Goal: Information Seeking & Learning: Understand process/instructions

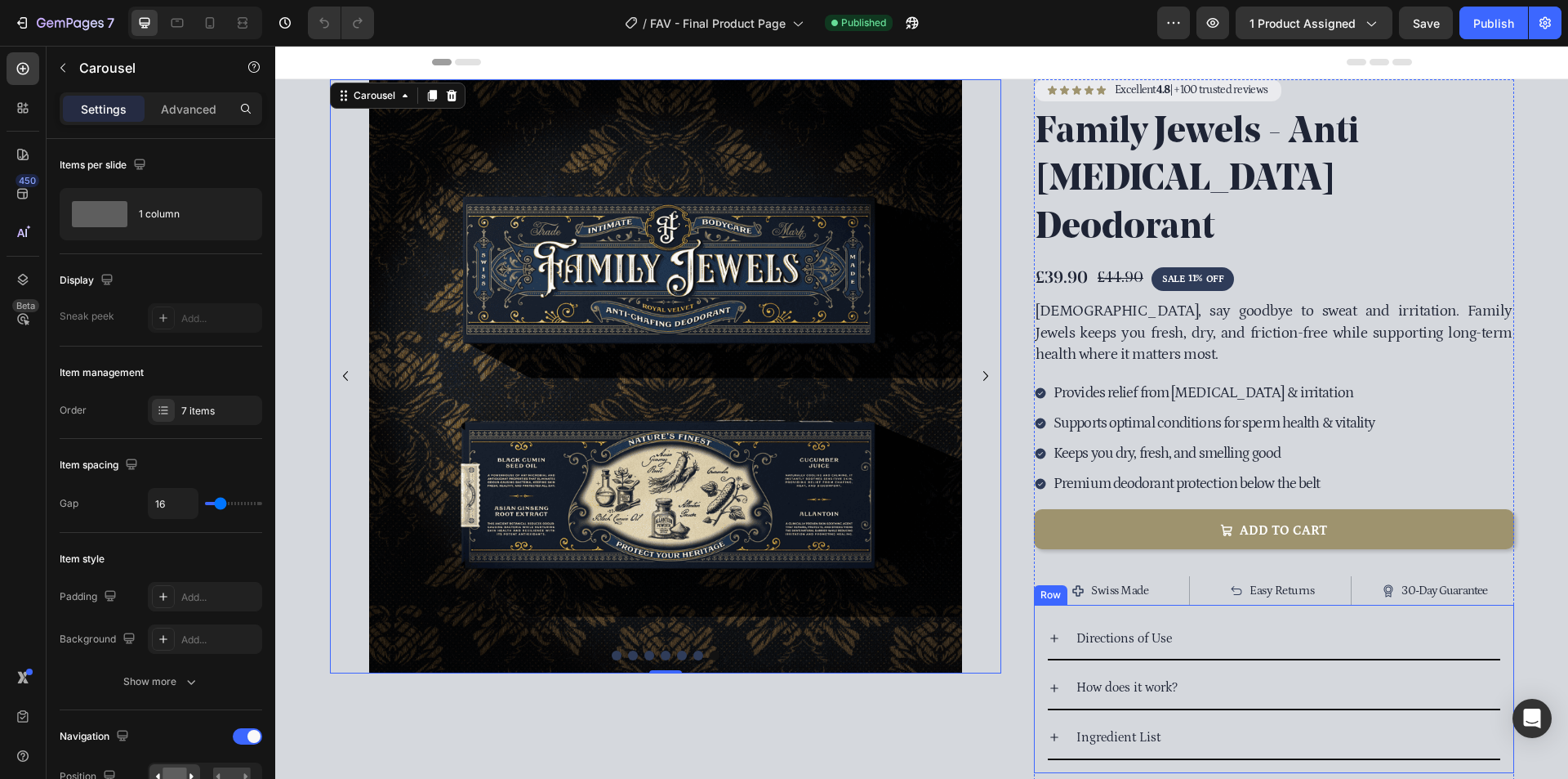
scroll to position [245, 0]
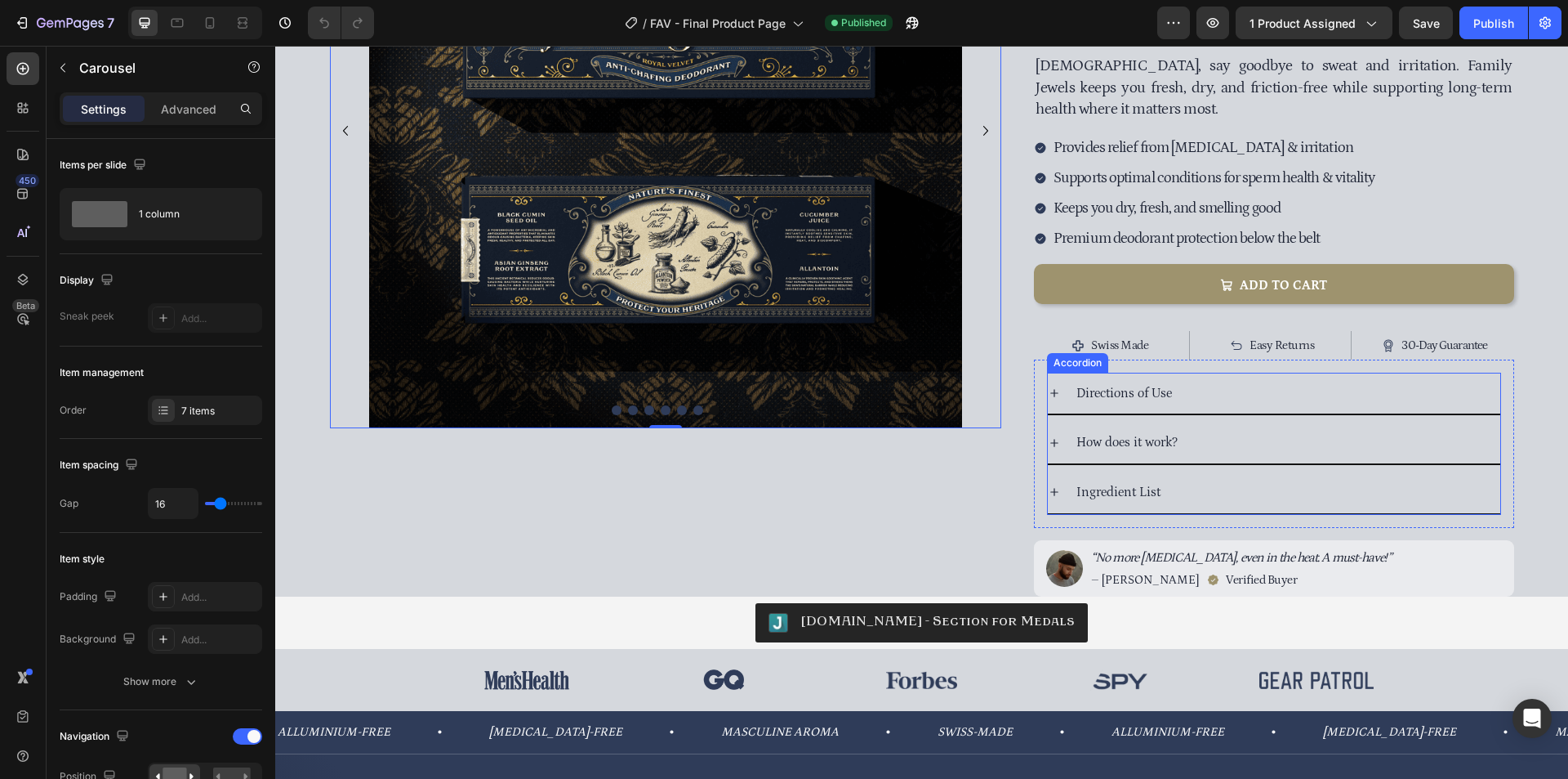
click at [1150, 386] on span "Directions of Use" at bounding box center [1124, 393] width 96 height 15
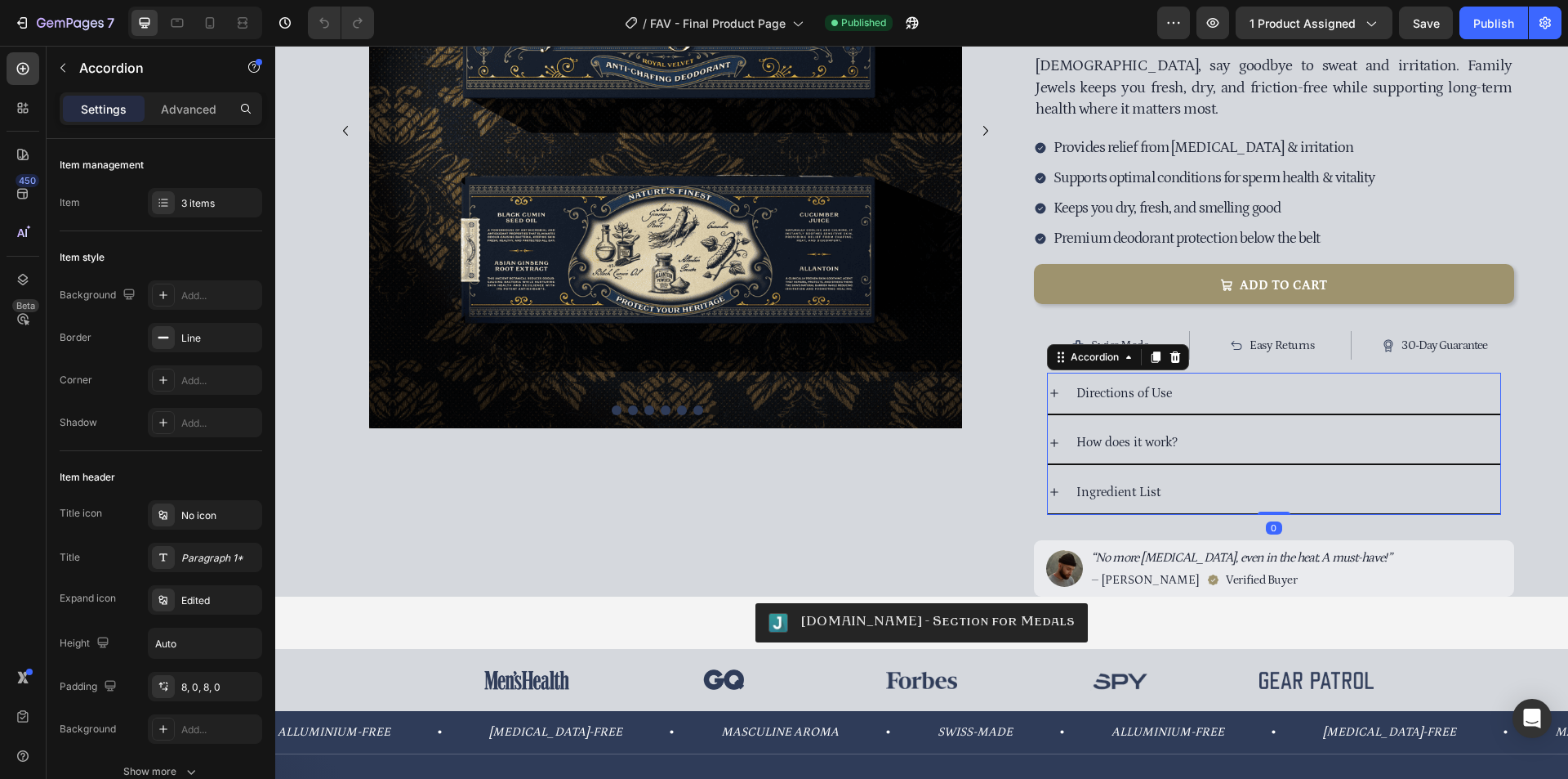
click at [1213, 379] on div "Directions of Use" at bounding box center [1287, 393] width 427 height 29
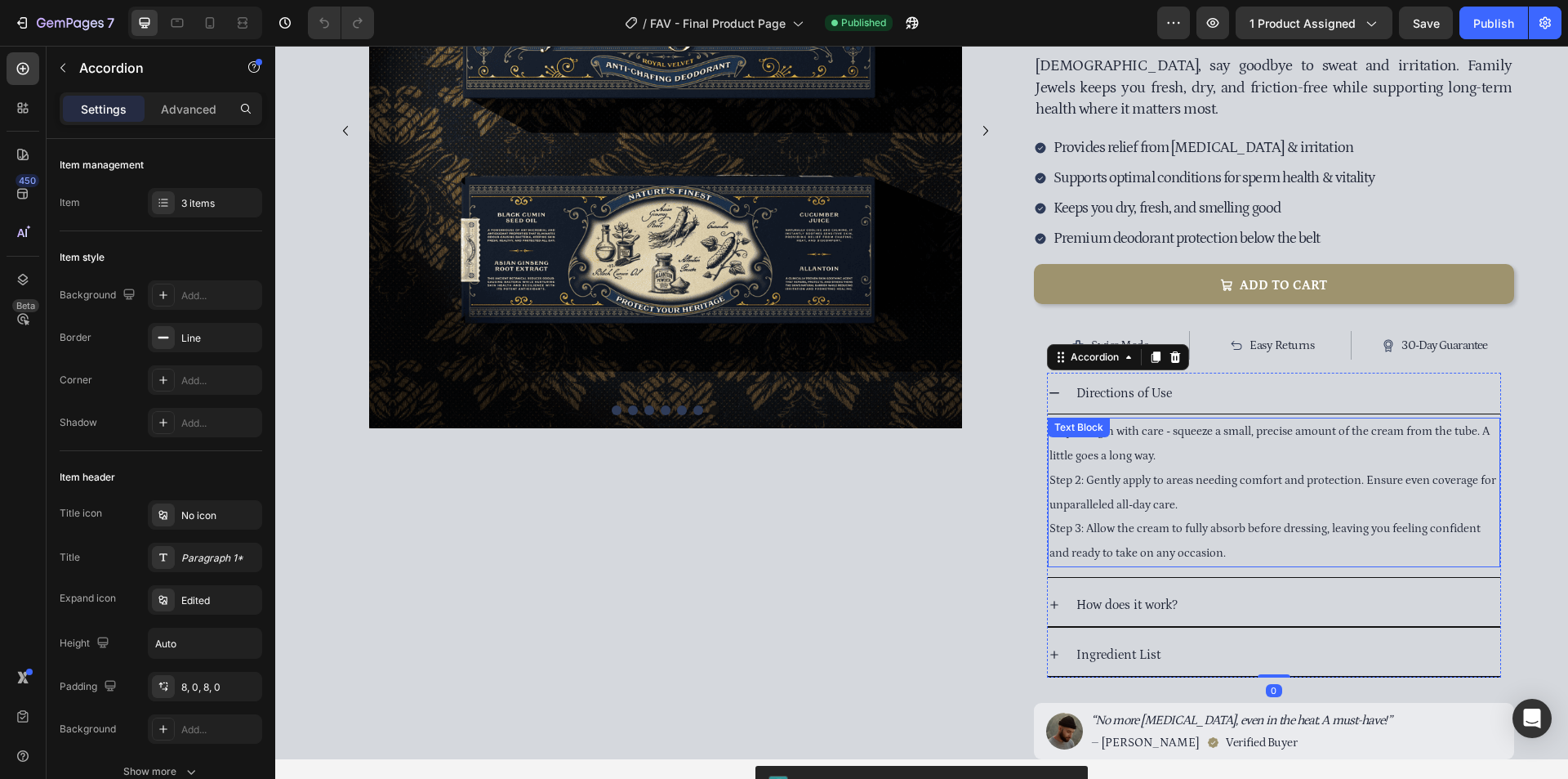
click at [1163, 418] on div "Step 1: Begin with care - squeeze a small, precise amount of the cream from the…" at bounding box center [1274, 492] width 453 height 150
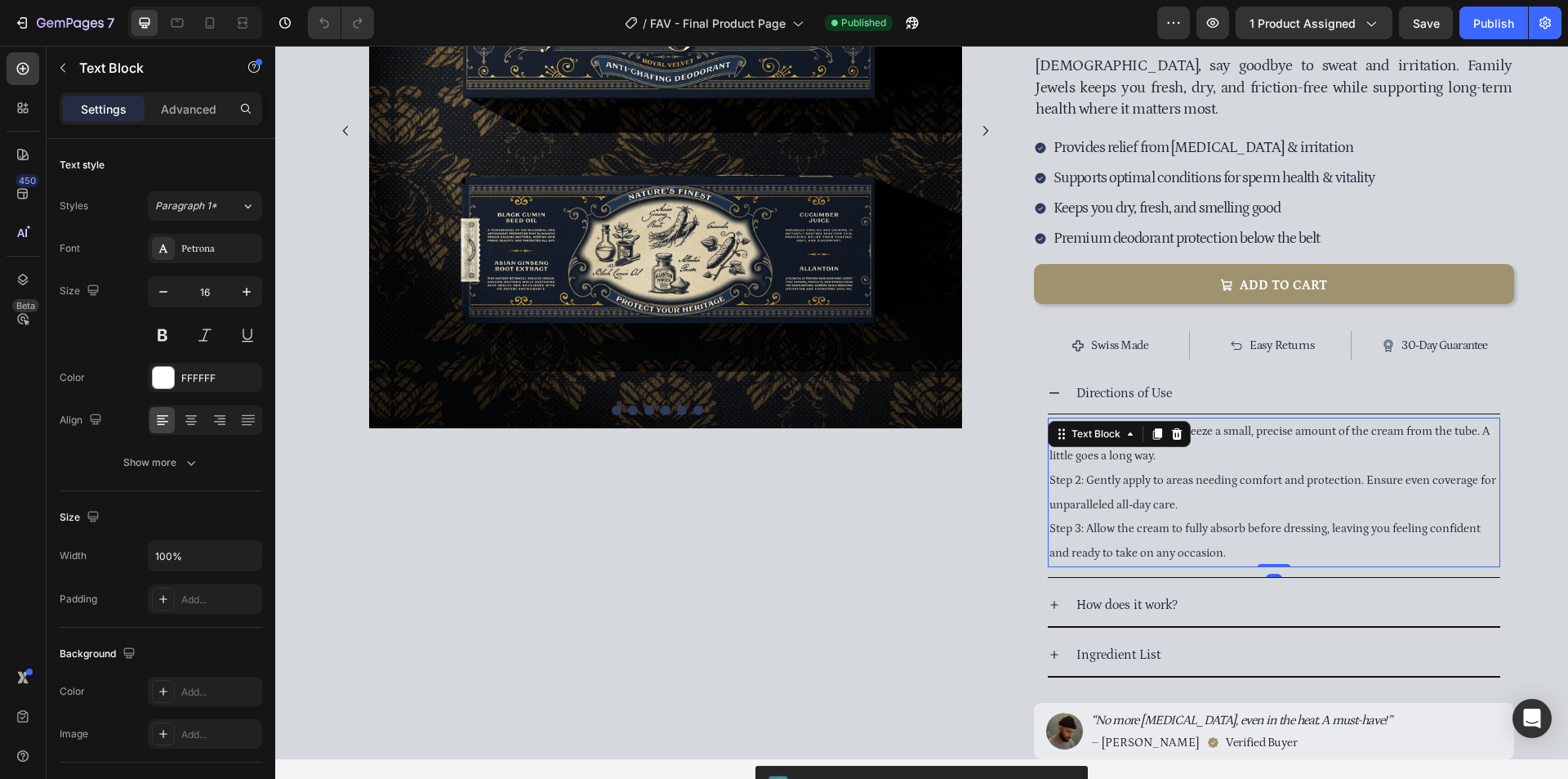
click at [1160, 517] on p "Step 3: Allow the cream to fully absorb before dressing, leaving you feeling co…" at bounding box center [1274, 541] width 449 height 49
click at [1159, 517] on p "Step 3: Allow the cream to fully absorb before dressing, leaving you feeling co…" at bounding box center [1274, 541] width 449 height 49
click at [1159, 517] on p "Step 3: Allow the cream to fully absorb before dressing, leaving you feeling co…" at bounding box center [1274, 541] width 449 height 49
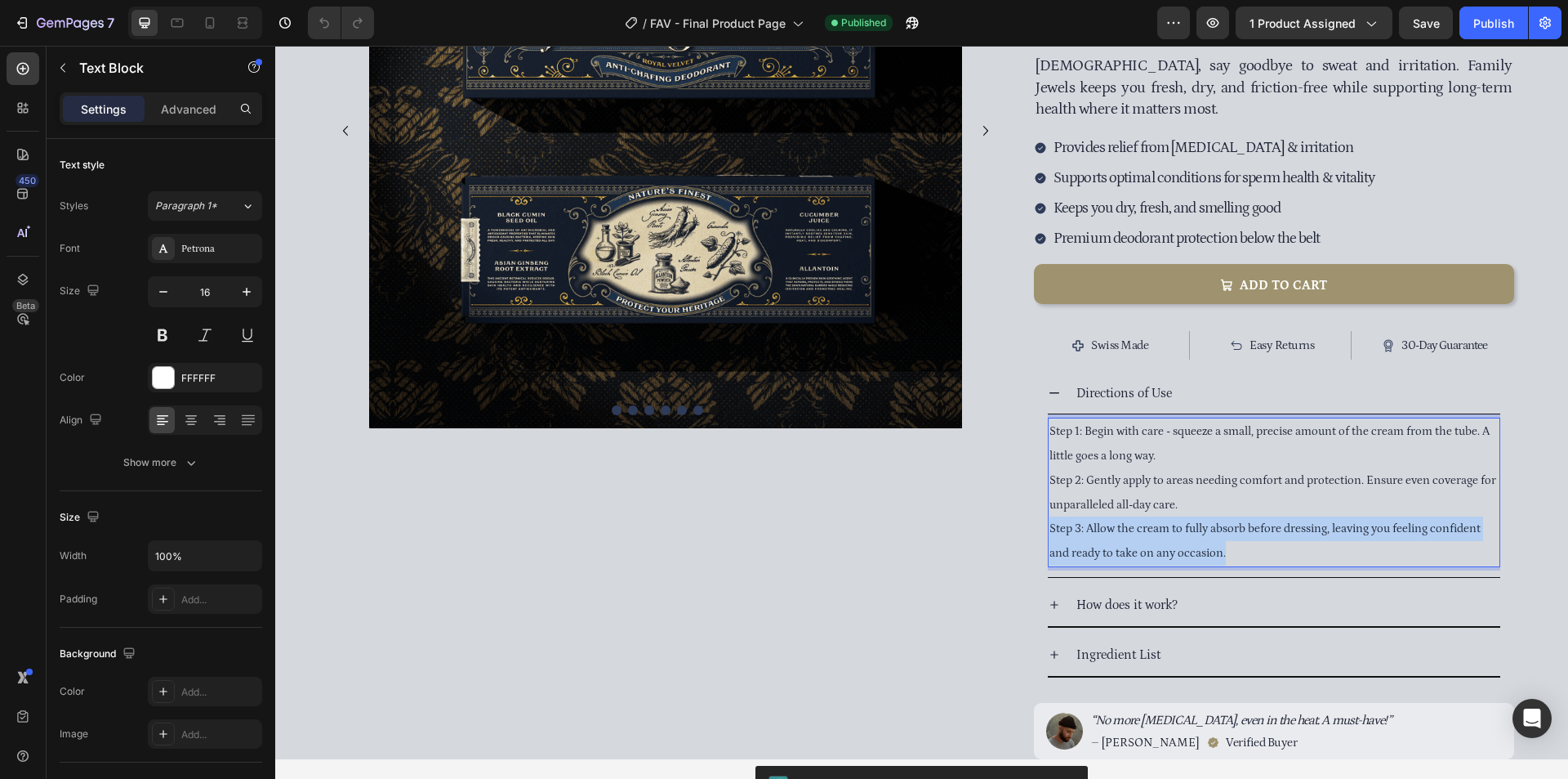
click at [1159, 517] on p "Step 3: Allow the cream to fully absorb before dressing, leaving you feeling co…" at bounding box center [1274, 541] width 449 height 49
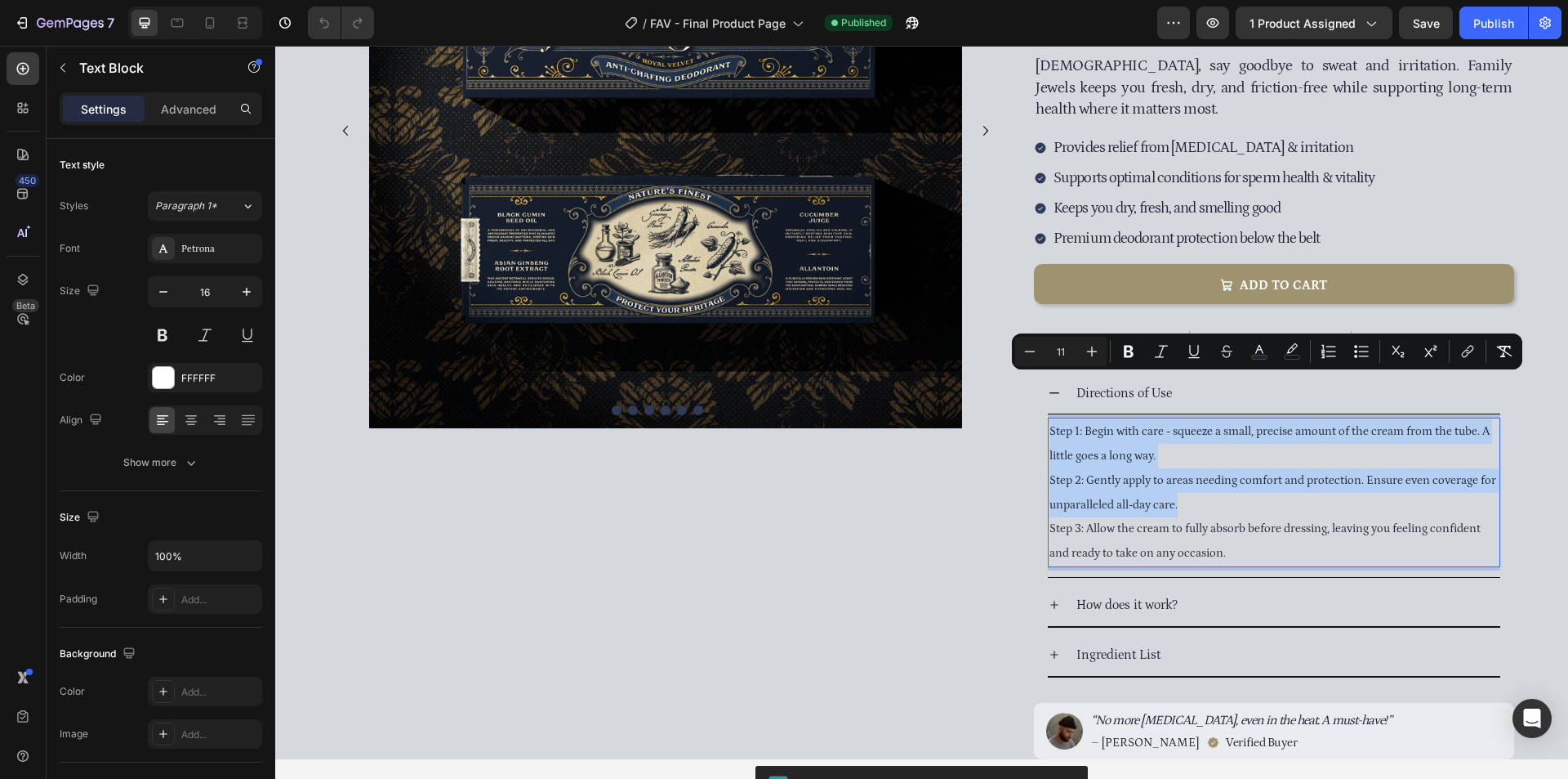
copy div "Step 1: Begin with care - squeeze a small, precise amount of the cream from the…"
click at [1263, 522] on span "Step 3: Allow the cream to fully absorb before dressing, leaving you feeling co…" at bounding box center [1265, 540] width 431 height 38
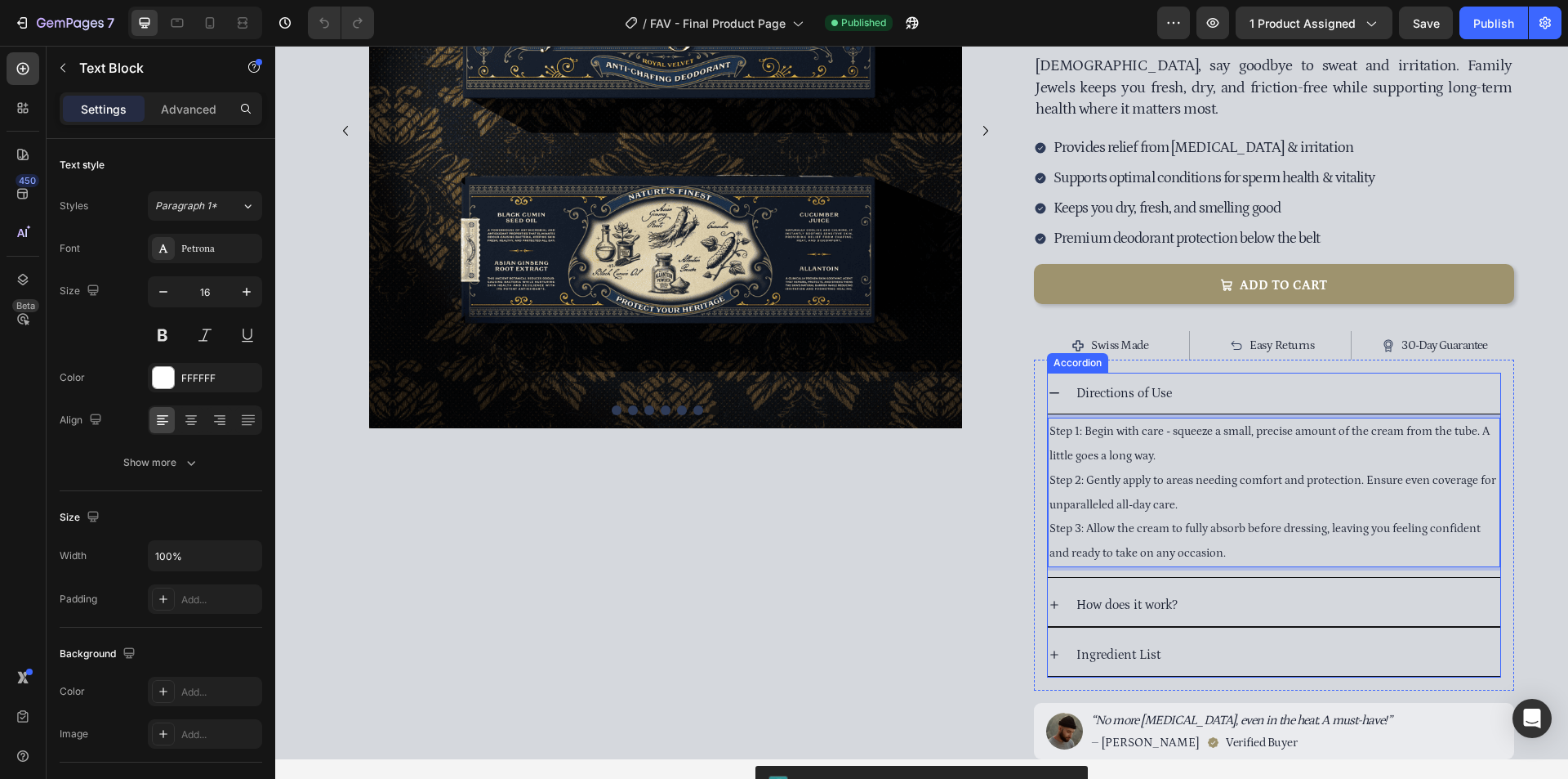
click at [1217, 591] on div "How does it work?" at bounding box center [1287, 605] width 427 height 29
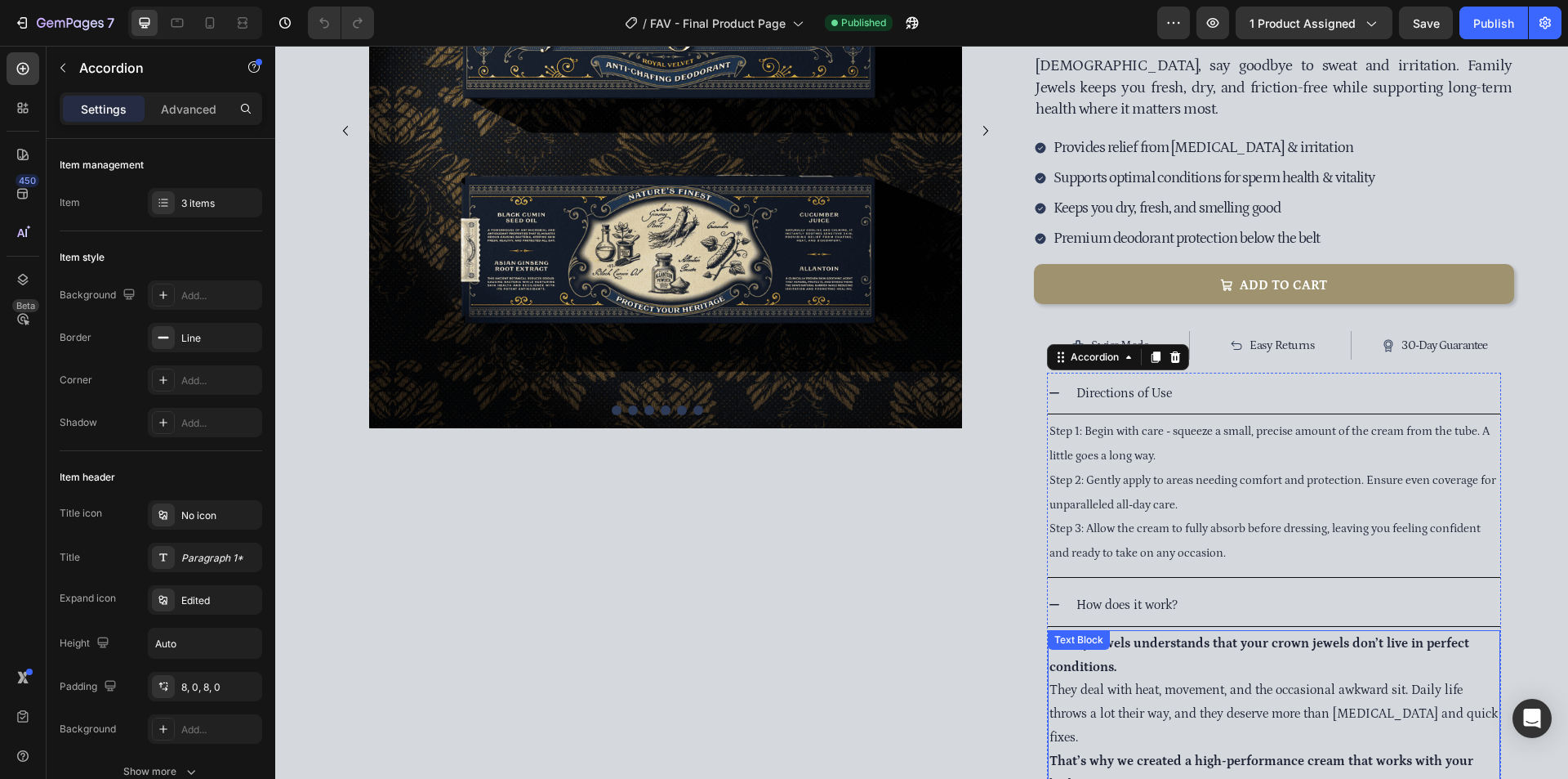
click at [1193, 636] on strong "Family Jewels understands that your crown jewels don’t live in perfect conditio…" at bounding box center [1259, 655] width 420 height 38
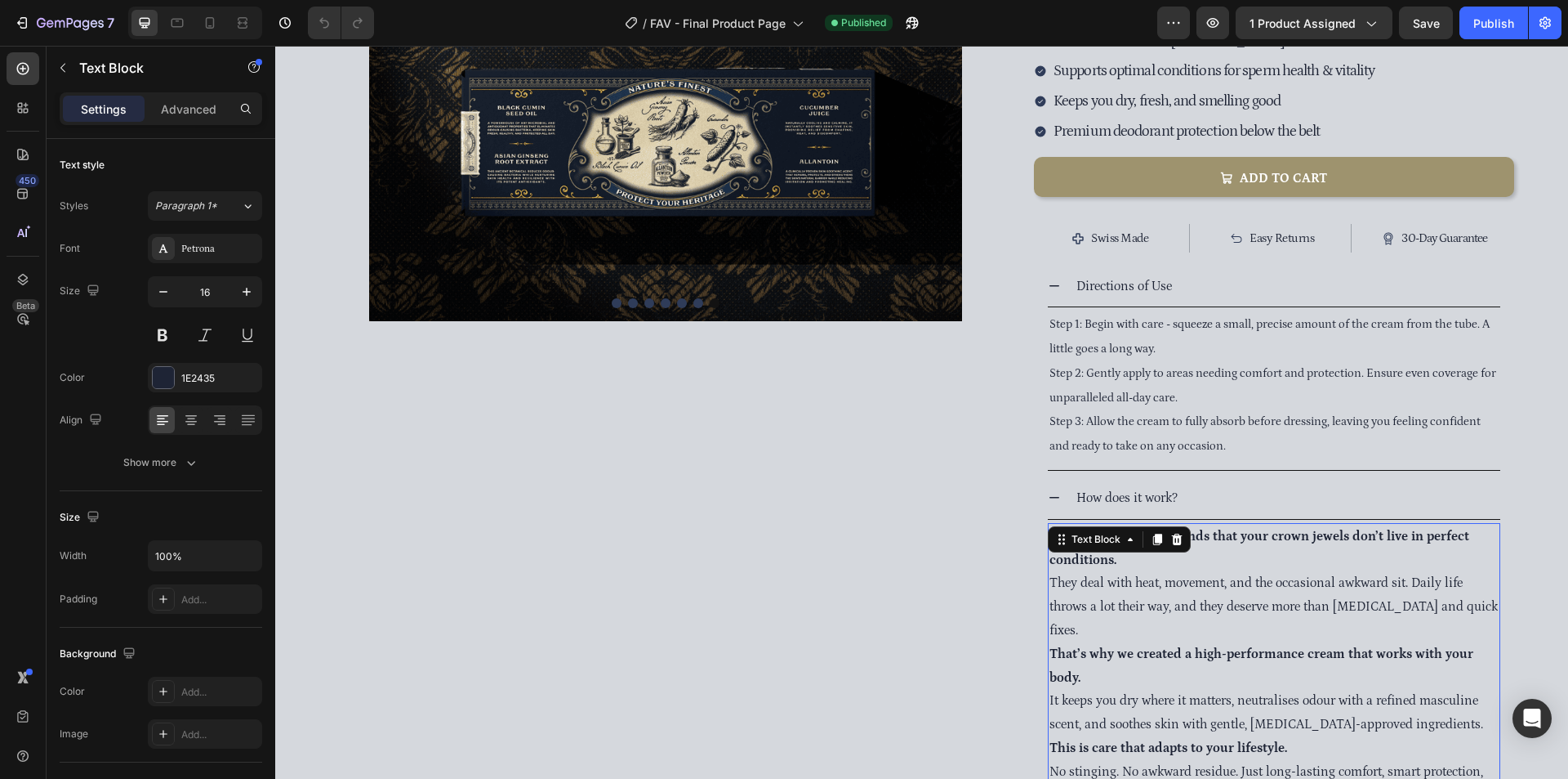
scroll to position [409, 0]
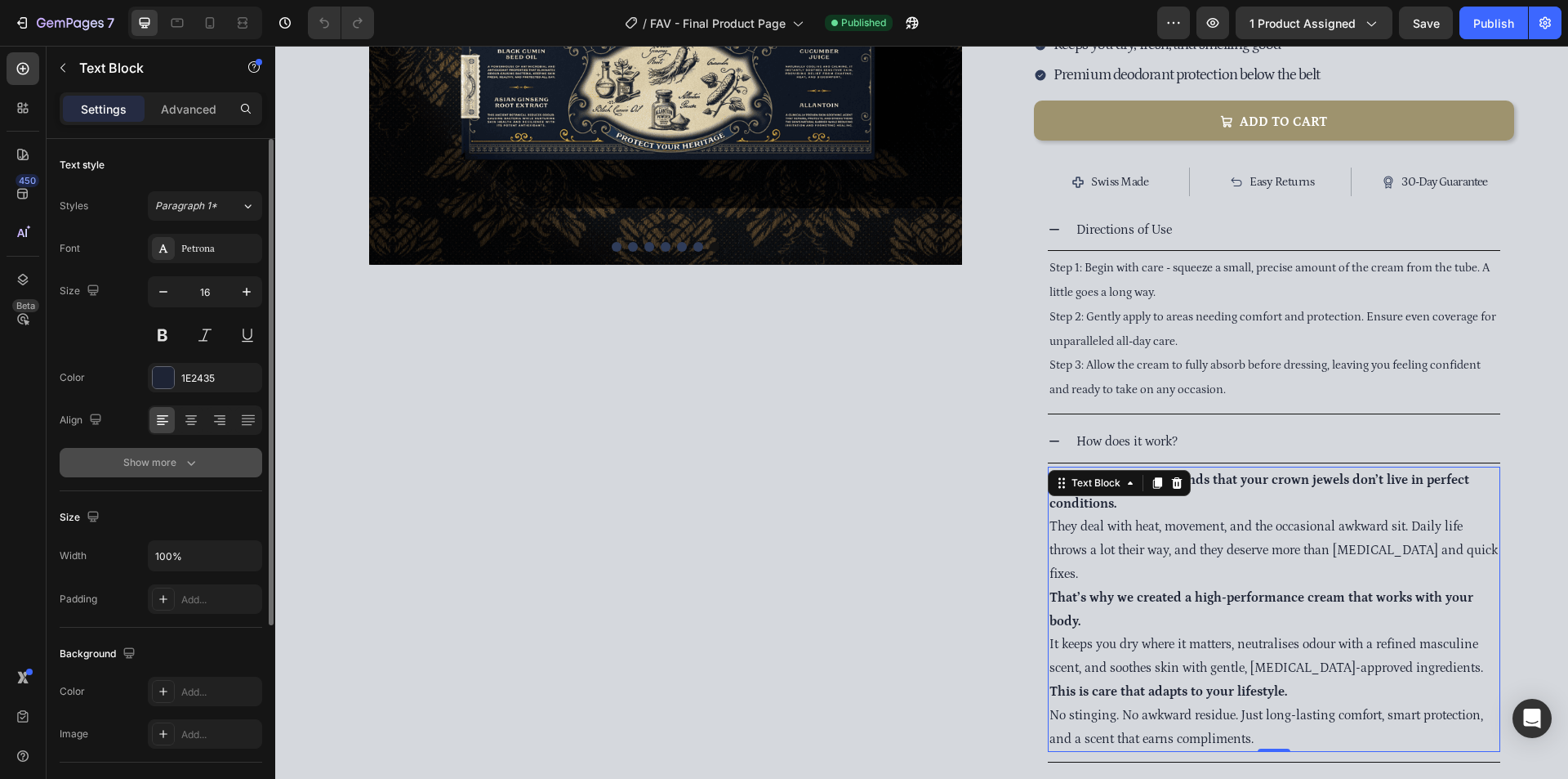
click at [202, 456] on button "Show more" at bounding box center [161, 463] width 203 height 29
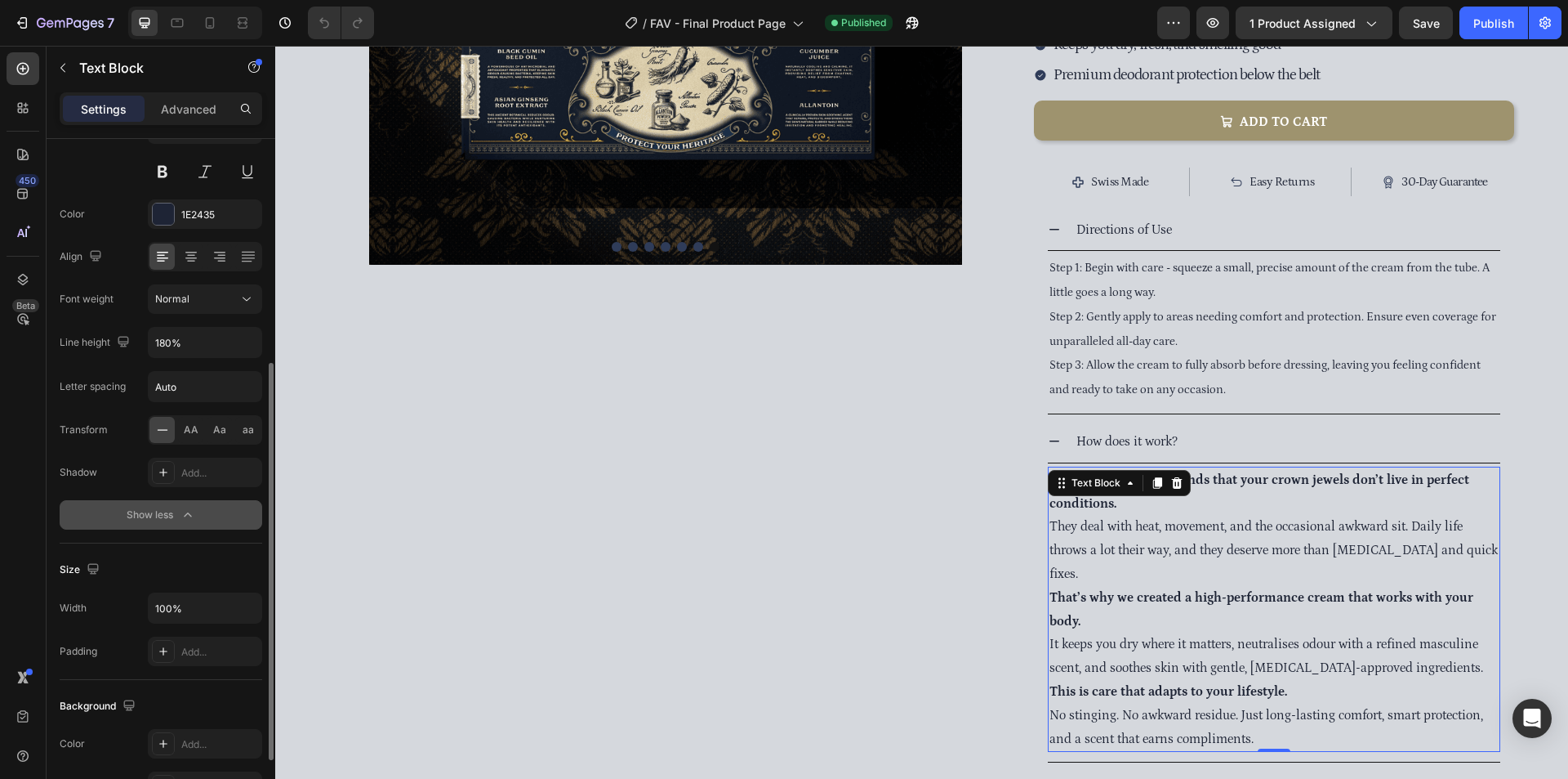
scroll to position [245, 0]
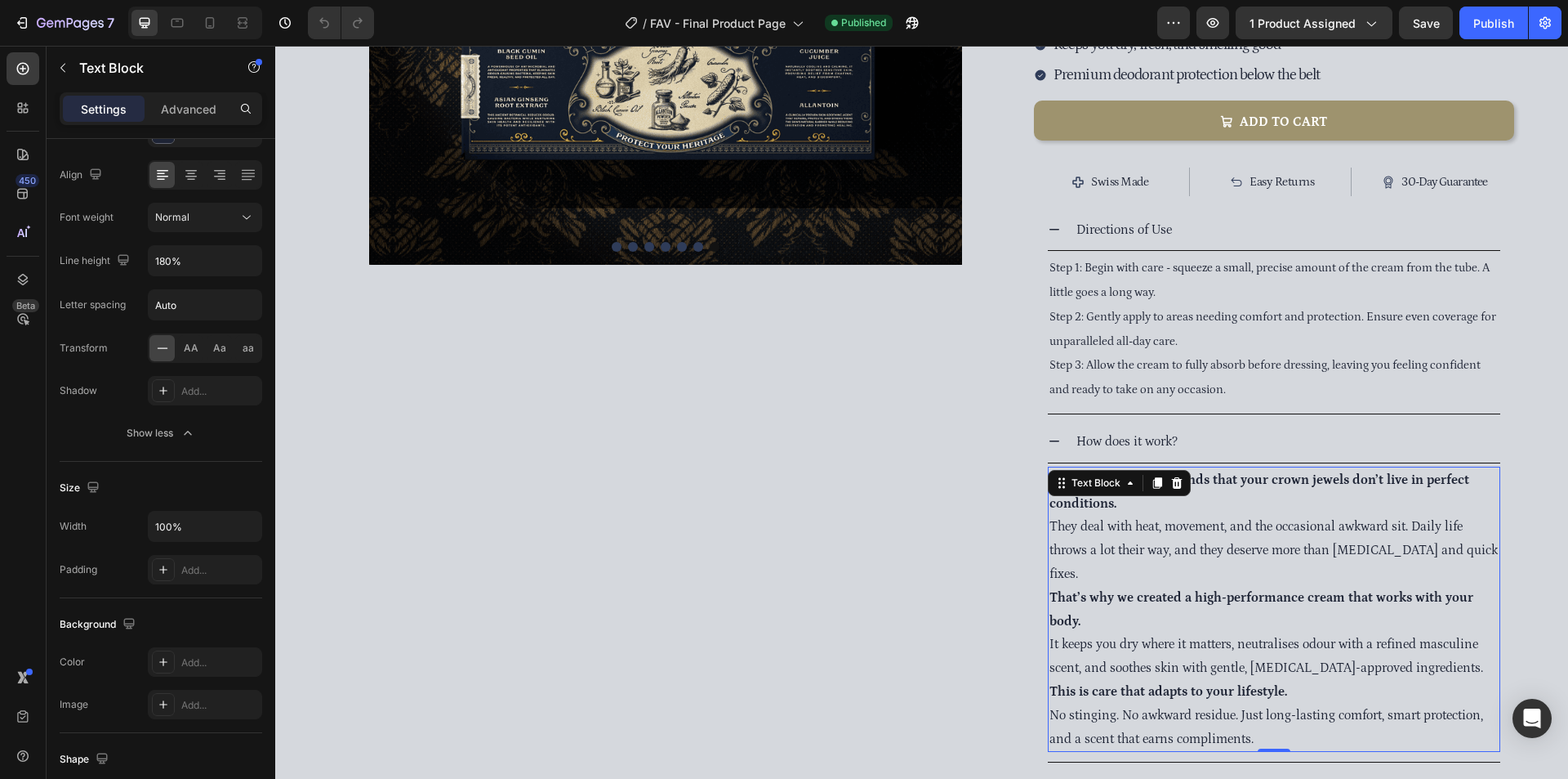
click at [1244, 468] on p "Family Jewels understands that your crown jewels don’t live in perfect conditio…" at bounding box center [1274, 527] width 449 height 118
click at [1293, 310] on span "Step 2: Gently apply to areas needing comfort and protection. Ensure even cover…" at bounding box center [1272, 329] width 447 height 38
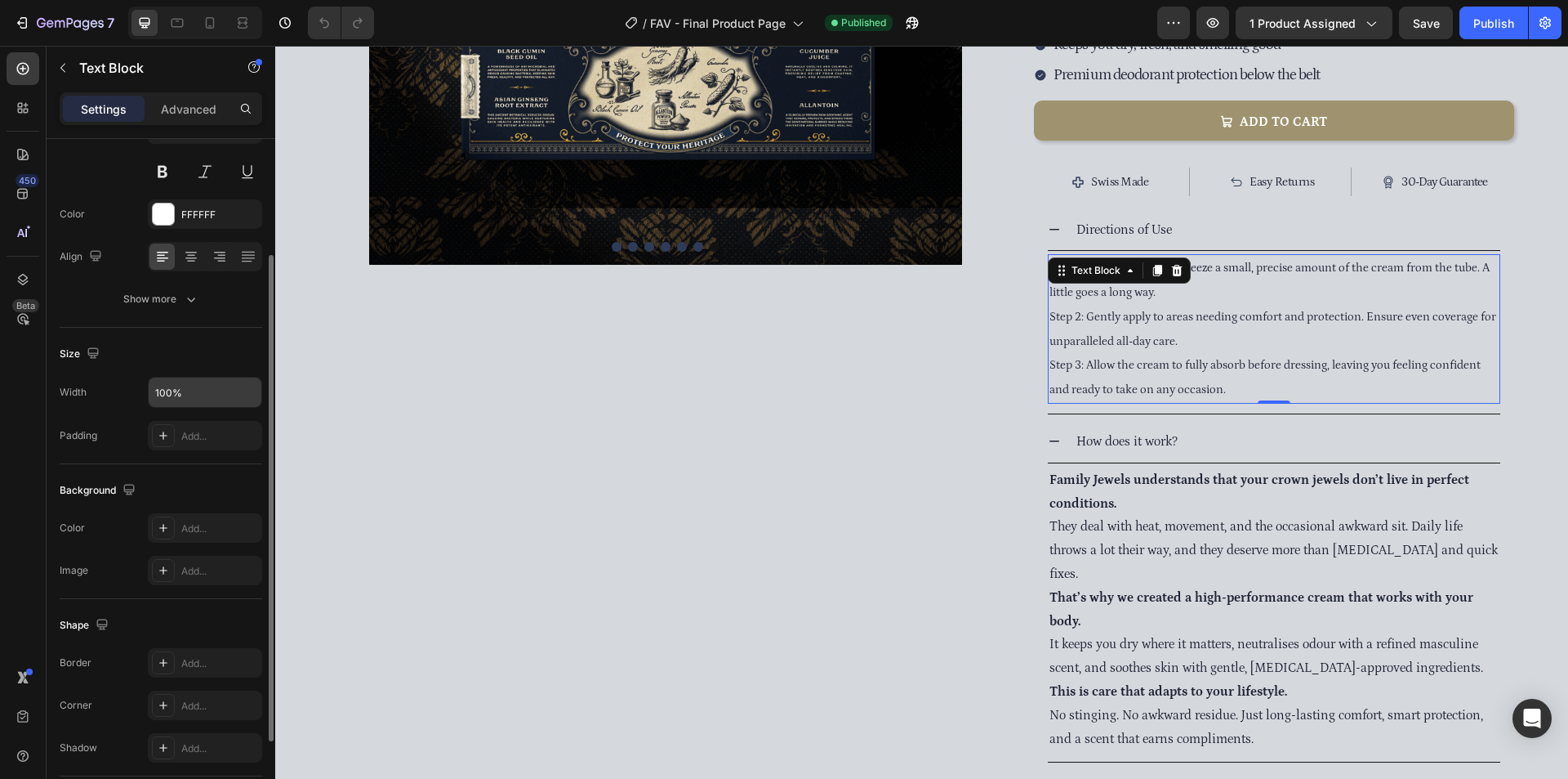
scroll to position [0, 0]
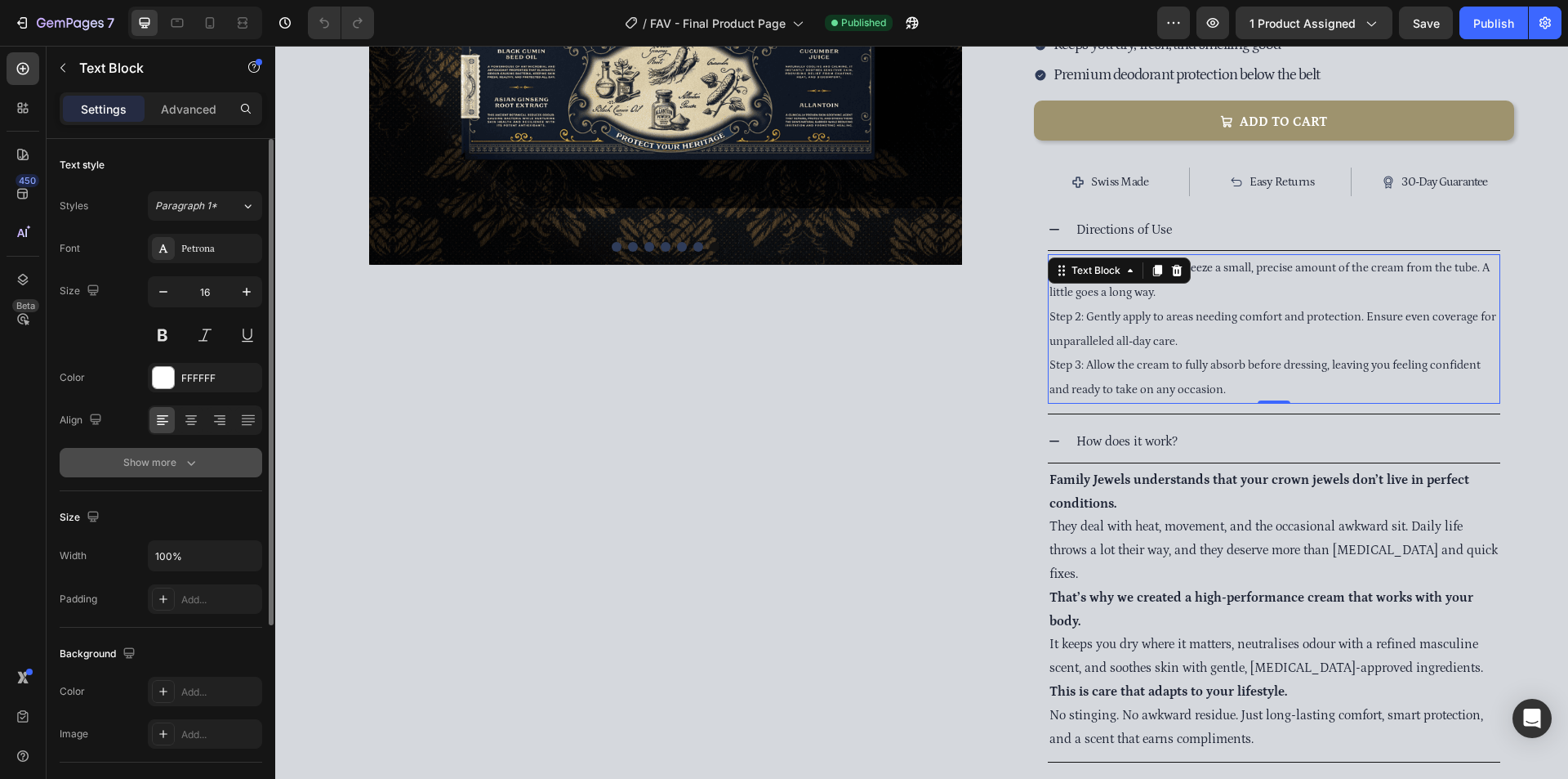
click at [157, 463] on div "Show more" at bounding box center [161, 463] width 76 height 16
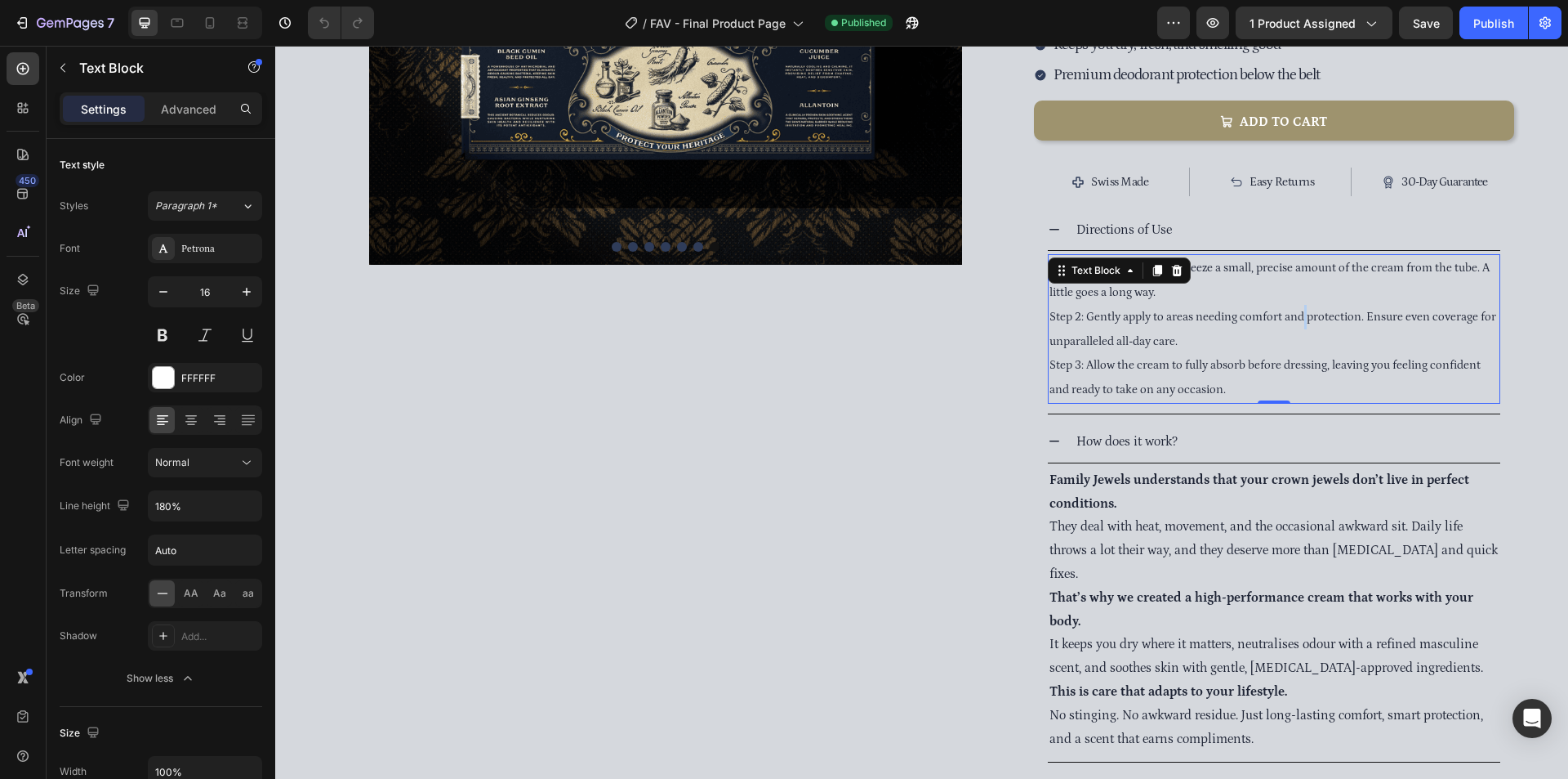
click at [1298, 310] on span "Step 2: Gently apply to areas needing comfort and protection. Ensure even cover…" at bounding box center [1272, 329] width 447 height 38
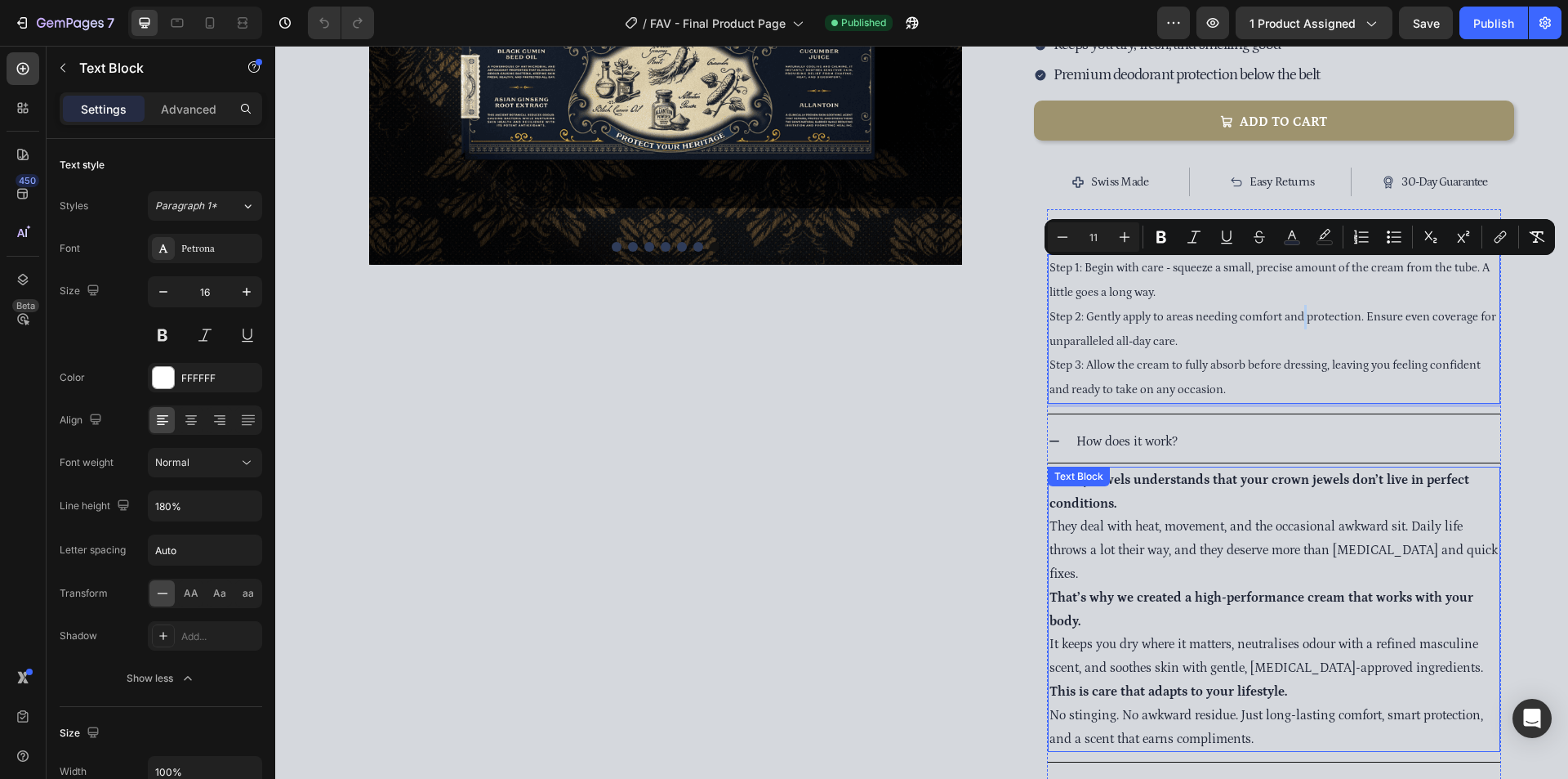
click at [1164, 586] on p "That’s why we created a high-performance cream that works with your body. It ke…" at bounding box center [1274, 633] width 449 height 94
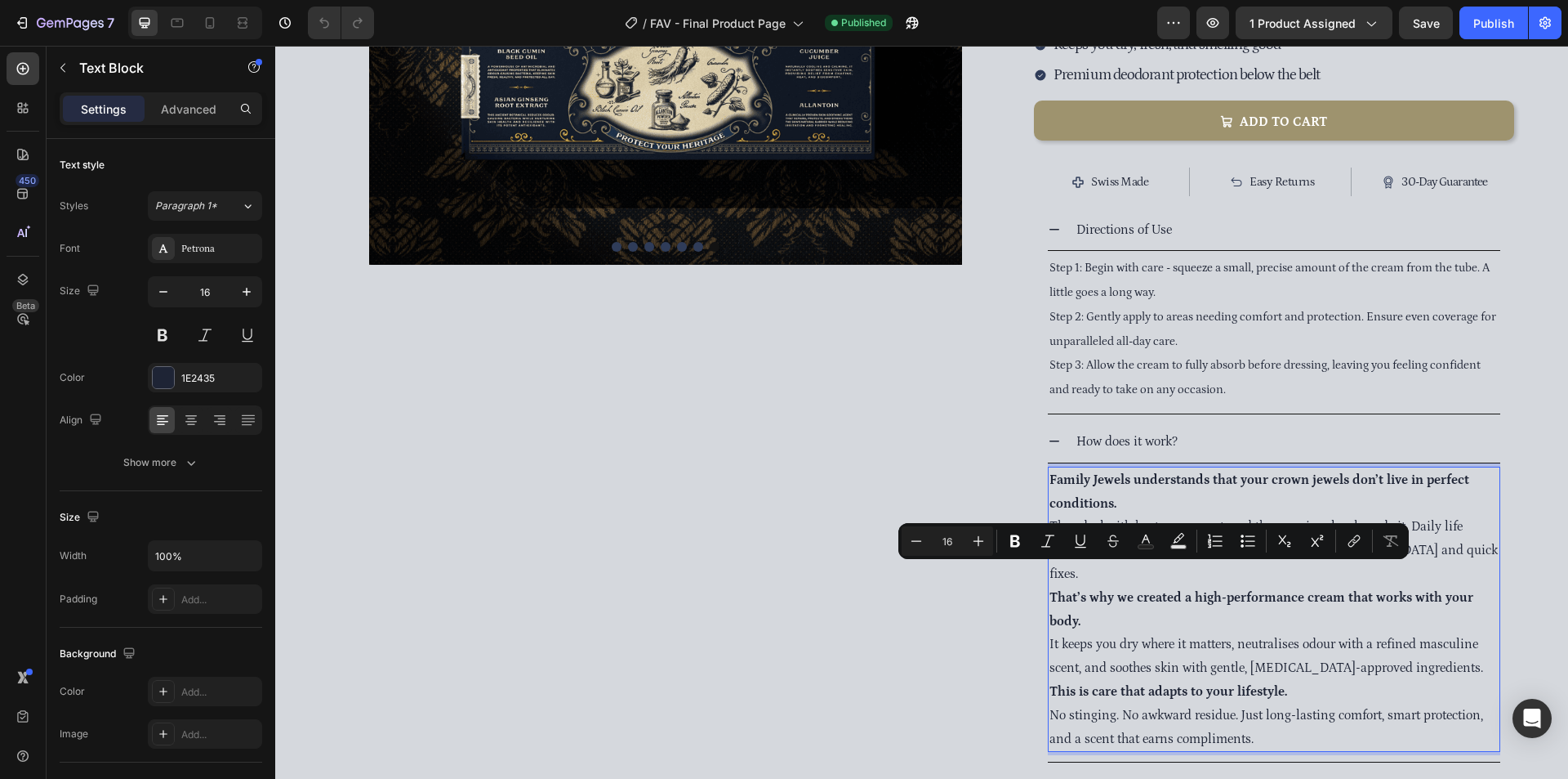
click at [1135, 481] on p "Family Jewels understands that your crown jewels don’t live in perfect conditio…" at bounding box center [1274, 527] width 449 height 118
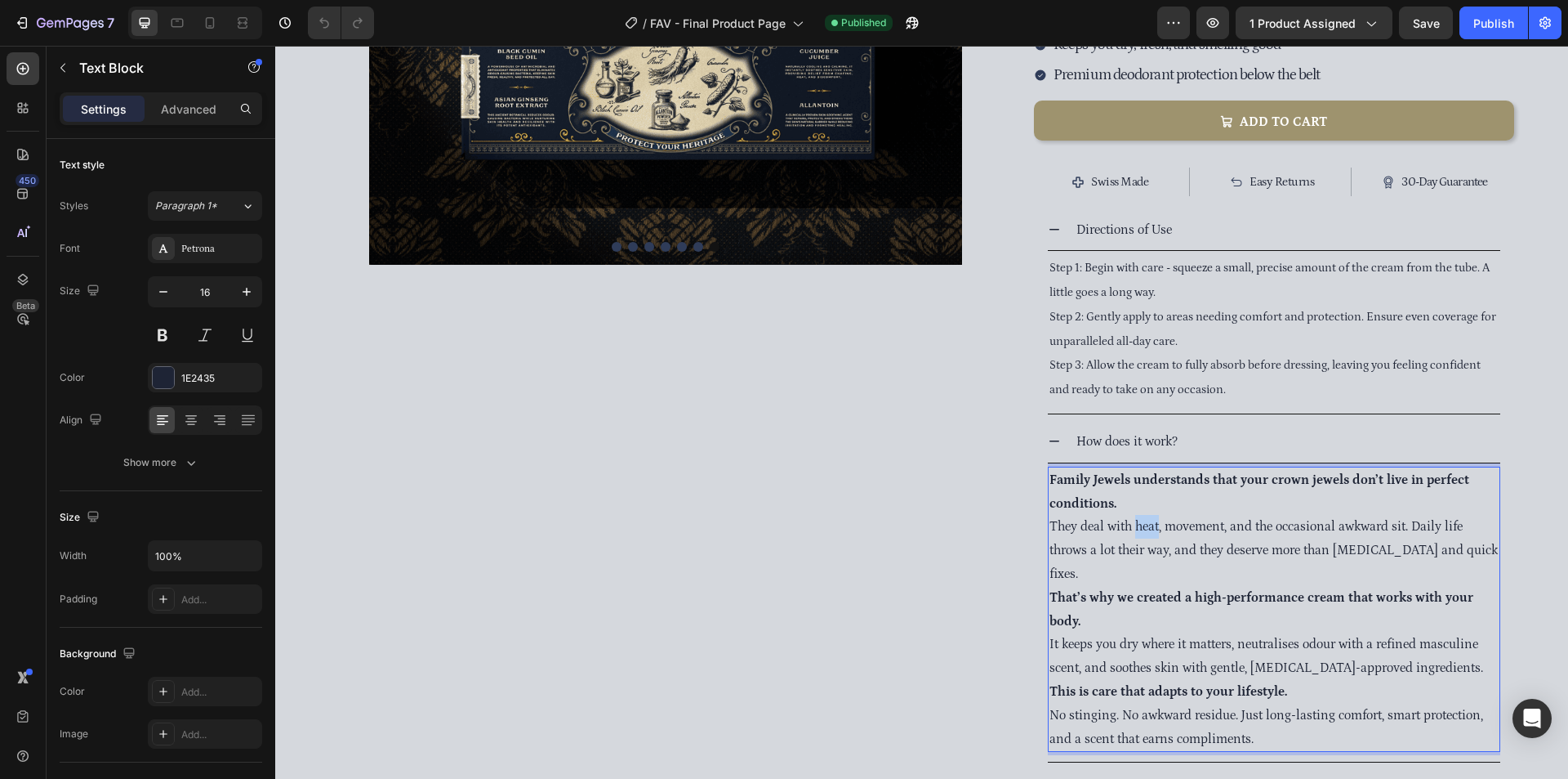
click at [1135, 481] on p "Family Jewels understands that your crown jewels don’t live in perfect conditio…" at bounding box center [1274, 527] width 449 height 118
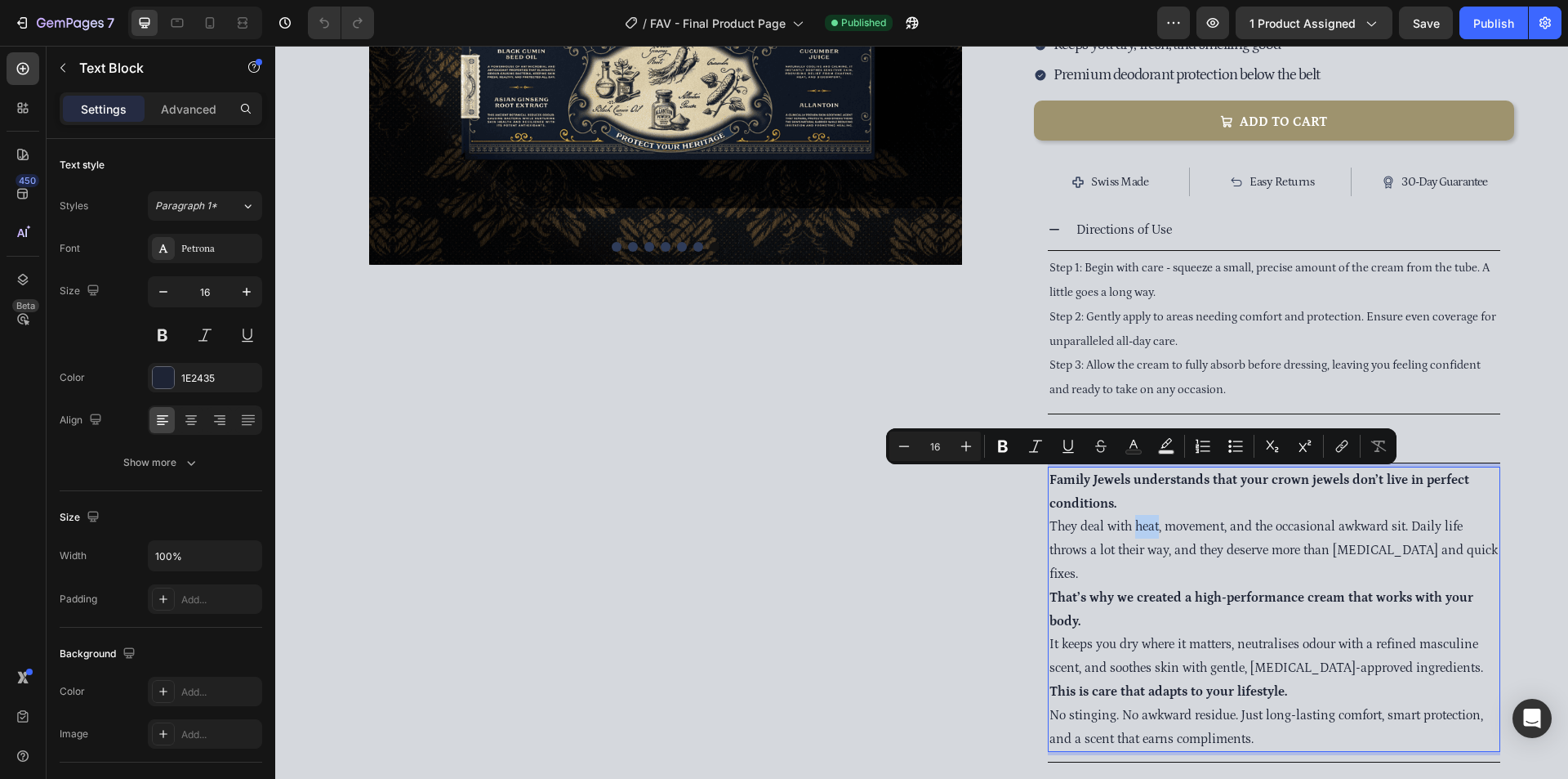
click at [948, 527] on div "Image Image Image Image Image Image Image [GEOGRAPHIC_DATA]" at bounding box center [666, 282] width 672 height 1223
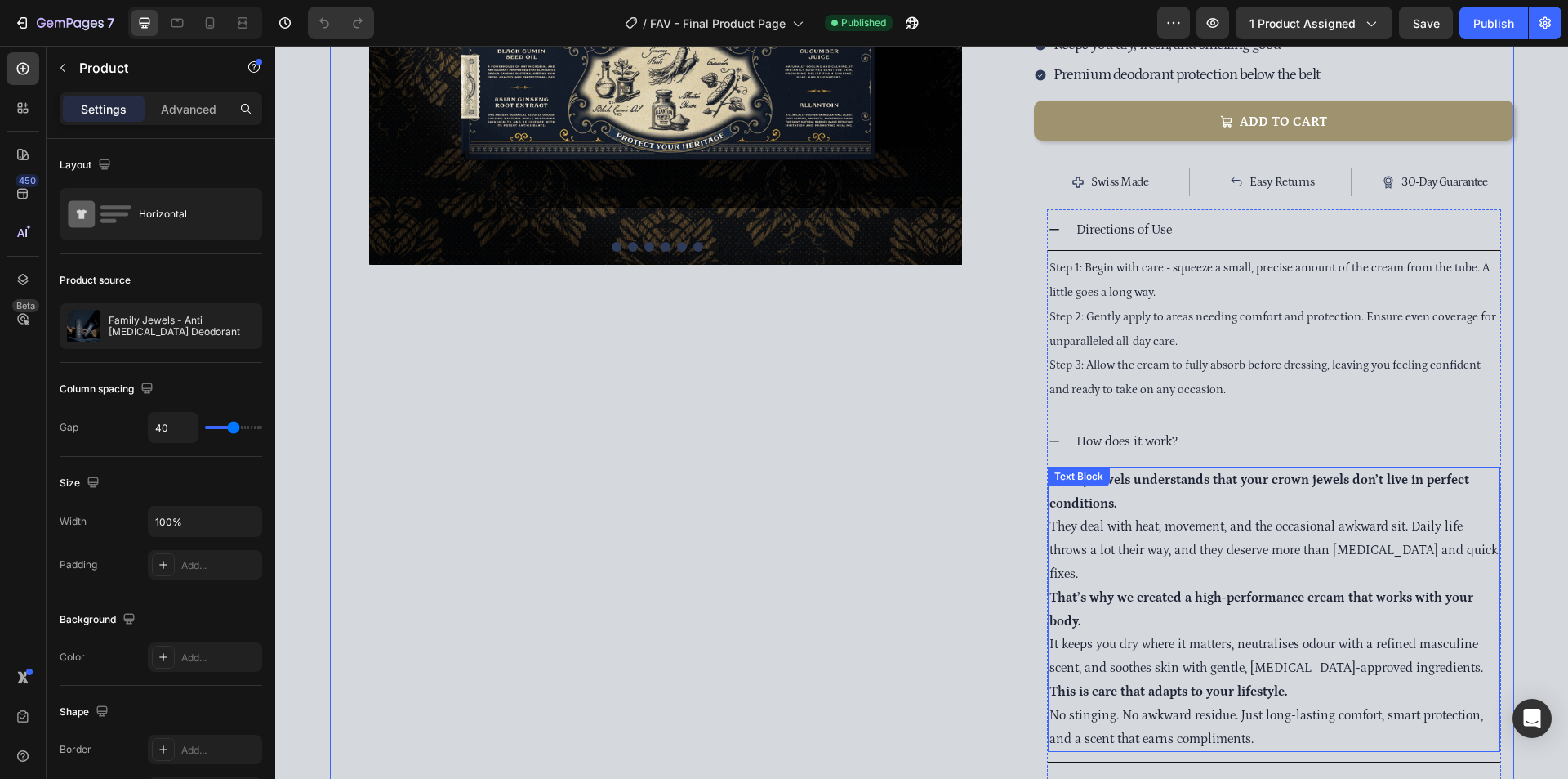
click at [1177, 467] on div "Family Jewels understands that your crown jewels don’t live in perfect conditio…" at bounding box center [1274, 610] width 453 height 286
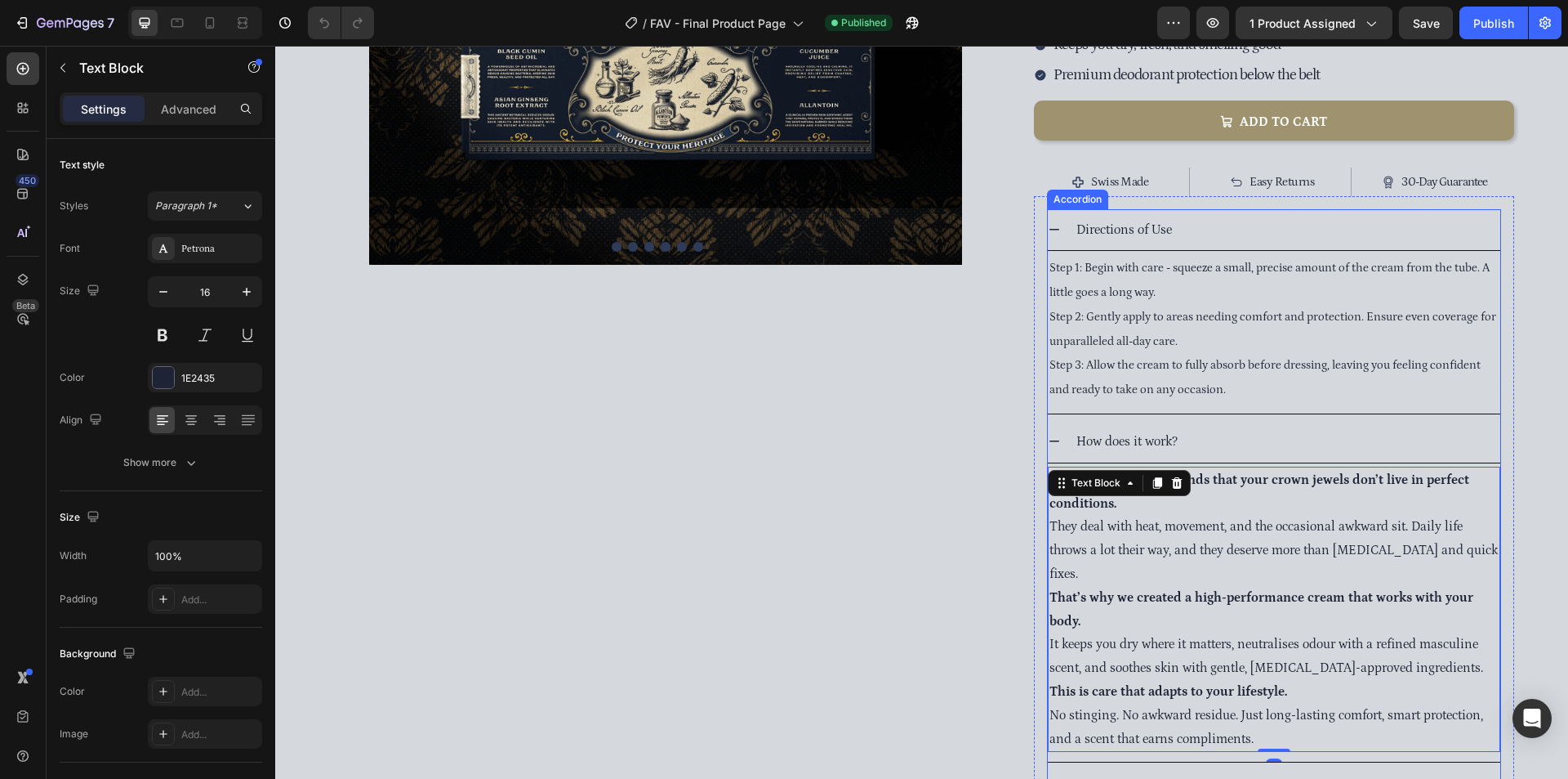
click at [1197, 428] on div "How does it work?" at bounding box center [1287, 441] width 427 height 29
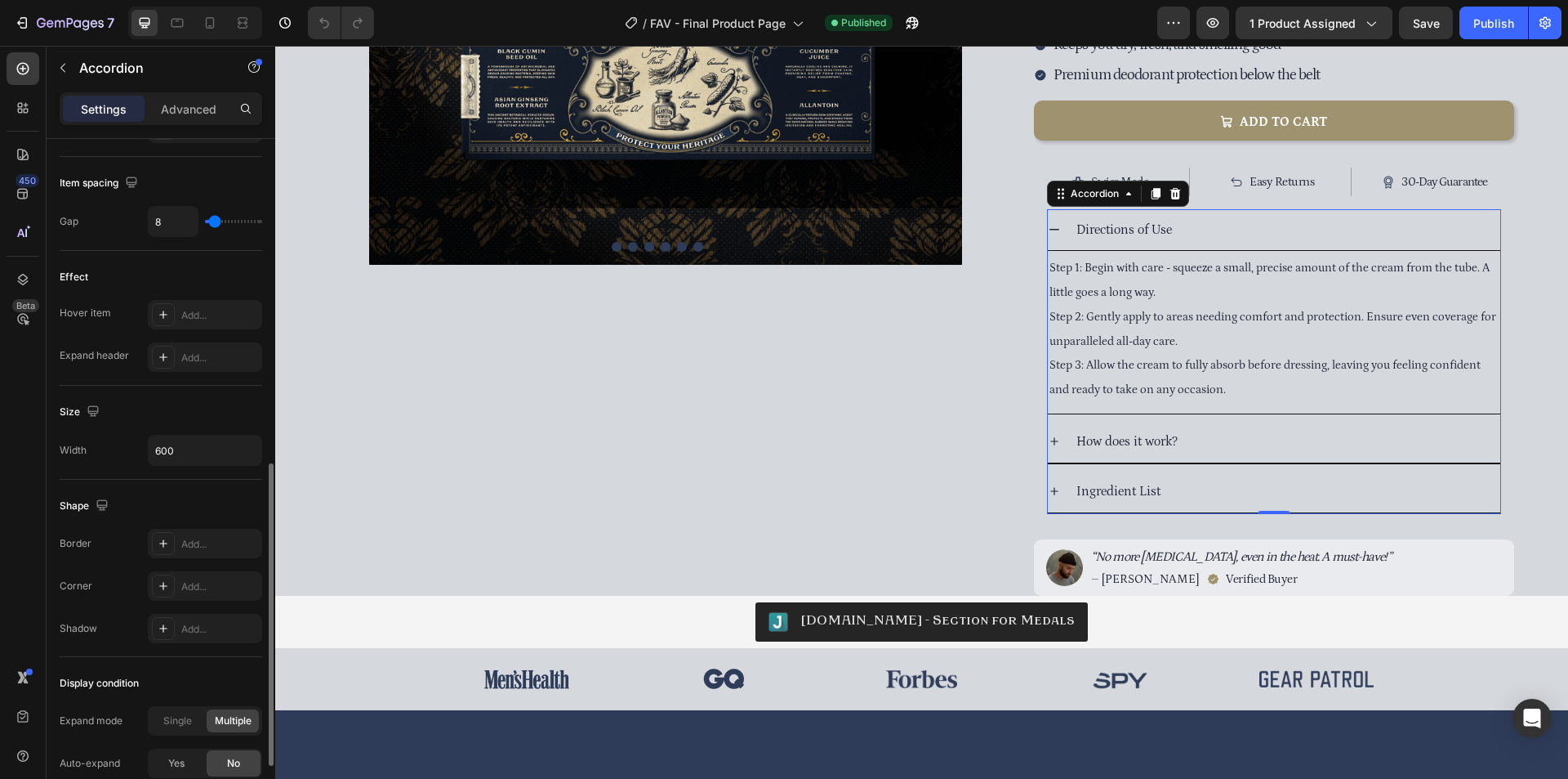
scroll to position [870, 0]
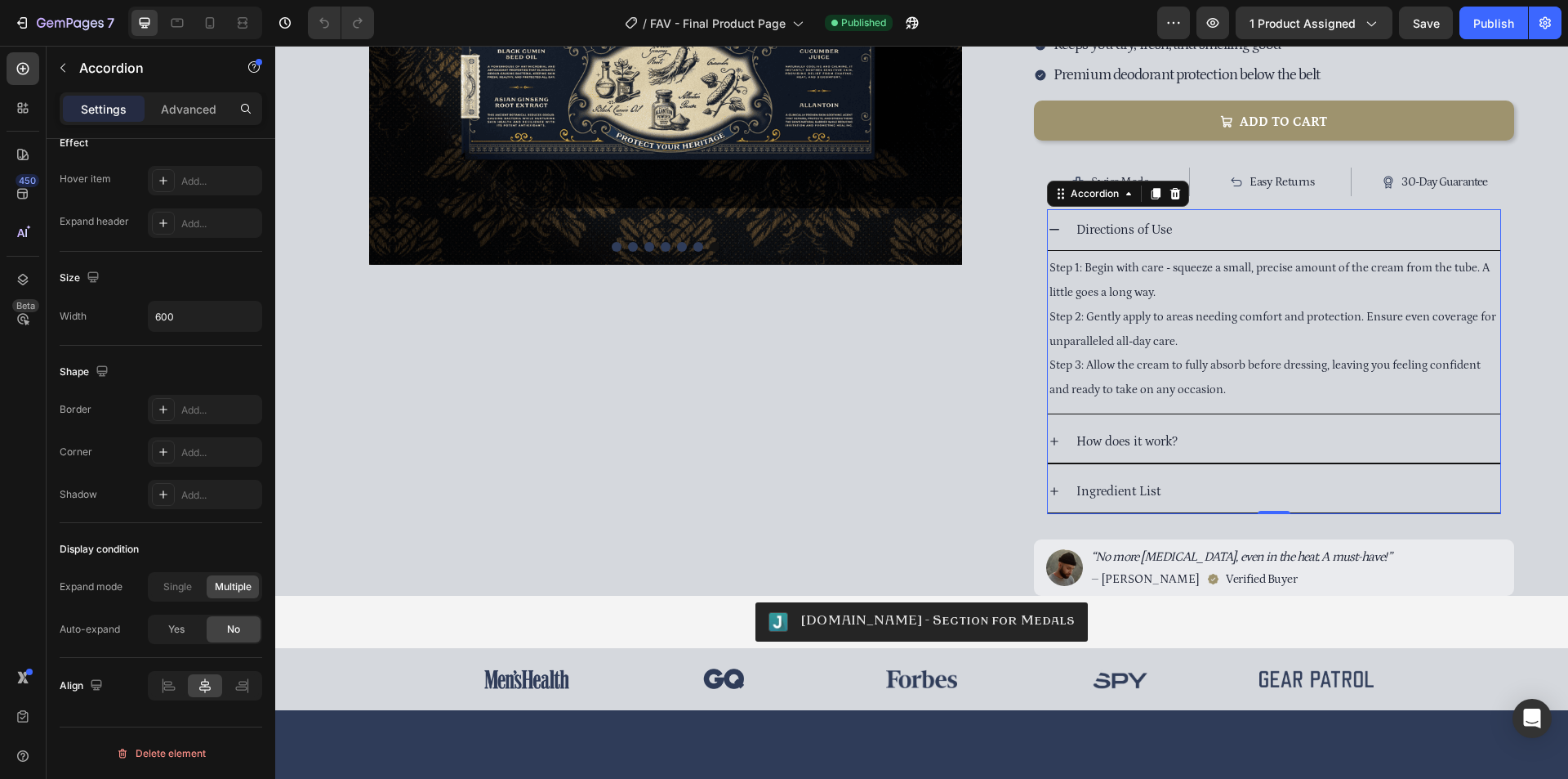
click at [1174, 428] on div "How does it work?" at bounding box center [1127, 441] width 106 height 29
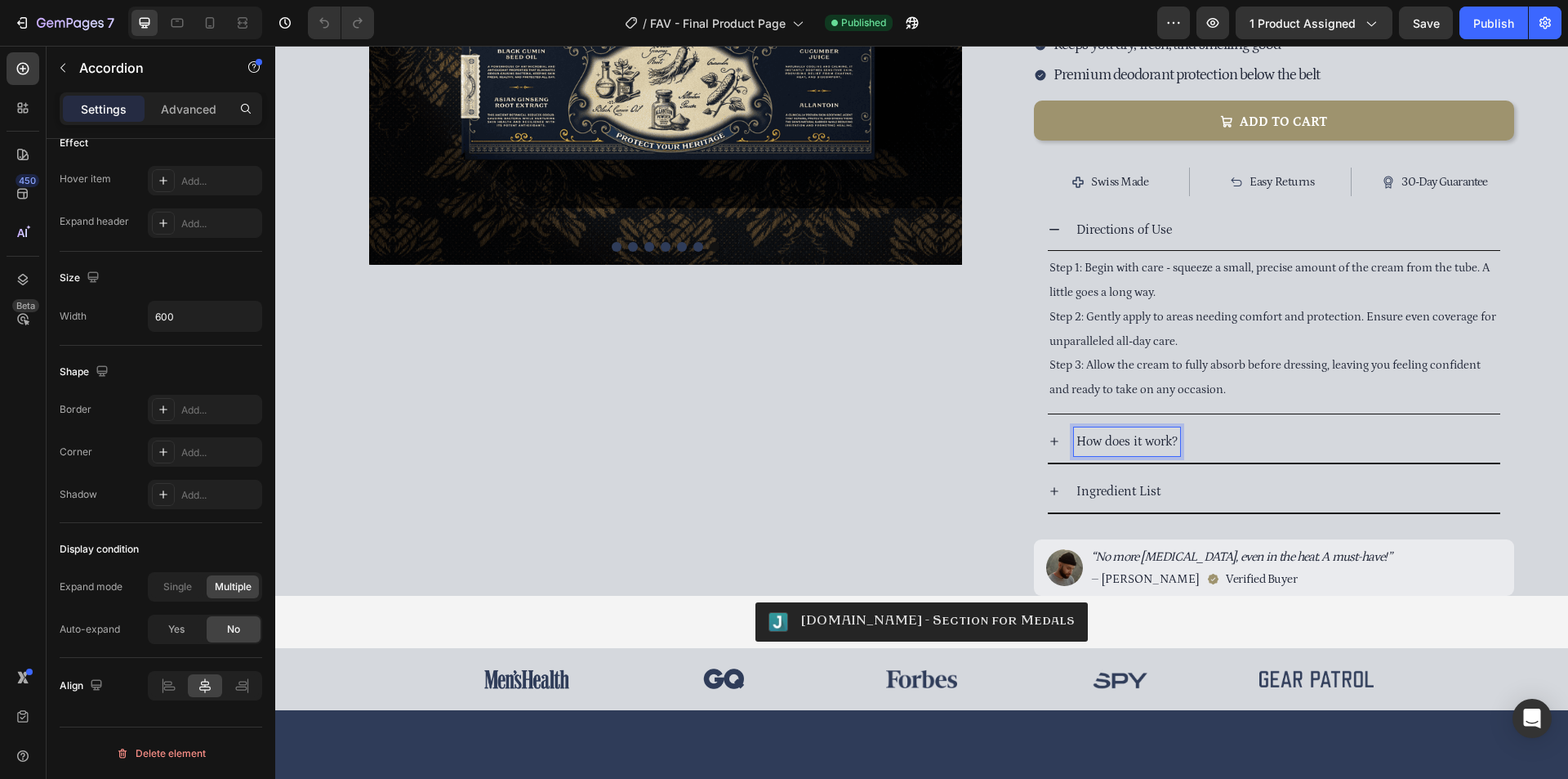
click at [1230, 428] on div "How does it work?" at bounding box center [1287, 441] width 427 height 29
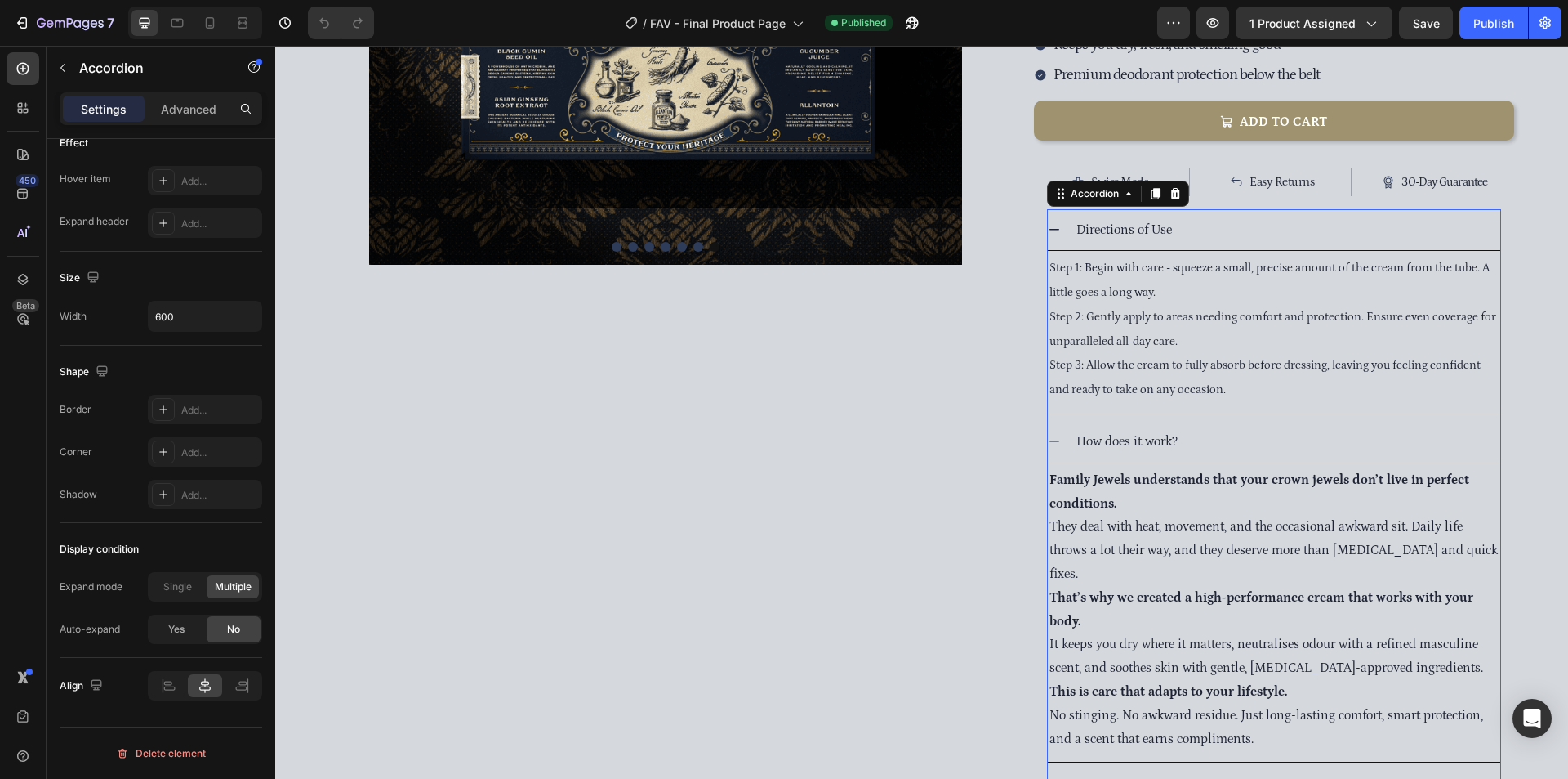
click at [1230, 428] on div "How does it work?" at bounding box center [1287, 441] width 427 height 29
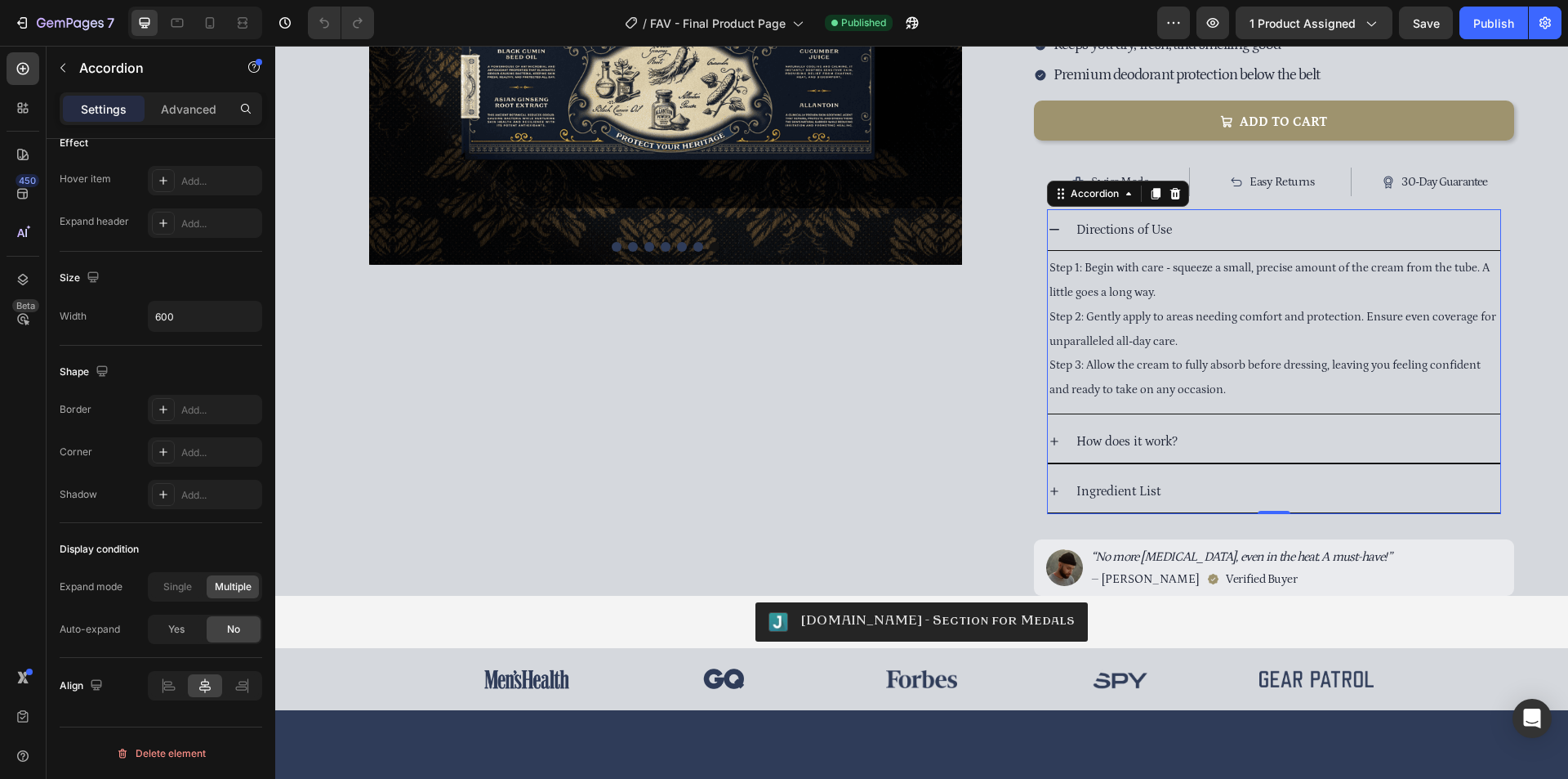
click at [1193, 216] on div "Directions of Use" at bounding box center [1287, 230] width 427 height 29
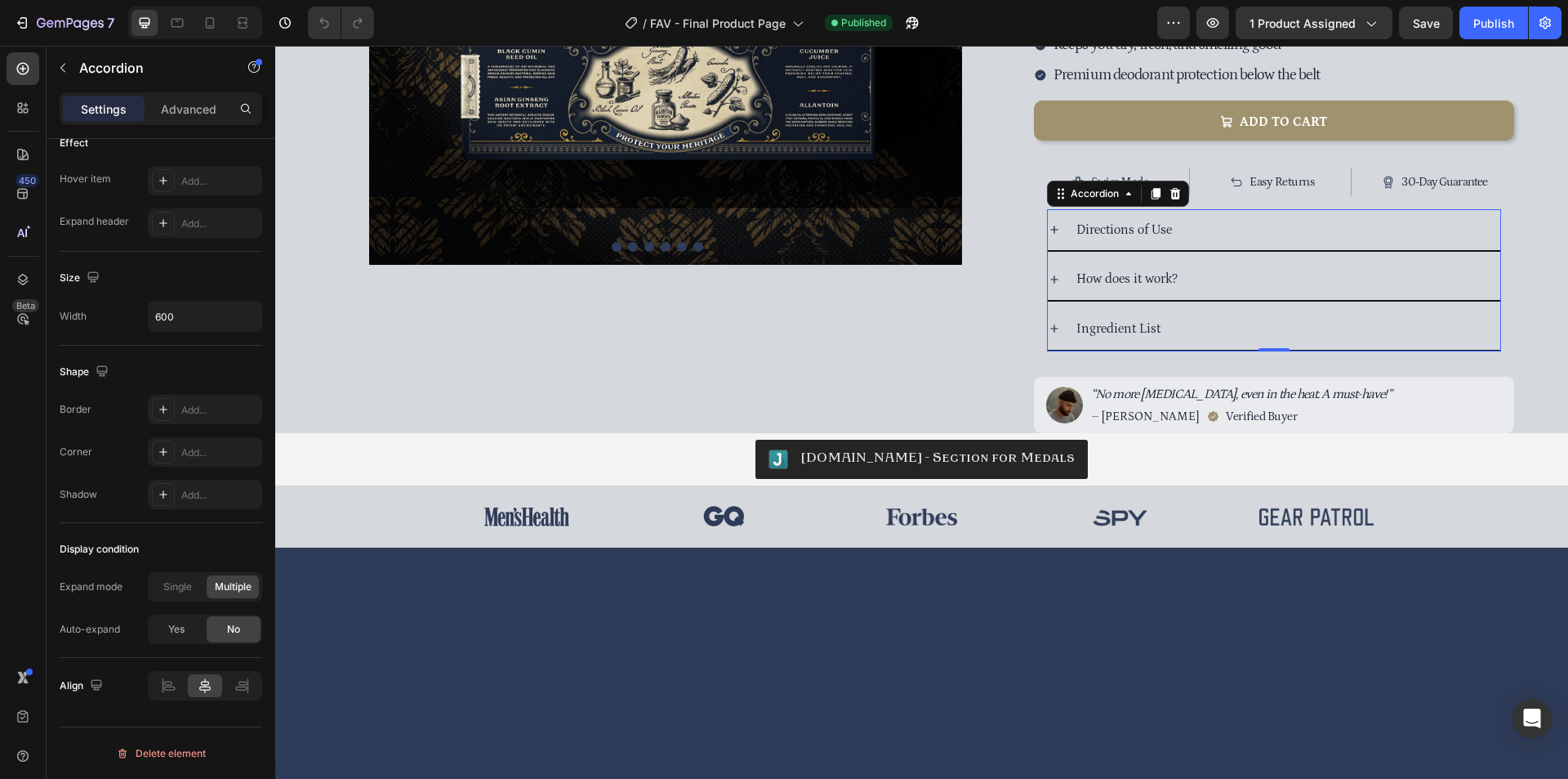
click at [1233, 315] on div "Ingredient List" at bounding box center [1287, 329] width 427 height 29
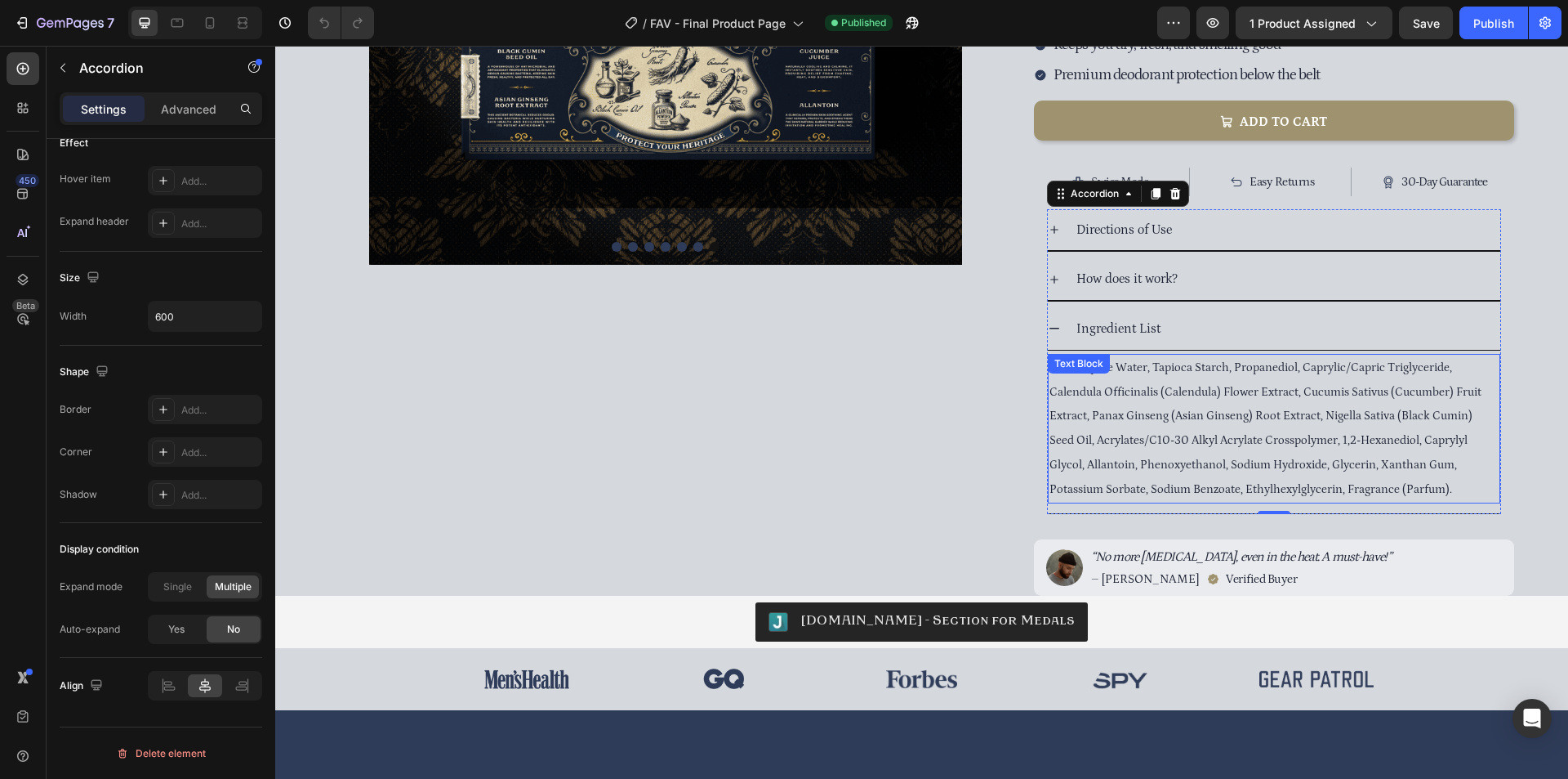
click at [1208, 381] on p "﻿﻿Swiss Alpine Water, Tapioca Starch, Propanediol, Caprylic/Capric Triglyceride…" at bounding box center [1274, 428] width 449 height 146
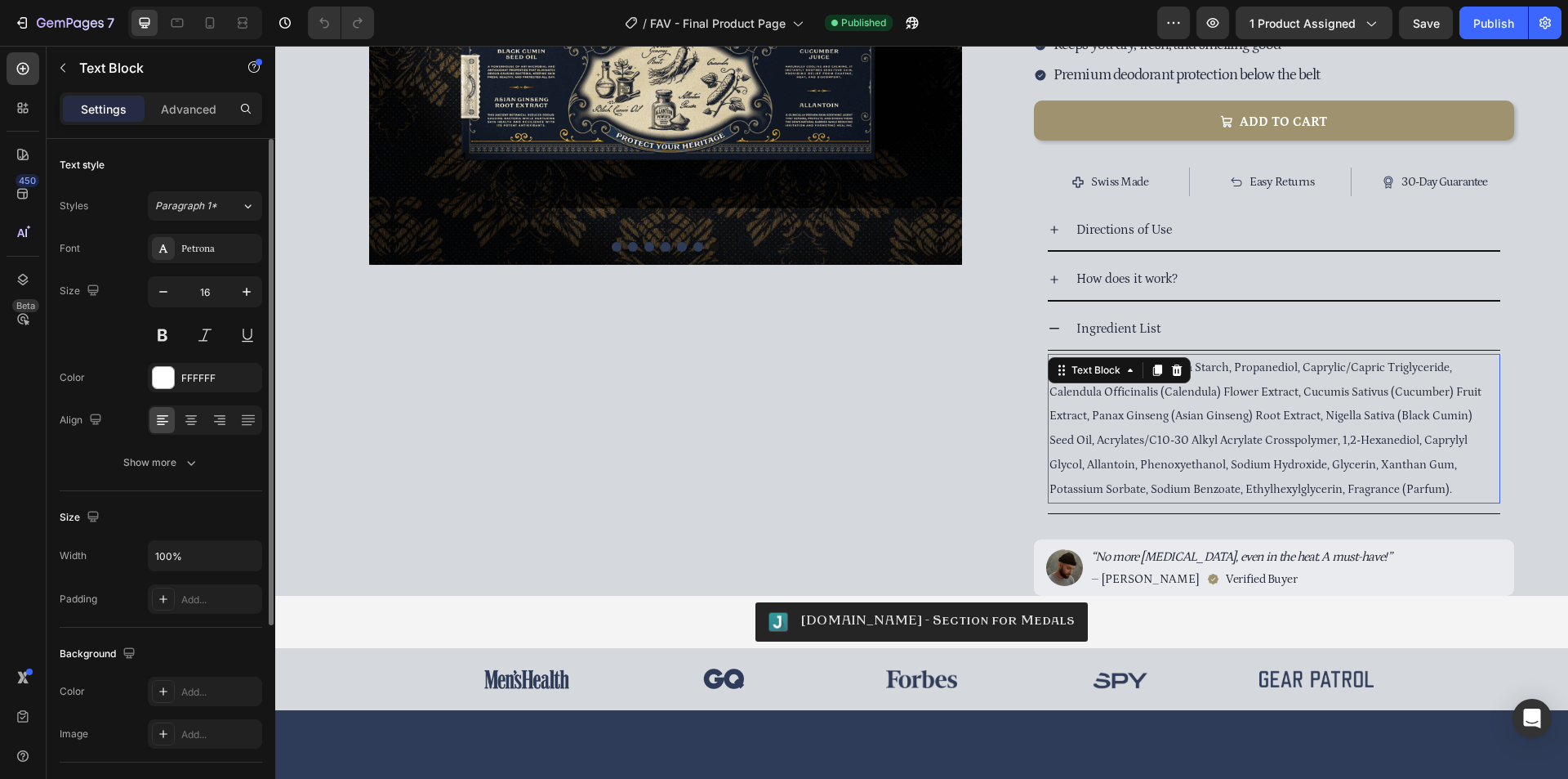
click at [1208, 381] on p "﻿﻿Swiss Alpine Water, Tapioca Starch, Propanediol, Caprylic/Capric Triglyceride…" at bounding box center [1274, 428] width 449 height 146
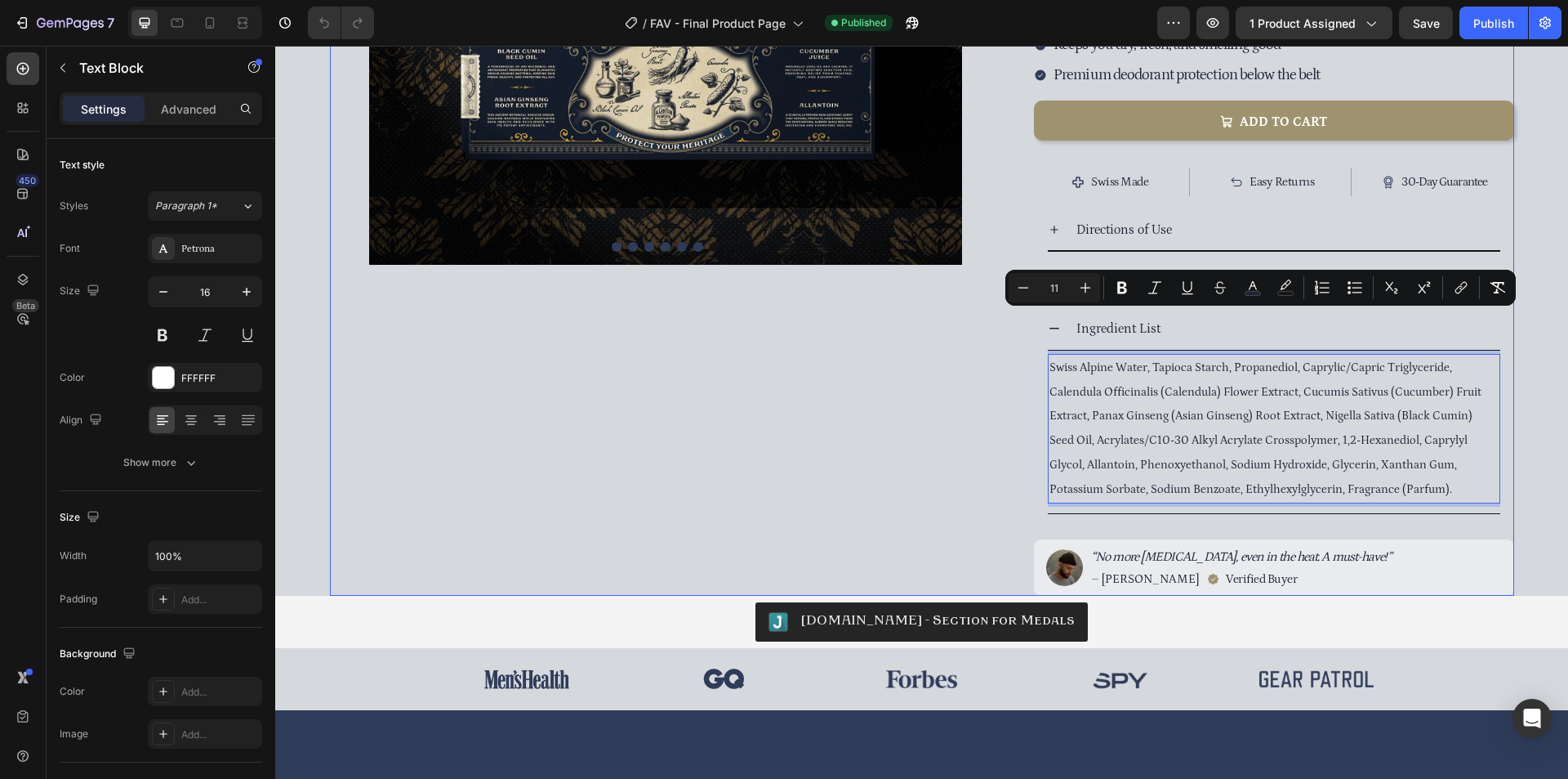
click at [985, 424] on div "Image Image Image Image Image Image Image [GEOGRAPHIC_DATA]" at bounding box center [666, 132] width 672 height 925
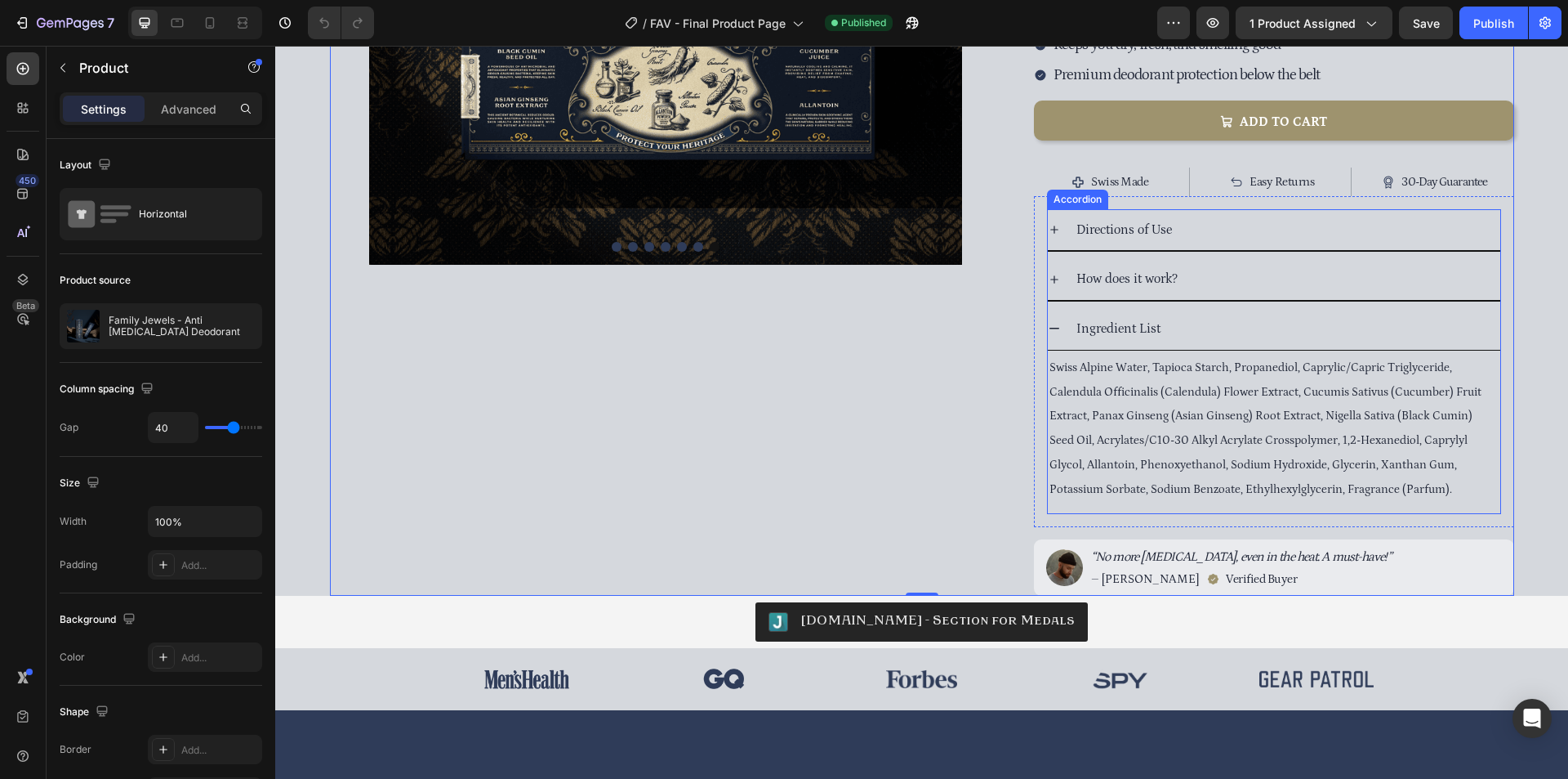
click at [1160, 222] on span "Directions of Use" at bounding box center [1124, 230] width 96 height 15
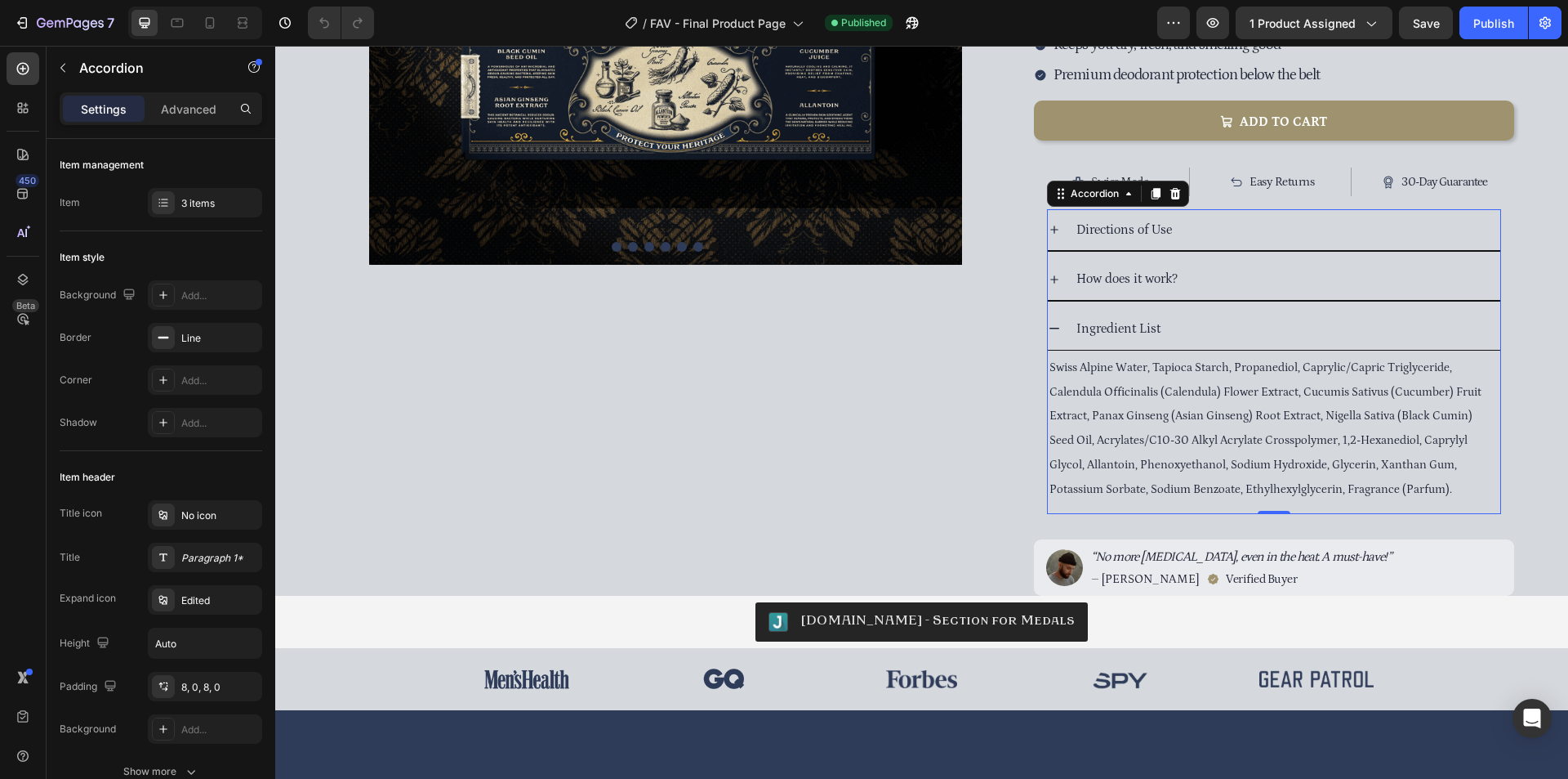
click at [1222, 315] on div "Ingredient List" at bounding box center [1287, 329] width 427 height 29
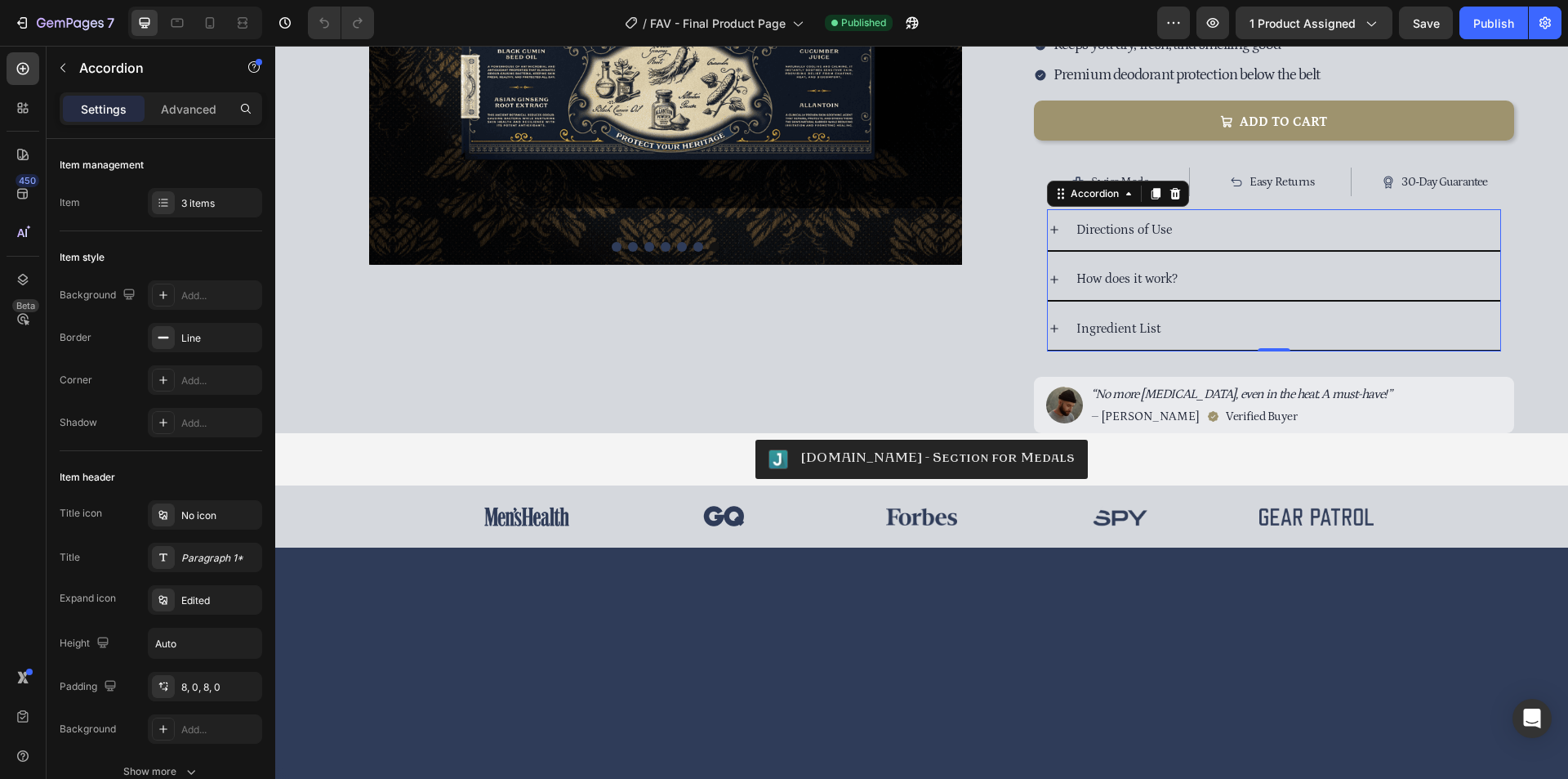
click at [1222, 315] on div "Ingredient List" at bounding box center [1287, 329] width 427 height 29
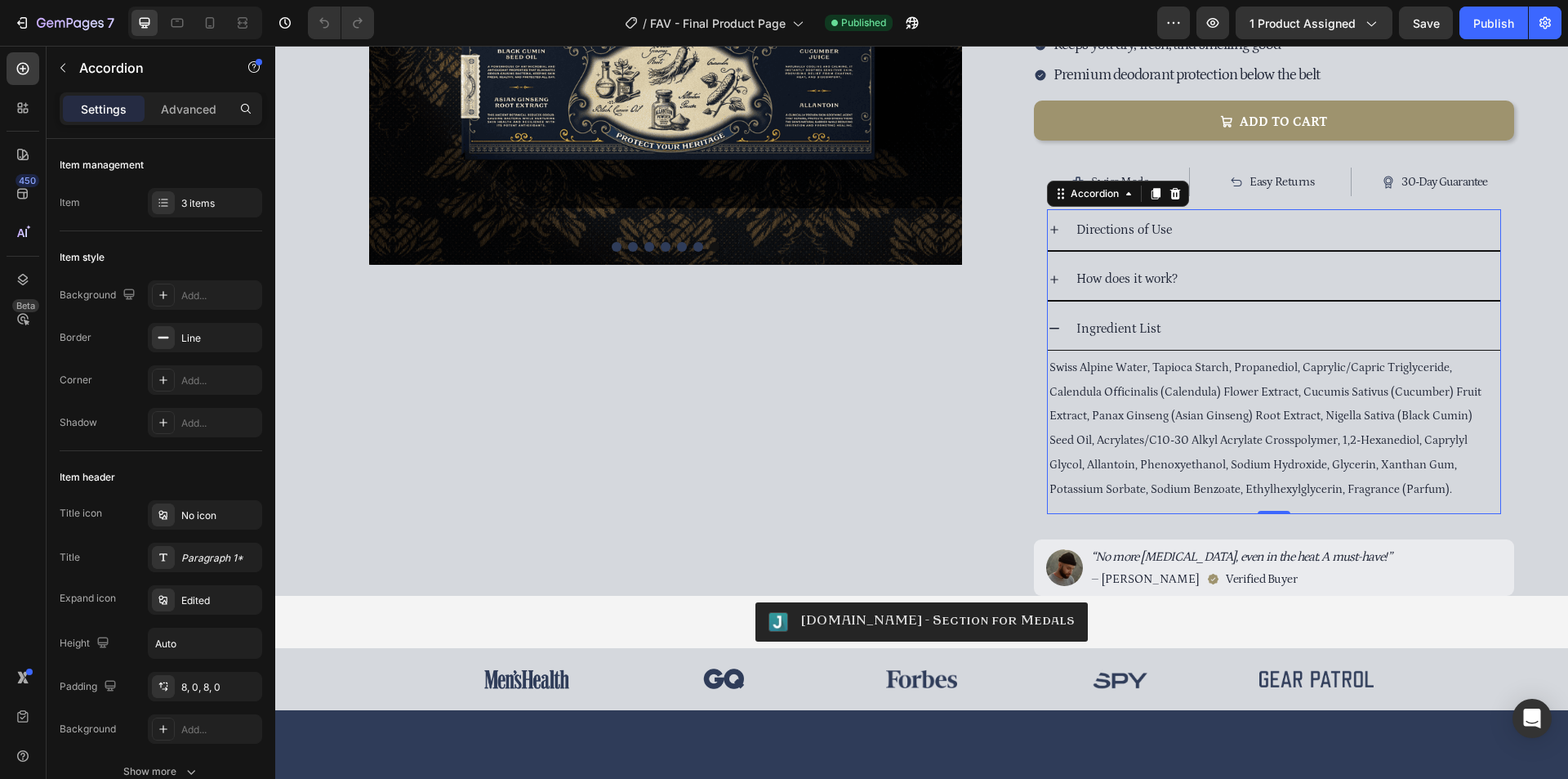
click at [1222, 315] on div "Ingredient List" at bounding box center [1287, 329] width 427 height 29
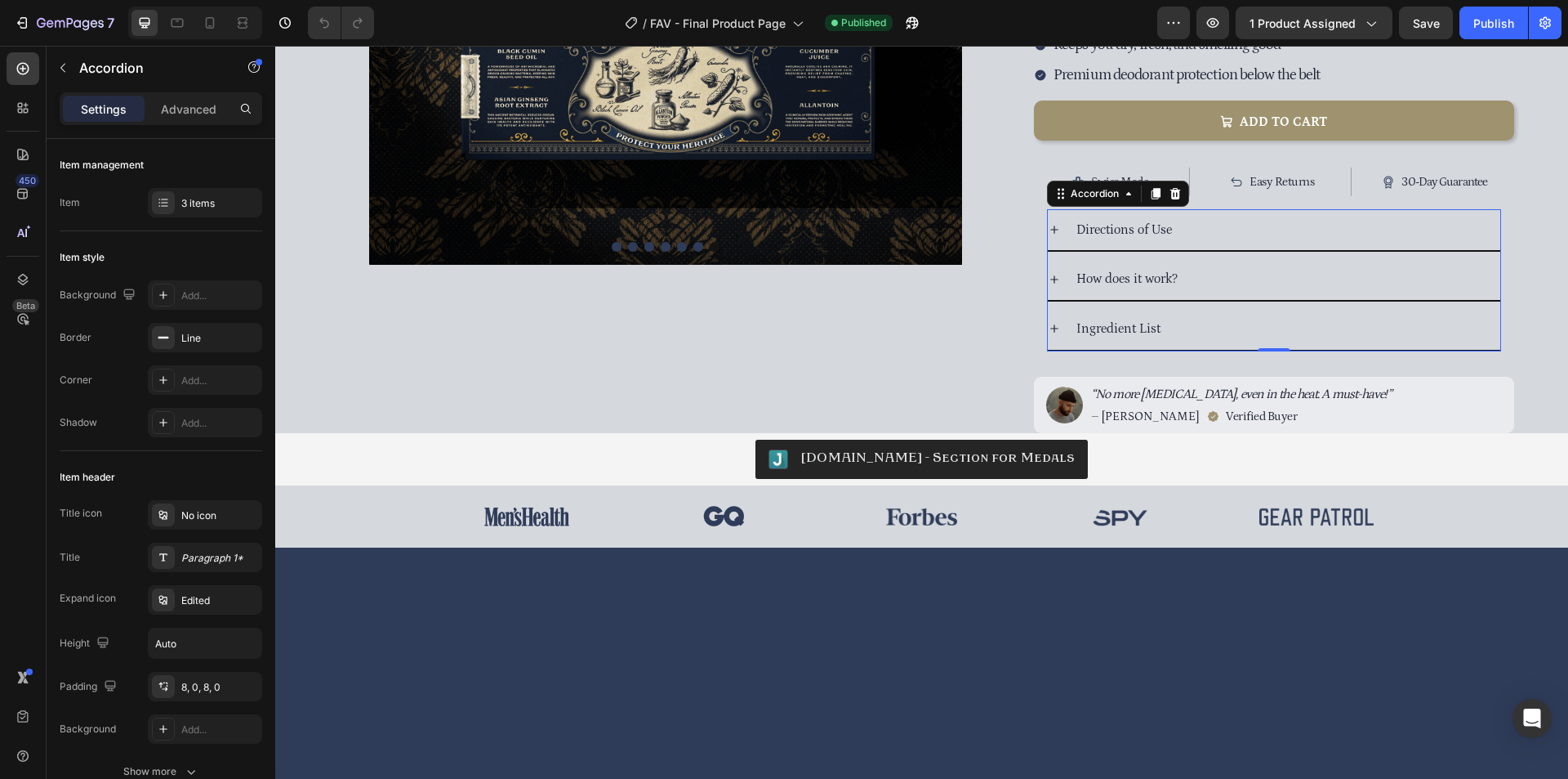
click at [1222, 315] on div "Ingredient List" at bounding box center [1287, 329] width 427 height 29
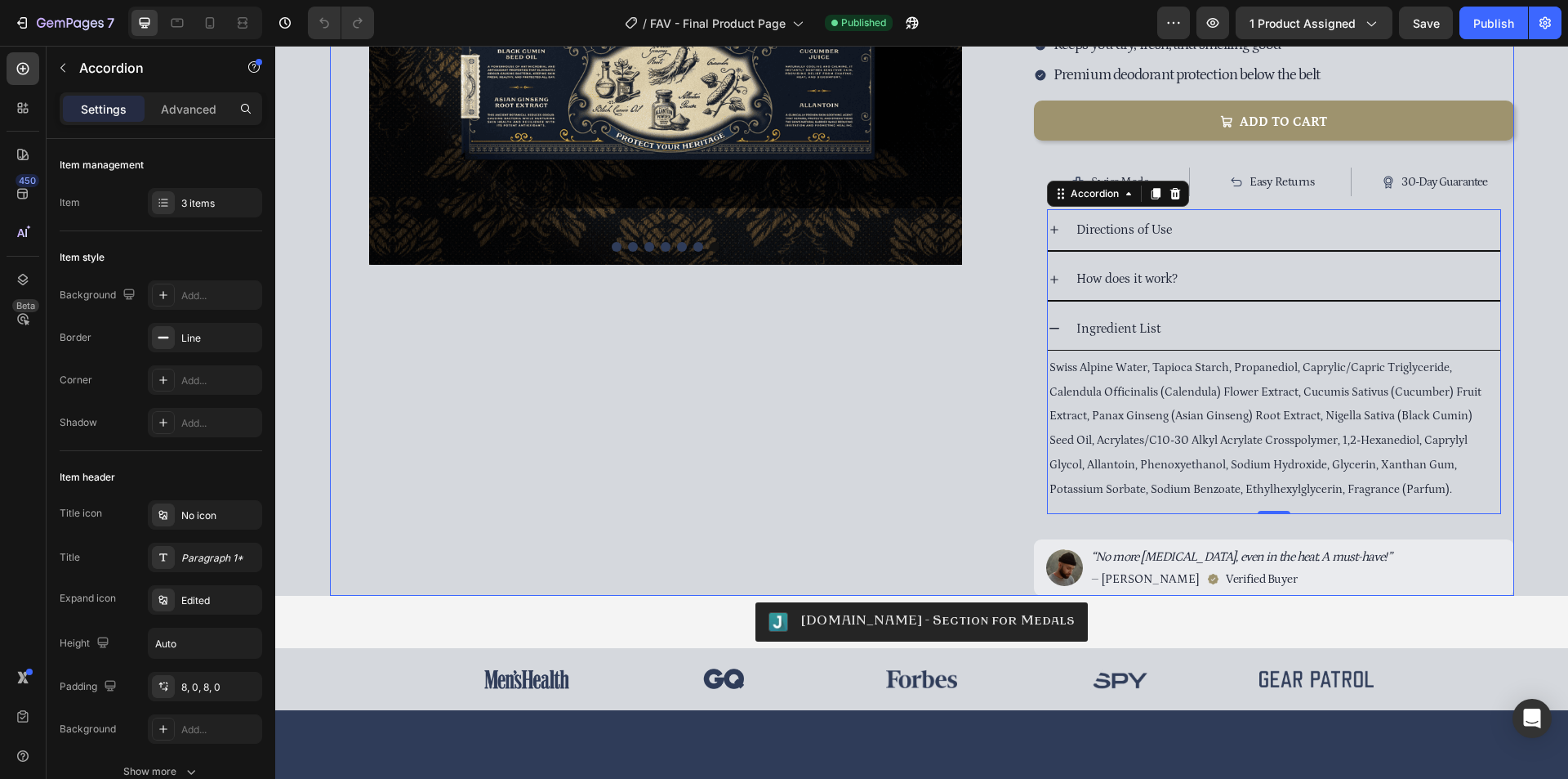
click at [858, 410] on div "Image Image Image Image Image Image Image [GEOGRAPHIC_DATA]" at bounding box center [666, 132] width 672 height 925
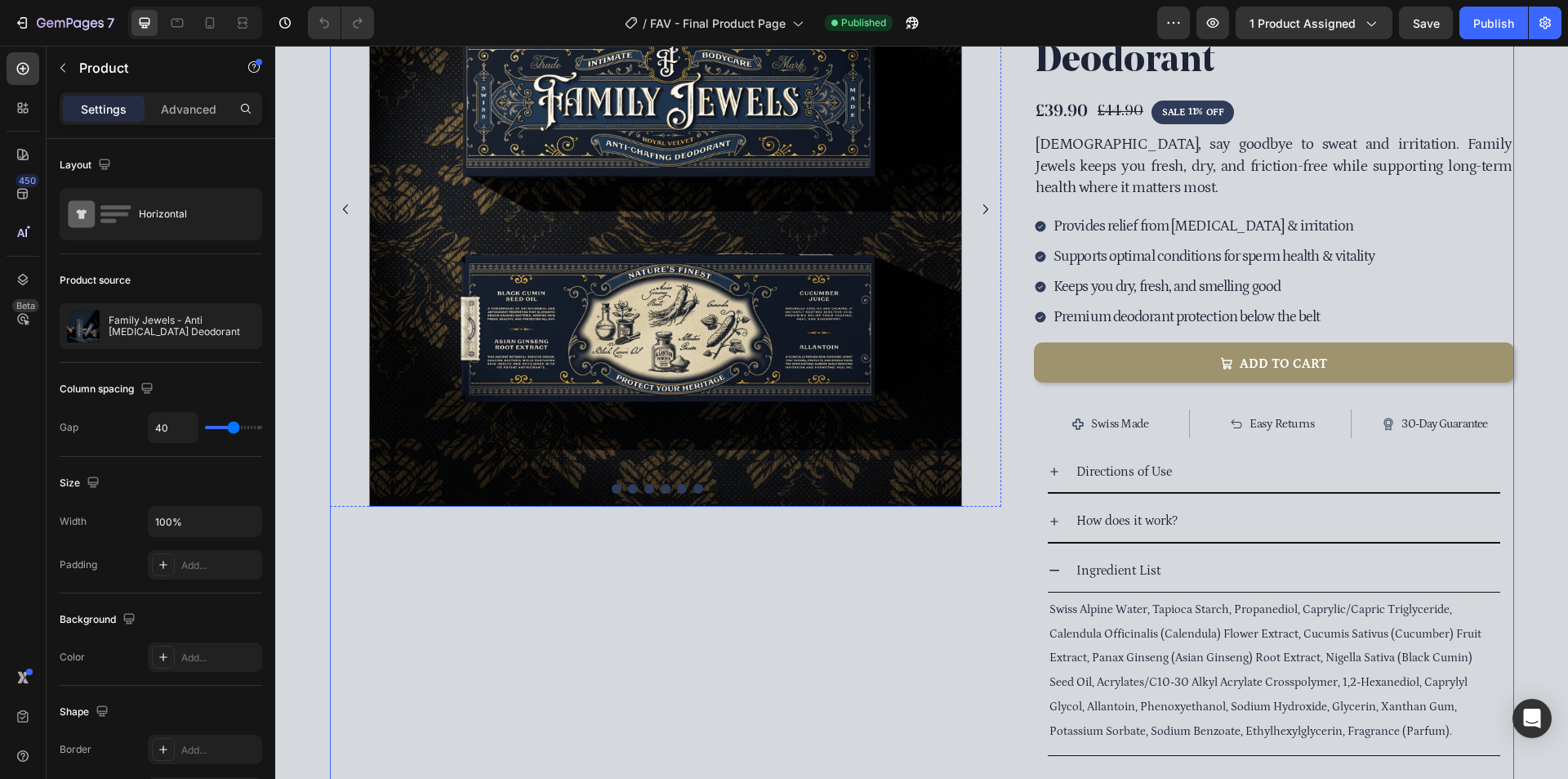
scroll to position [82, 0]
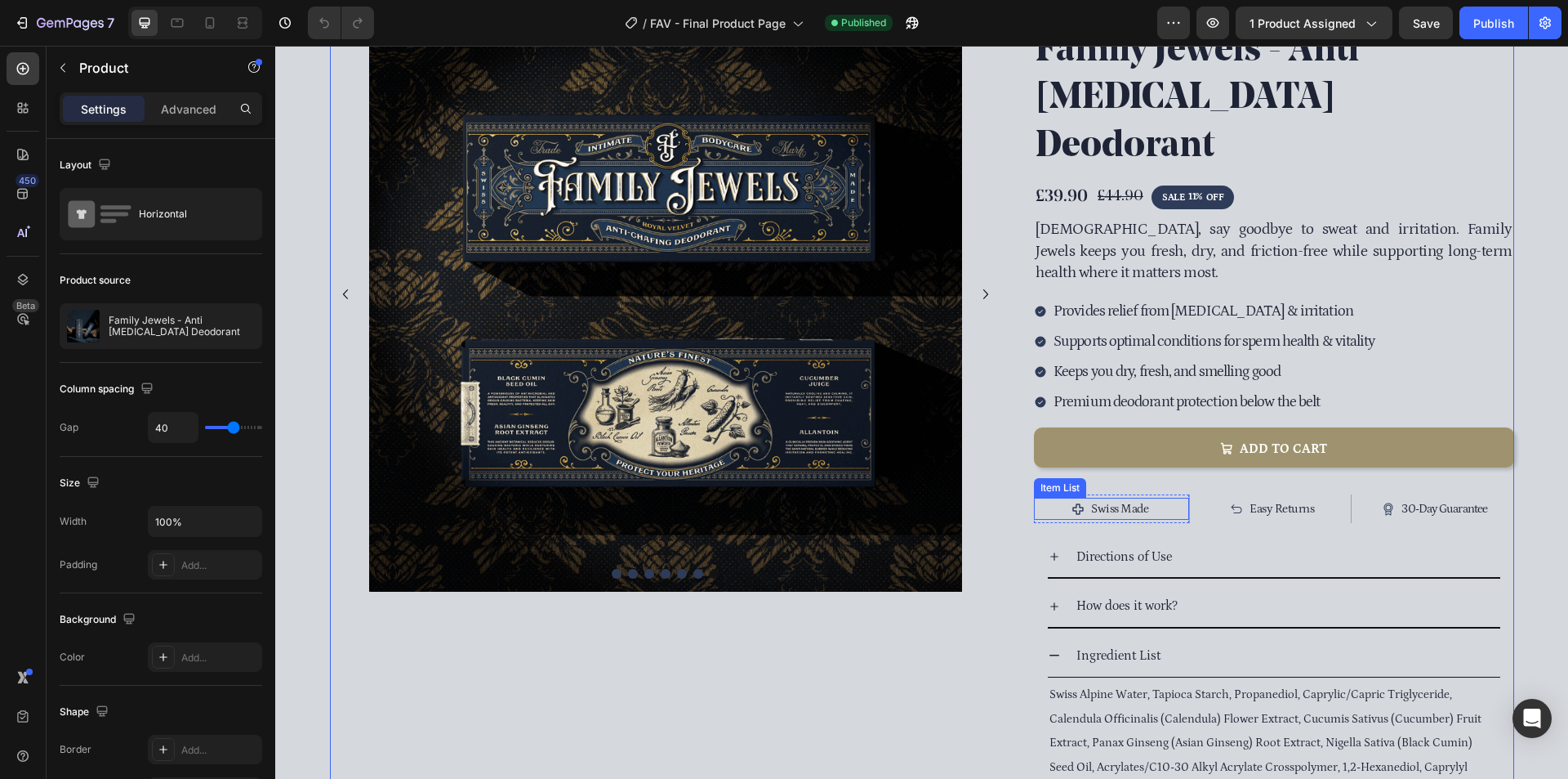
click at [1071, 503] on icon at bounding box center [1078, 509] width 13 height 13
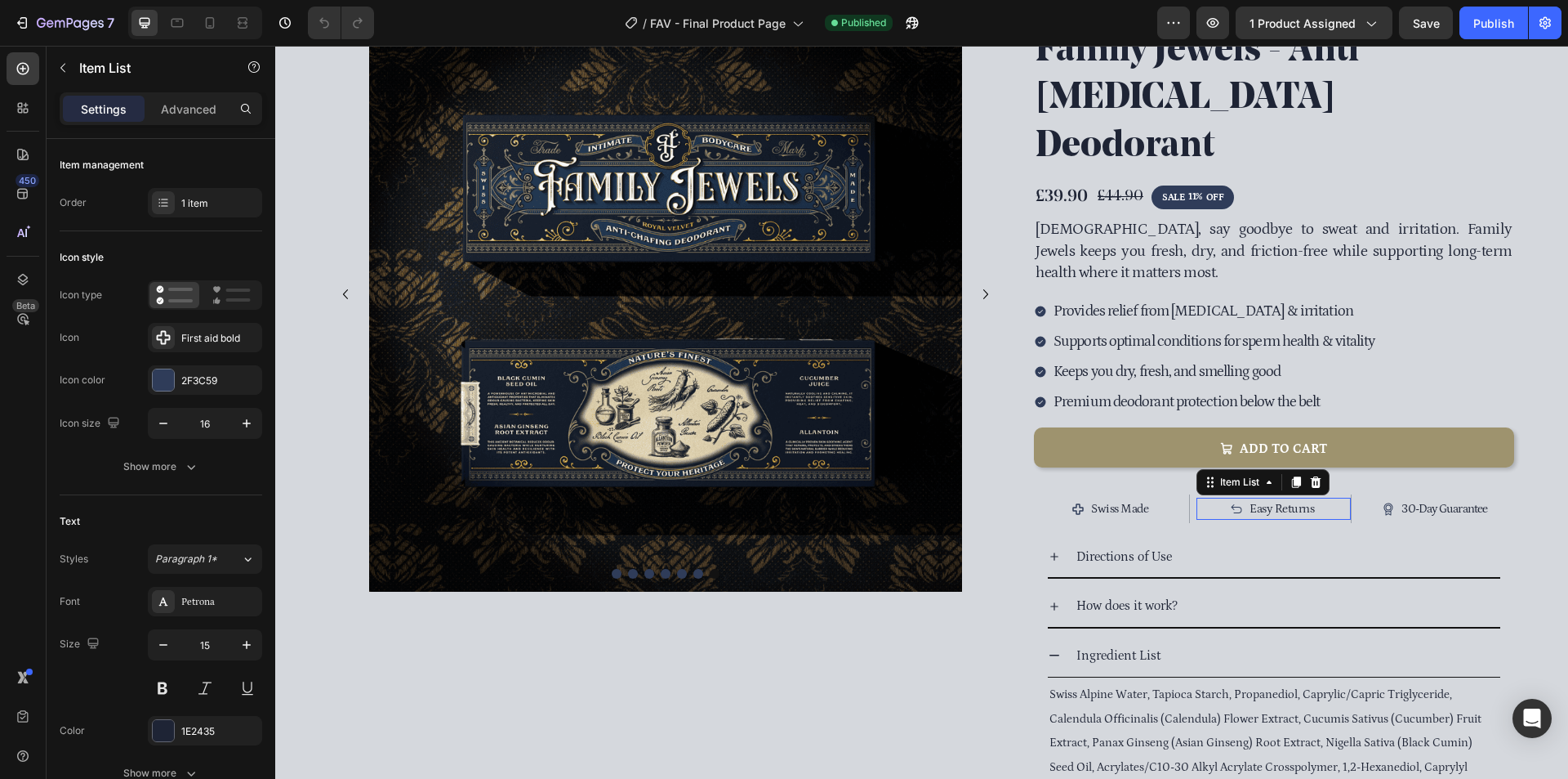
click at [1230, 498] on div "Easy Returns" at bounding box center [1273, 508] width 87 height 22
click at [1073, 504] on icon at bounding box center [1079, 509] width 11 height 11
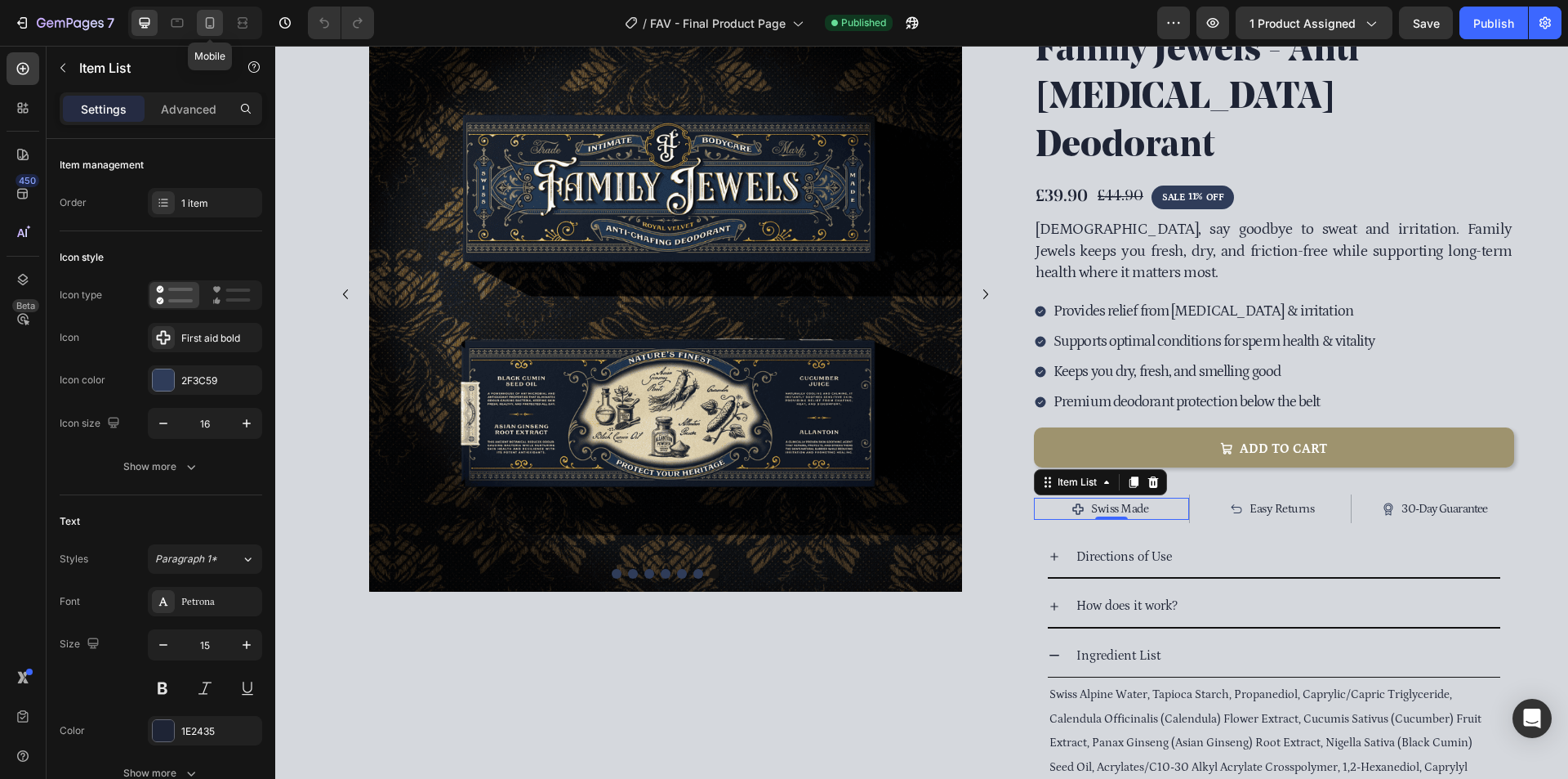
click at [213, 18] on icon at bounding box center [210, 23] width 9 height 11
type input "3"
type input "14"
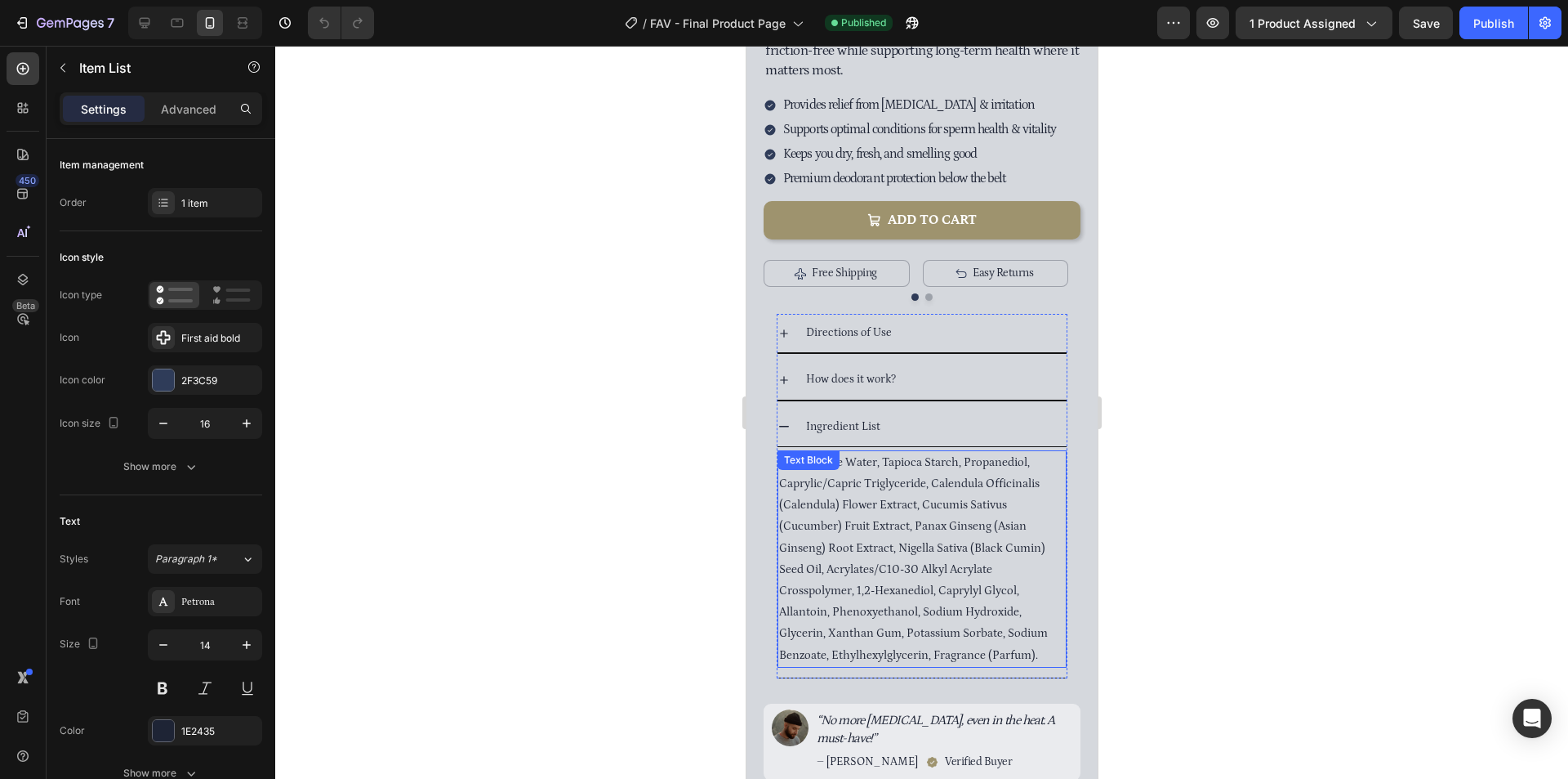
scroll to position [572, 0]
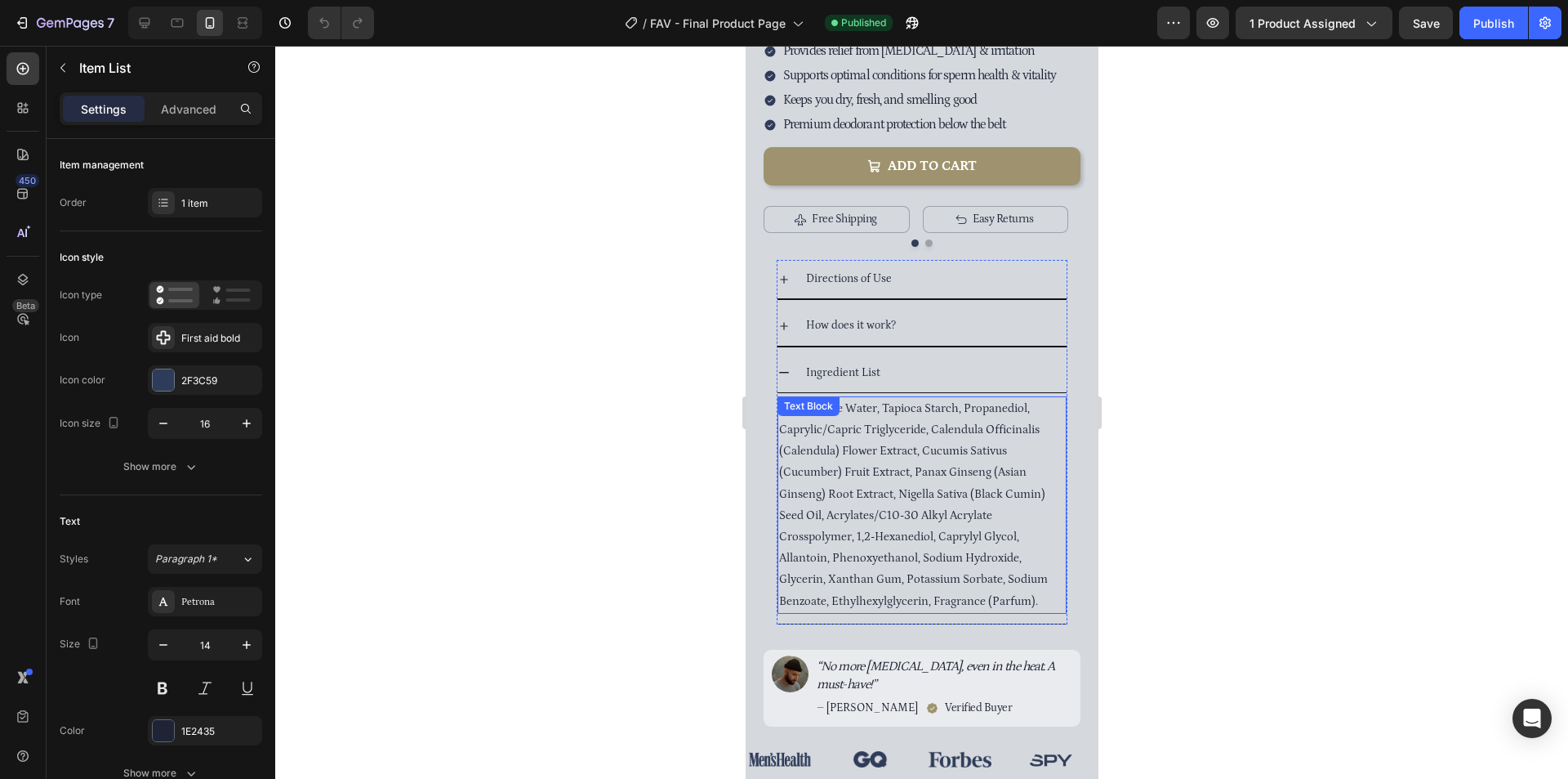
click at [936, 398] on p "﻿﻿Swiss Alpine Water, Tapioca Starch, Propanediol, Caprylic/Capric Triglyceride…" at bounding box center [922, 505] width 286 height 214
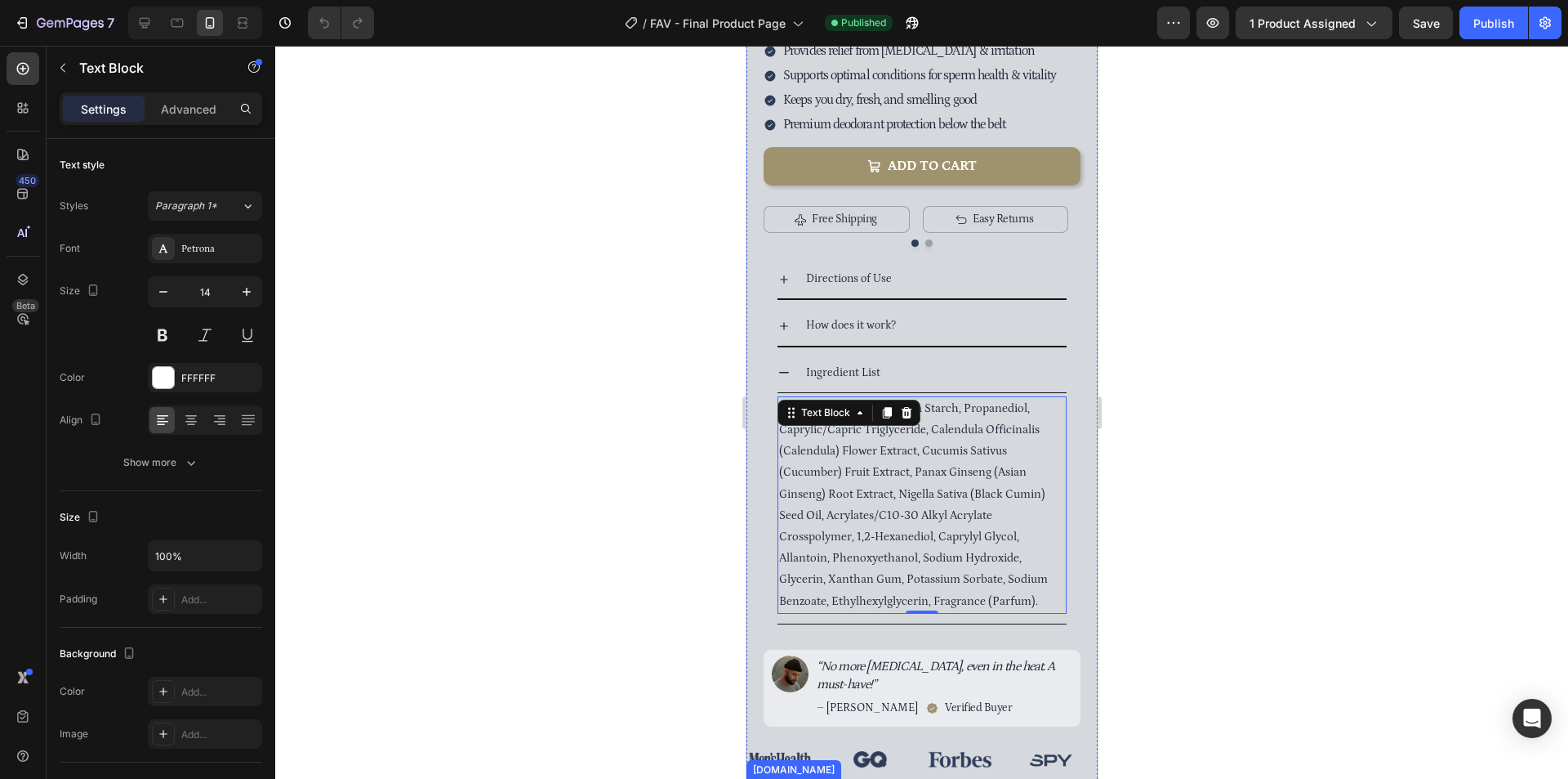
scroll to position [817, 0]
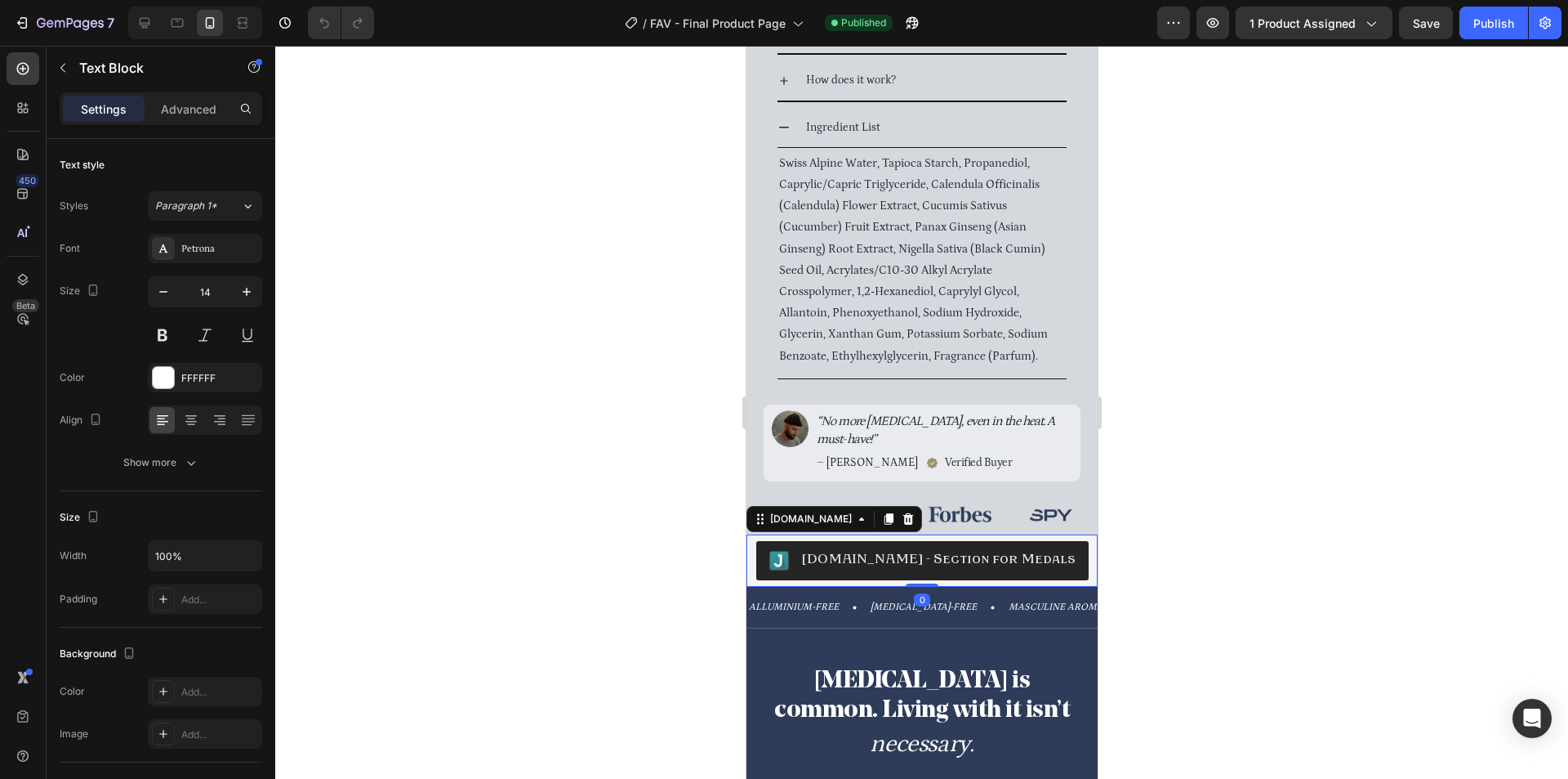
click at [1067, 541] on div "[DOMAIN_NAME] - Section for Medals" at bounding box center [922, 561] width 338 height 39
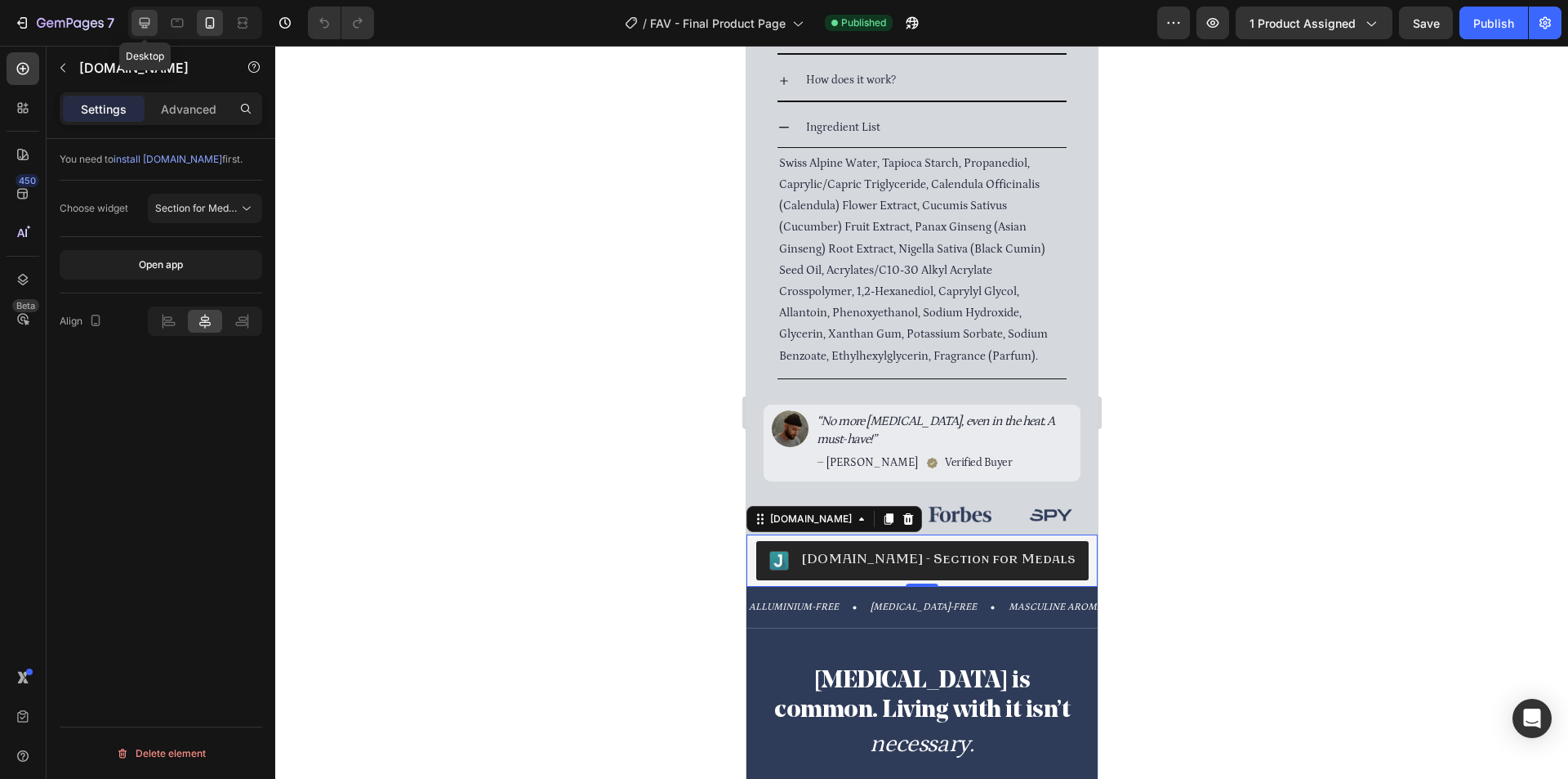
click at [135, 33] on div at bounding box center [145, 23] width 26 height 26
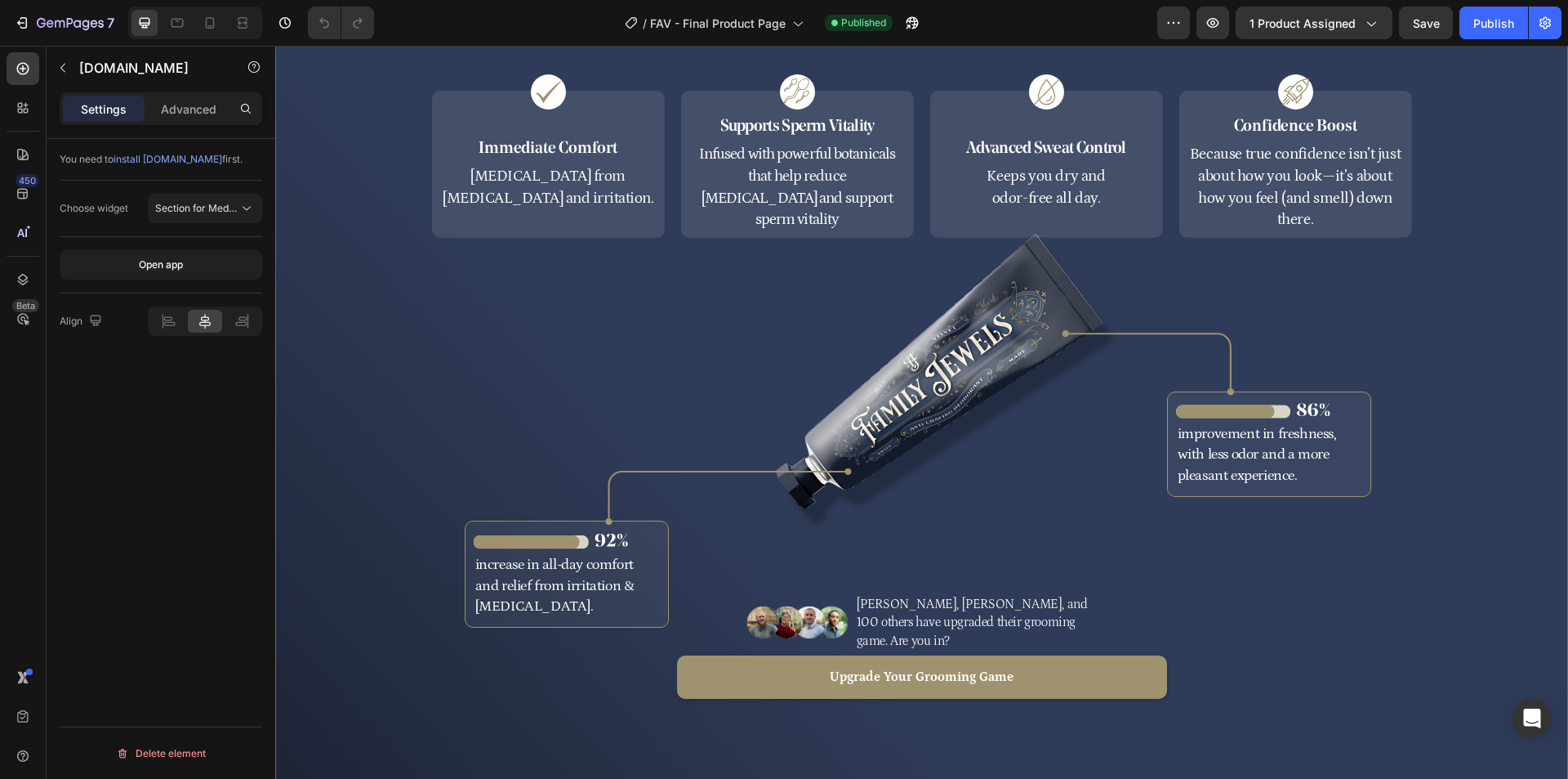
scroll to position [1261, 0]
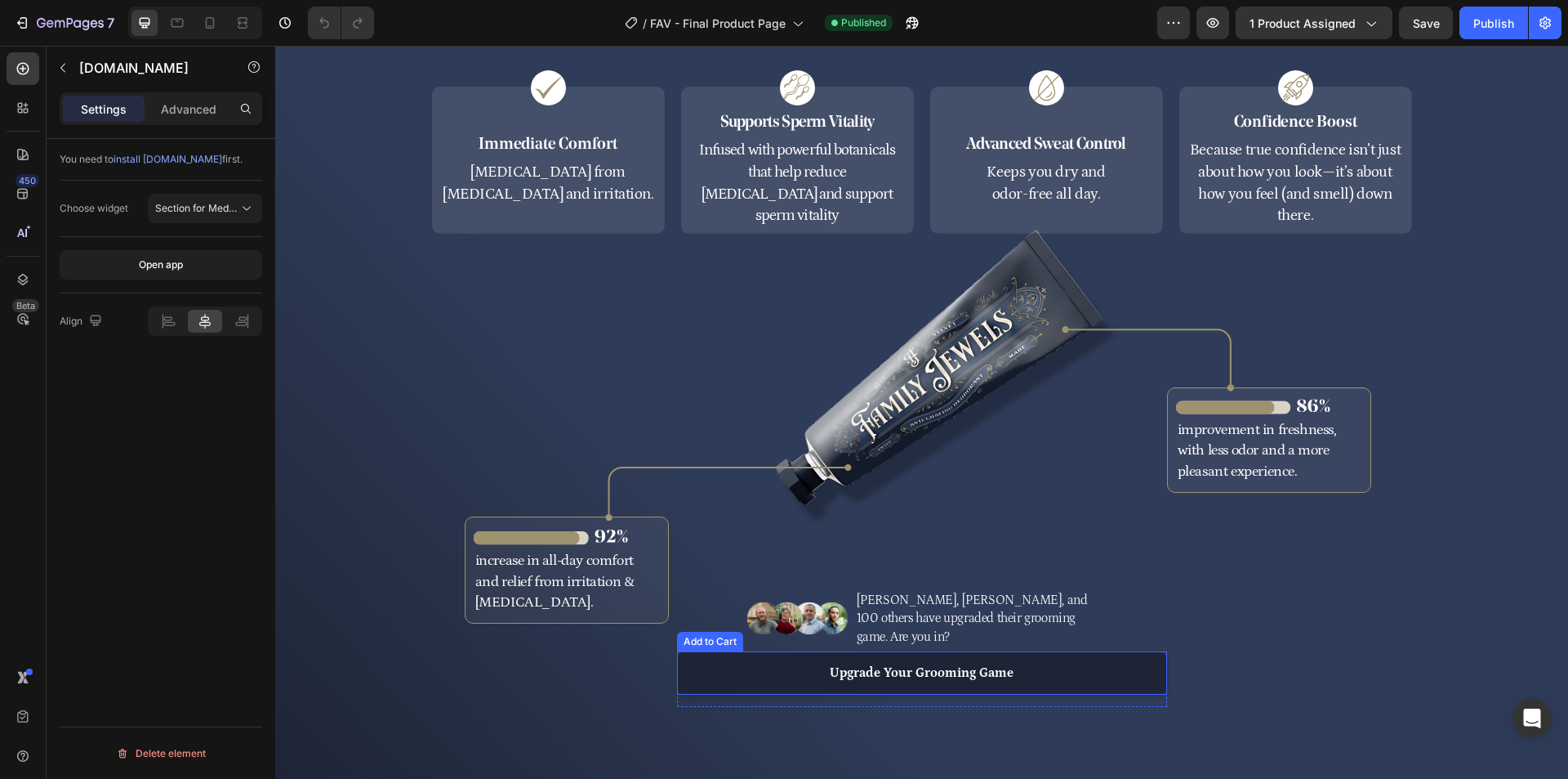
click at [1111, 679] on button "Upgrade Your Grooming Game" at bounding box center [922, 673] width 490 height 43
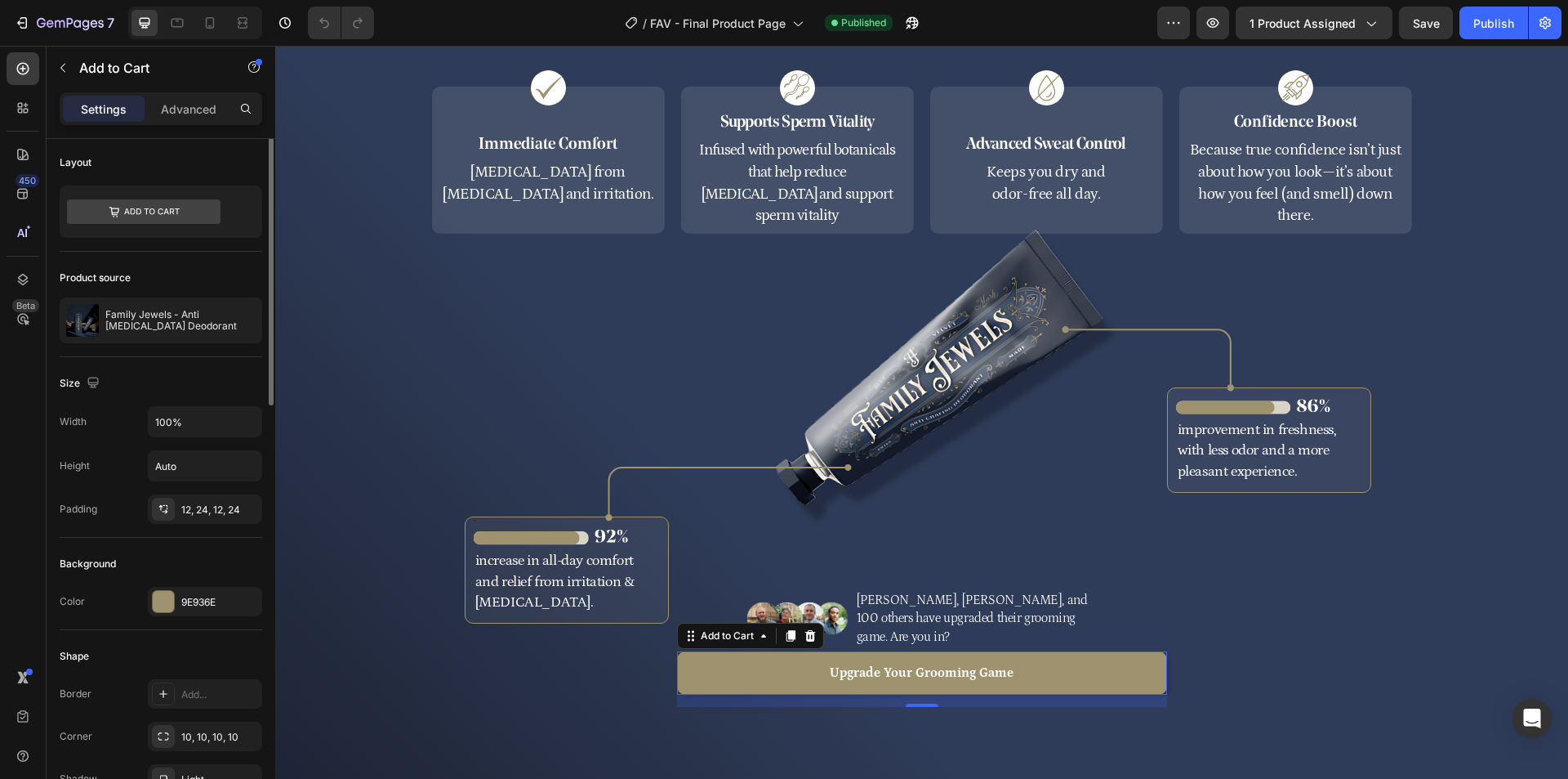
scroll to position [0, 0]
click at [27, 264] on div at bounding box center [23, 280] width 33 height 33
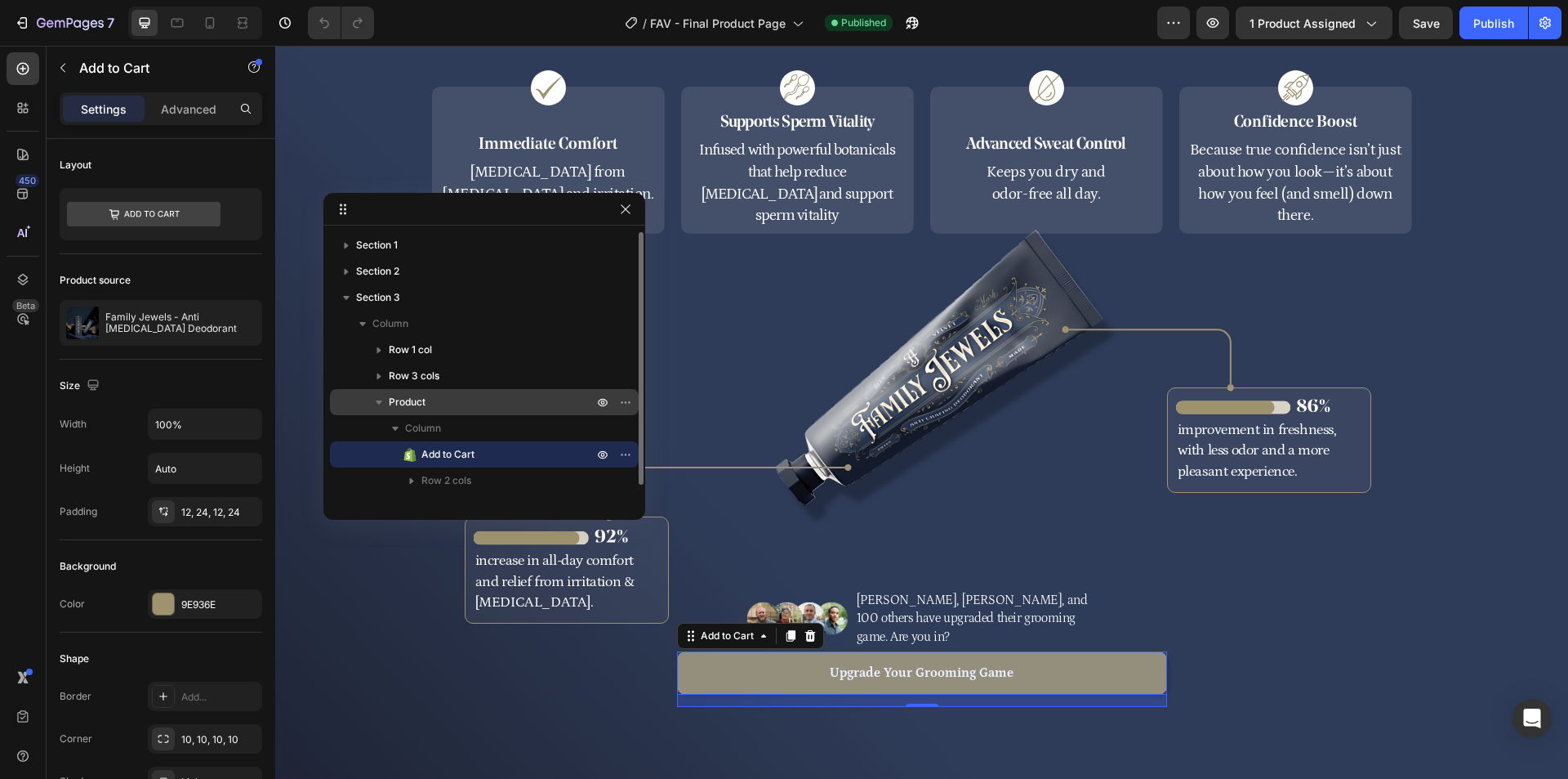
click at [439, 401] on p "Product" at bounding box center [493, 402] width 208 height 16
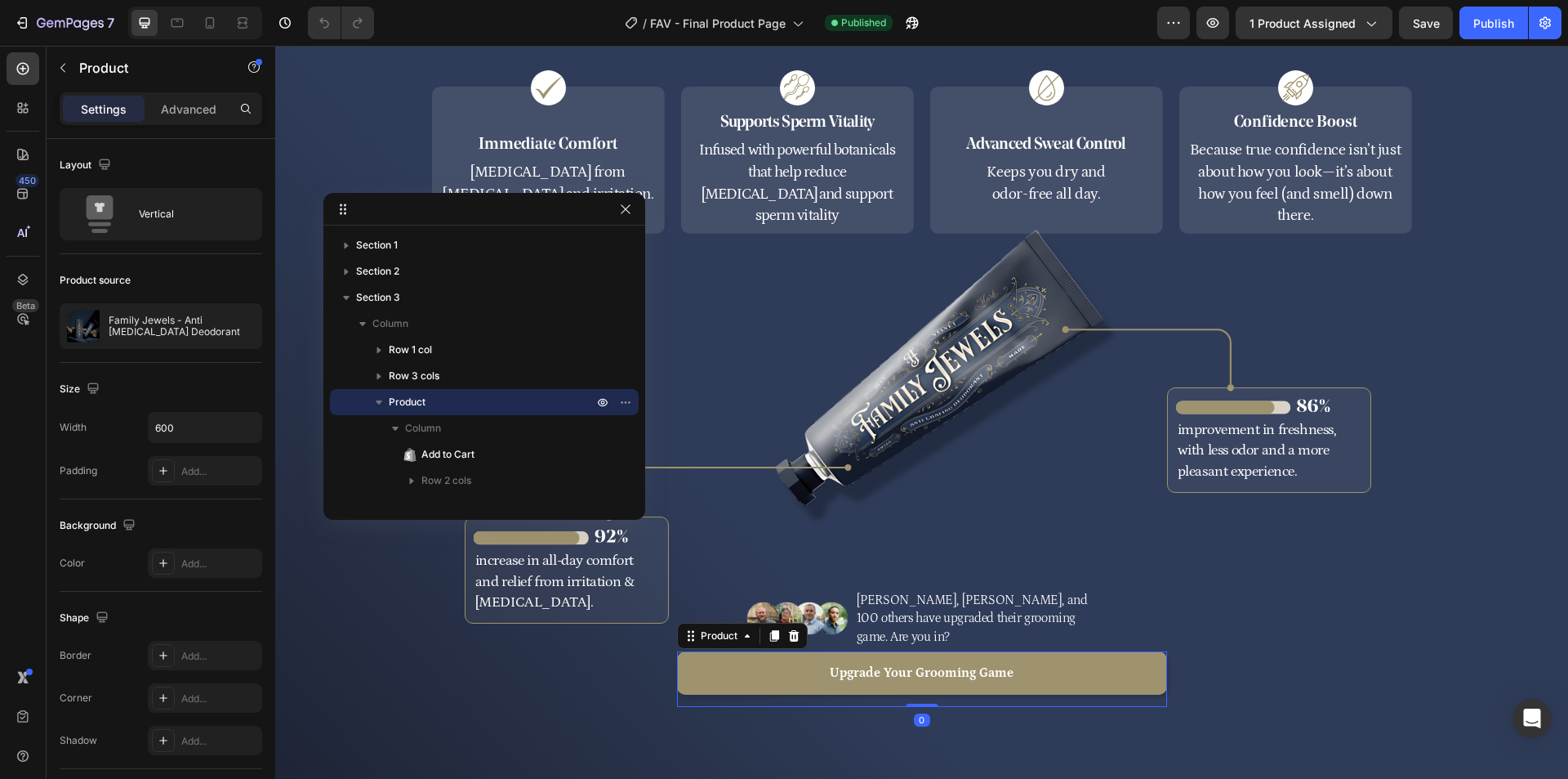
click at [628, 221] on div at bounding box center [485, 209] width 322 height 33
click at [628, 208] on icon "button" at bounding box center [626, 209] width 13 height 13
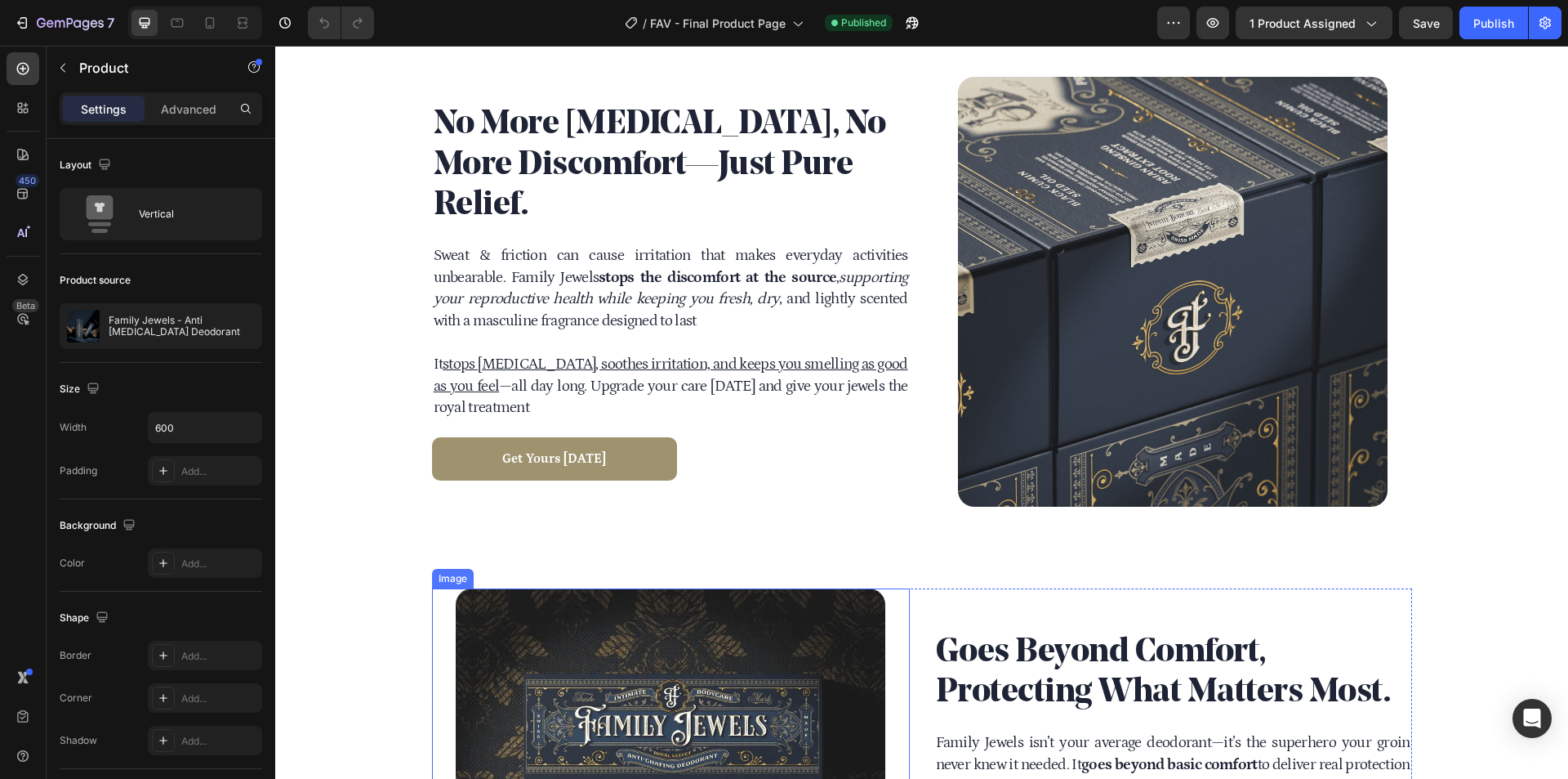
scroll to position [2079, 0]
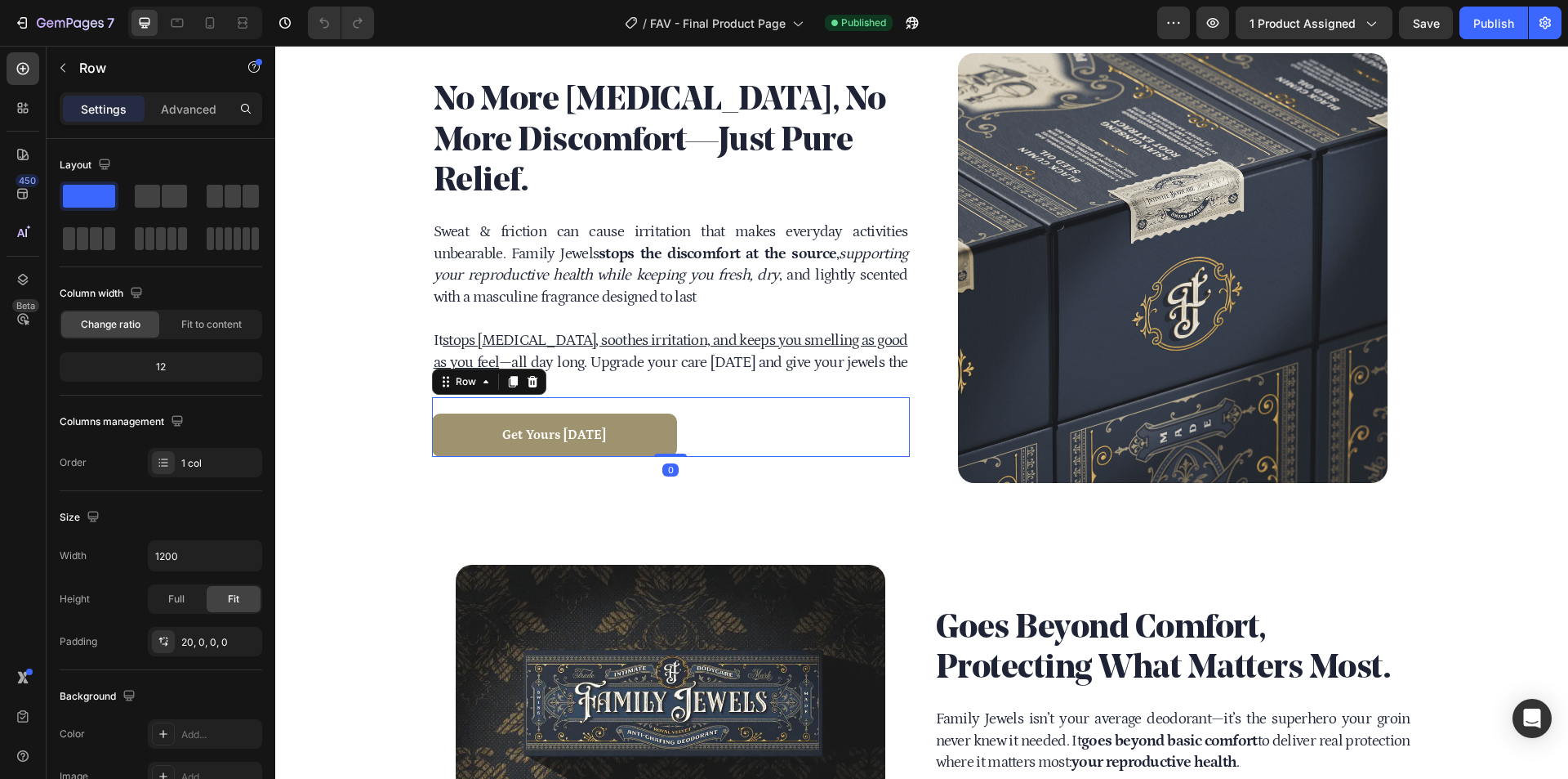
click at [758, 418] on div "Get Yours [DATE] Add to Cart Product Row Row 0" at bounding box center [671, 427] width 478 height 60
click at [663, 427] on button "Get Yours [DATE]" at bounding box center [555, 435] width 245 height 43
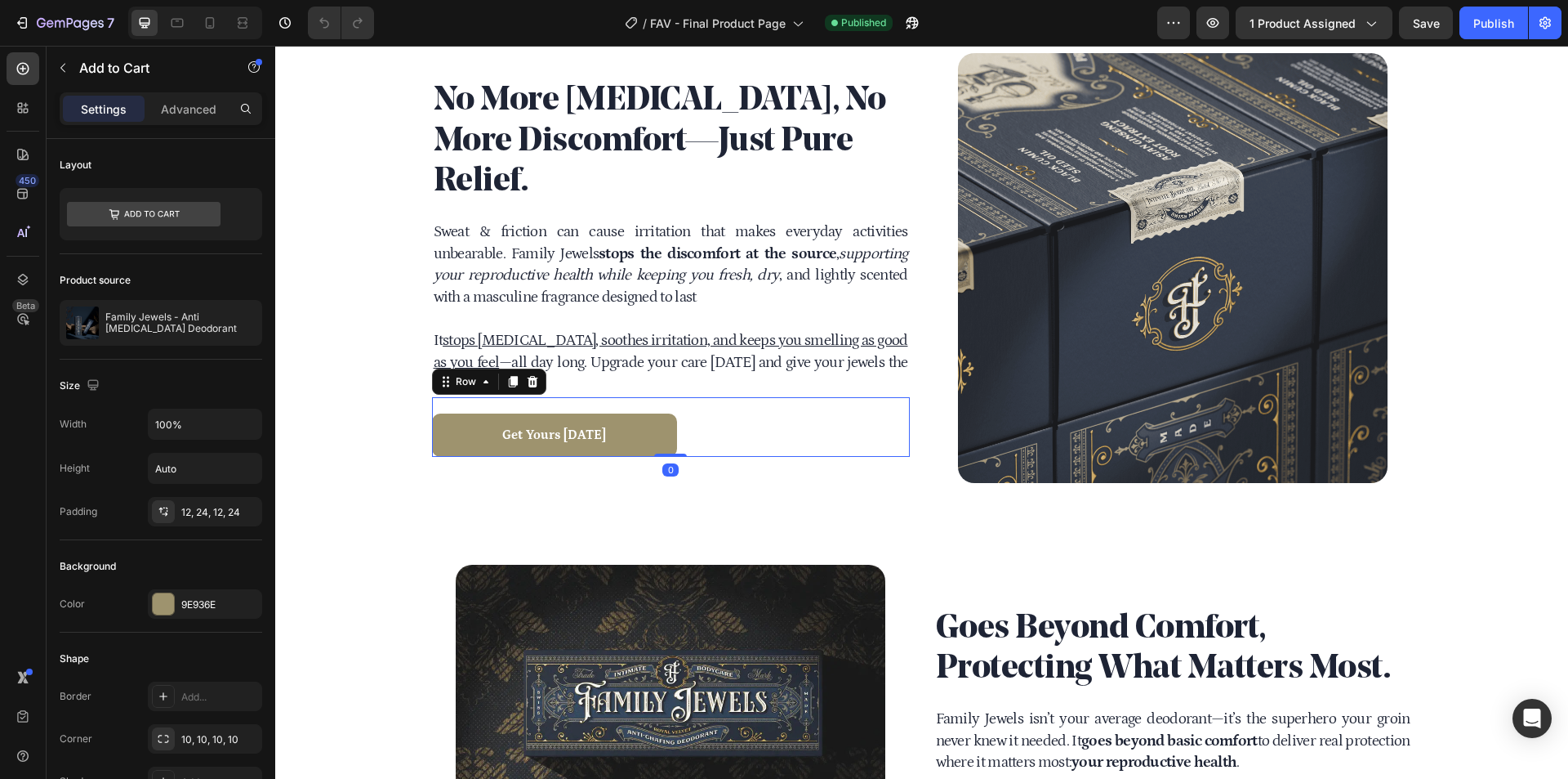
click at [707, 408] on div "Get Yours [DATE] Add to Cart Product Row Row 0" at bounding box center [671, 427] width 478 height 60
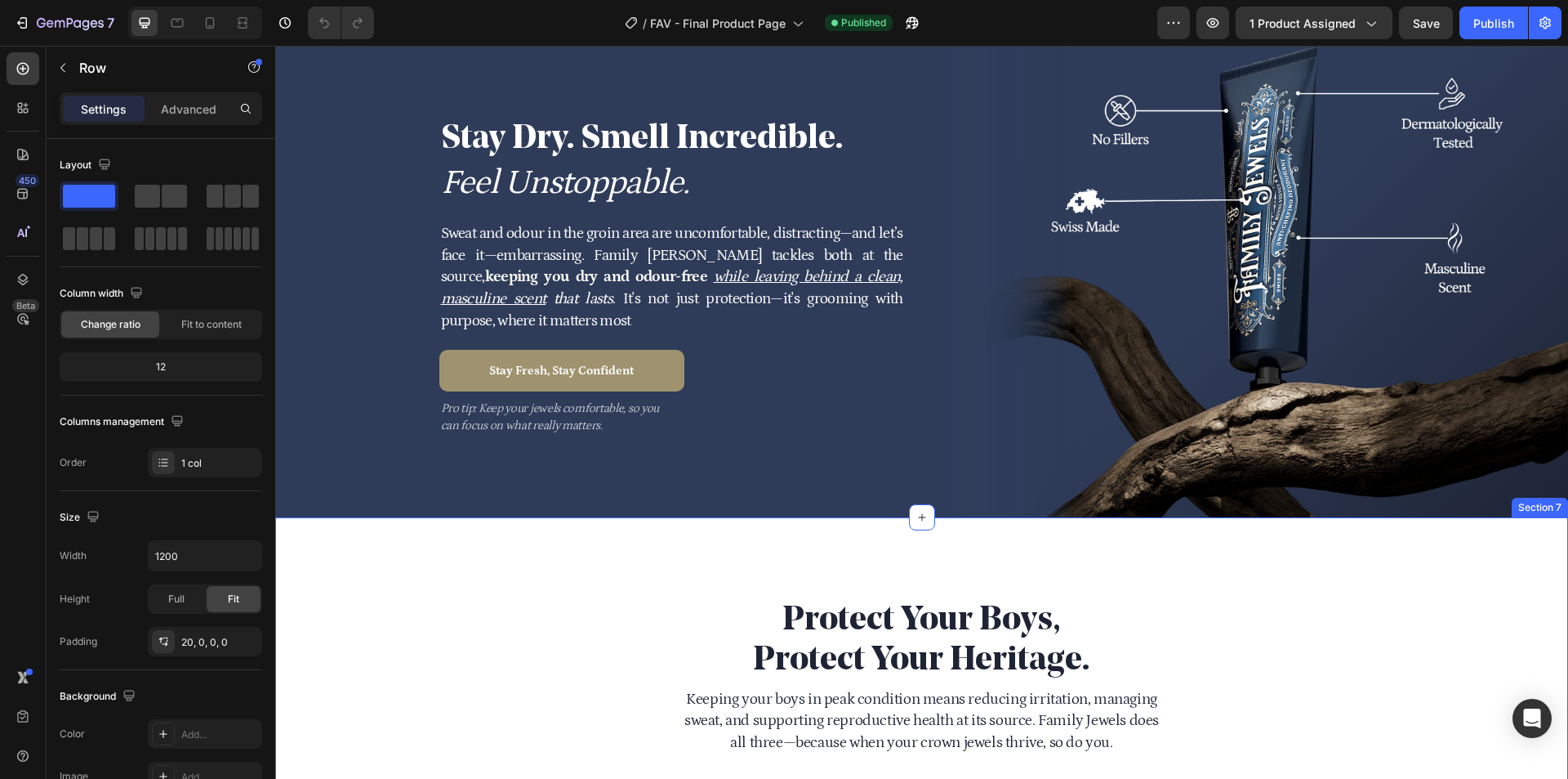
scroll to position [3467, 0]
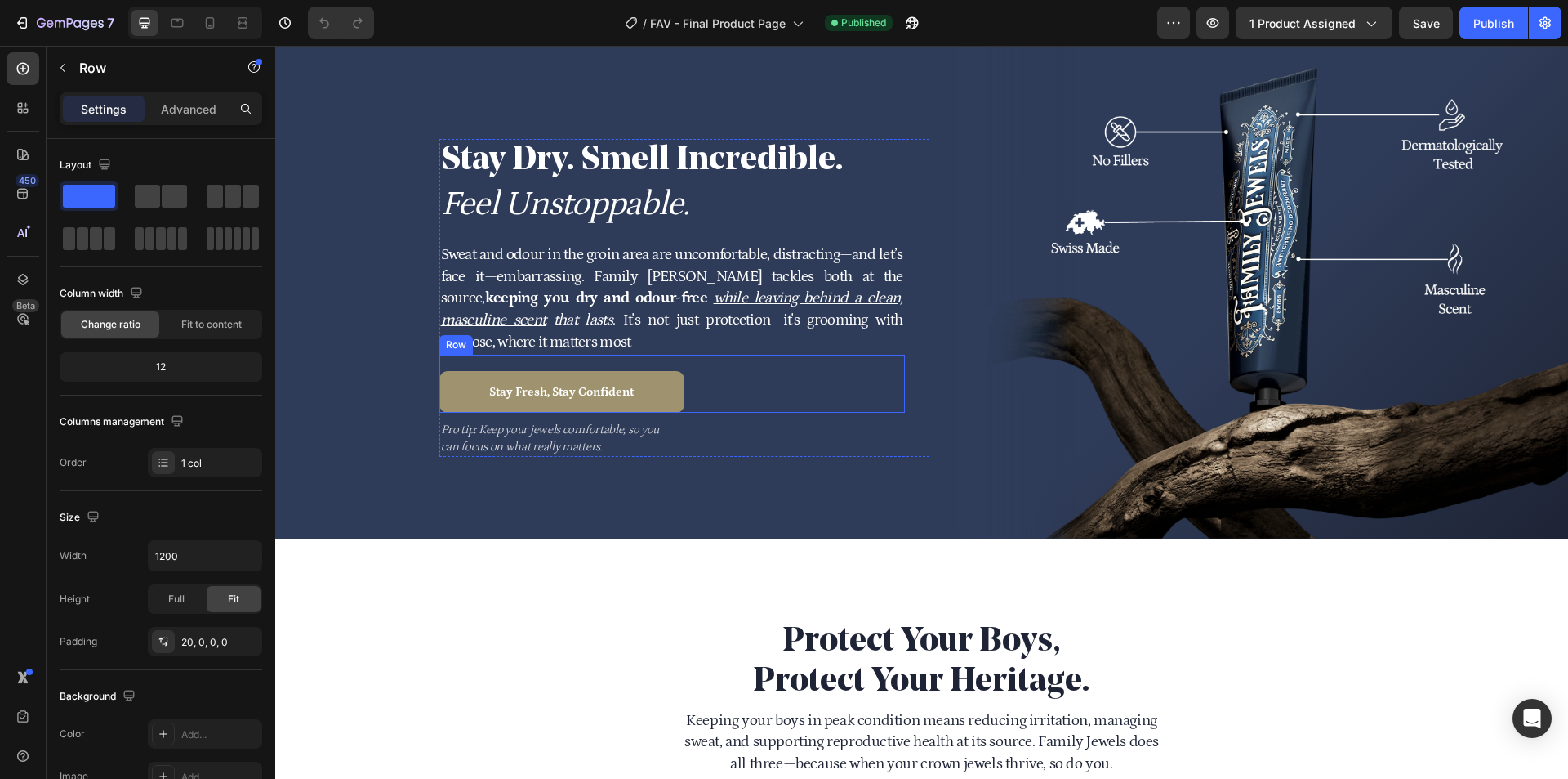
click at [691, 394] on div "Stay Fresh, Stay Confident Add to Cart Product Row Row" at bounding box center [672, 383] width 466 height 58
click at [203, 19] on icon at bounding box center [210, 23] width 16 height 16
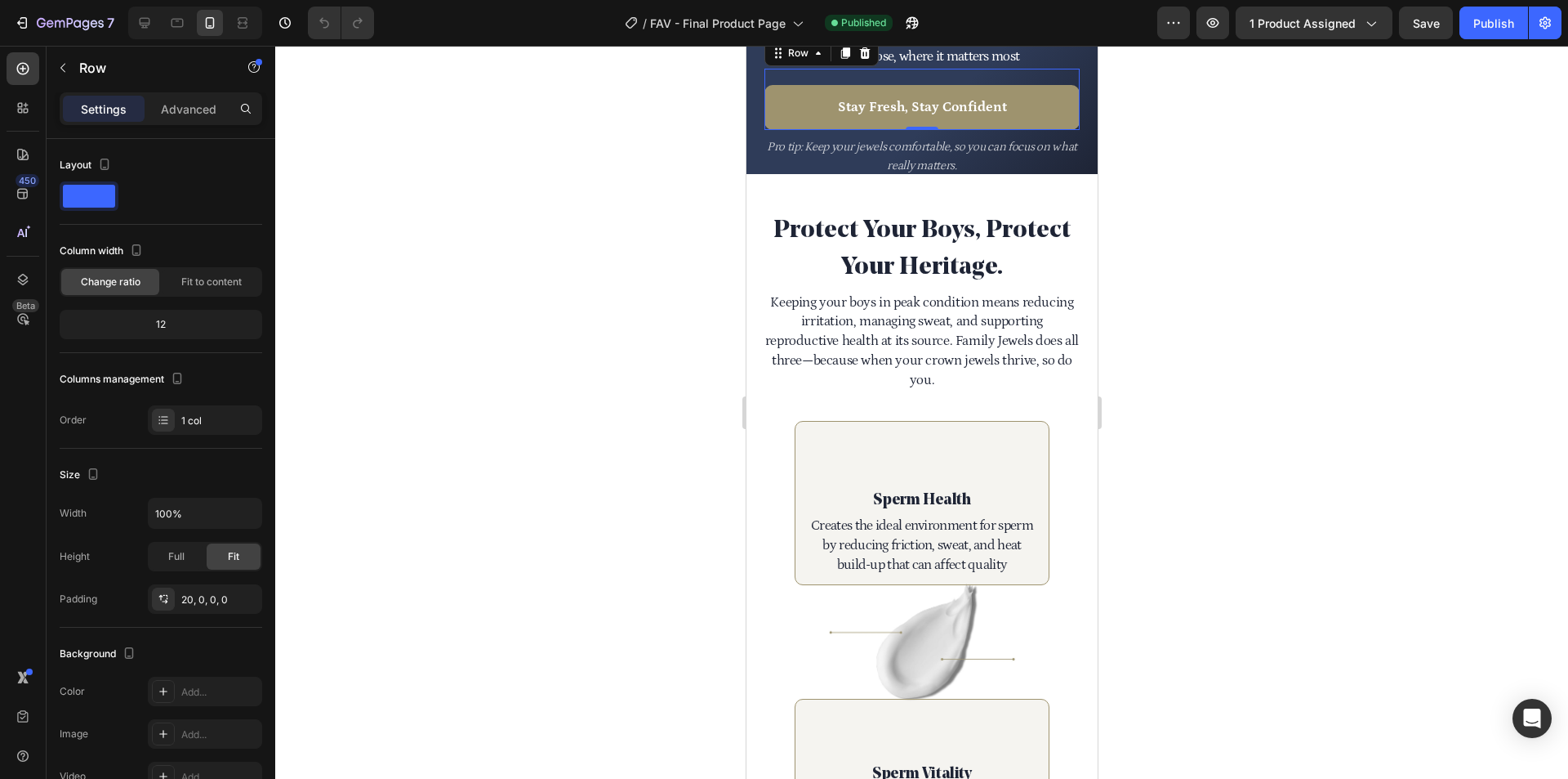
scroll to position [3405, 0]
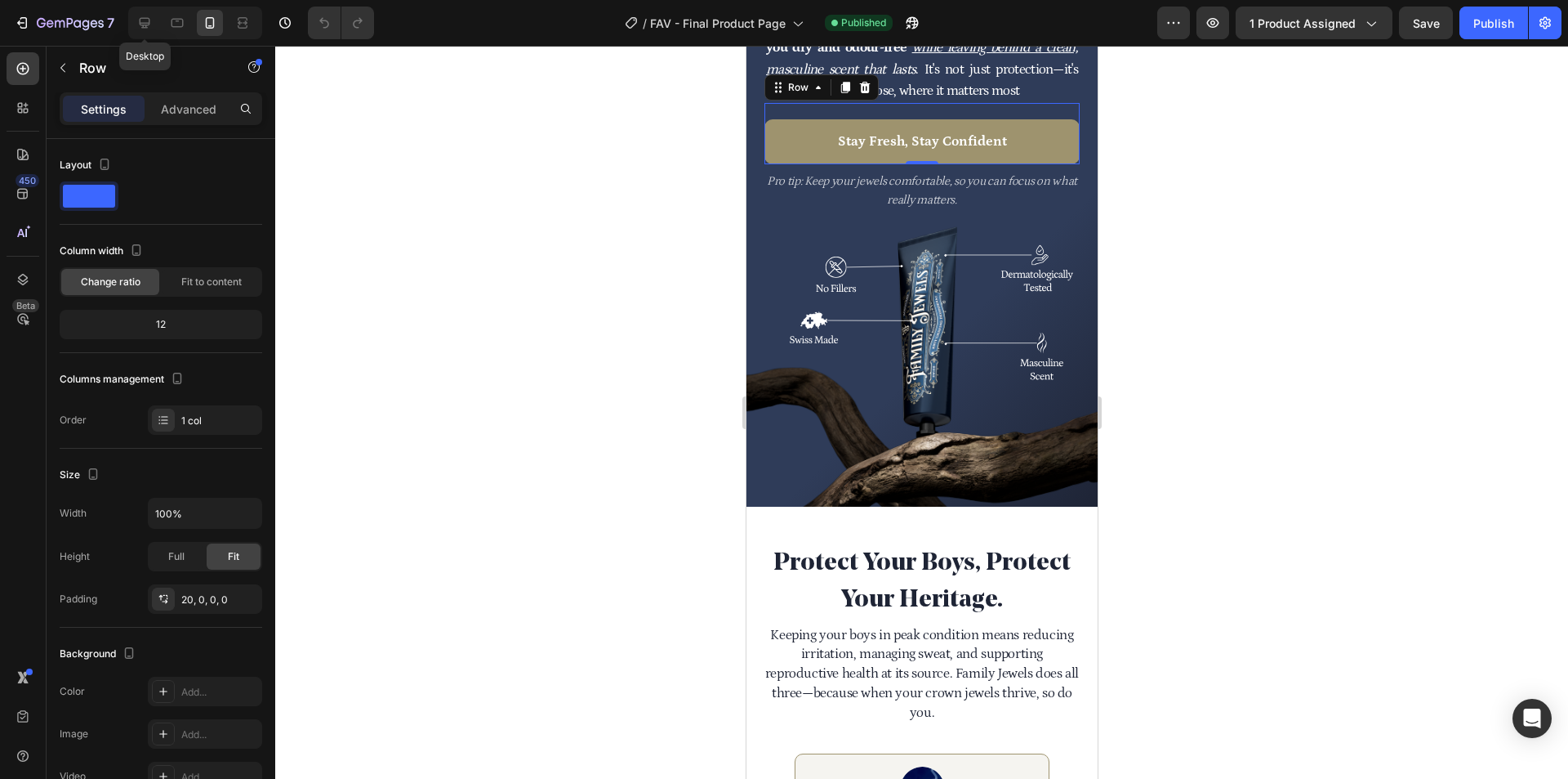
click at [130, 20] on div "Desktop" at bounding box center [195, 23] width 134 height 33
click at [136, 23] on div at bounding box center [145, 23] width 26 height 26
type input "1200"
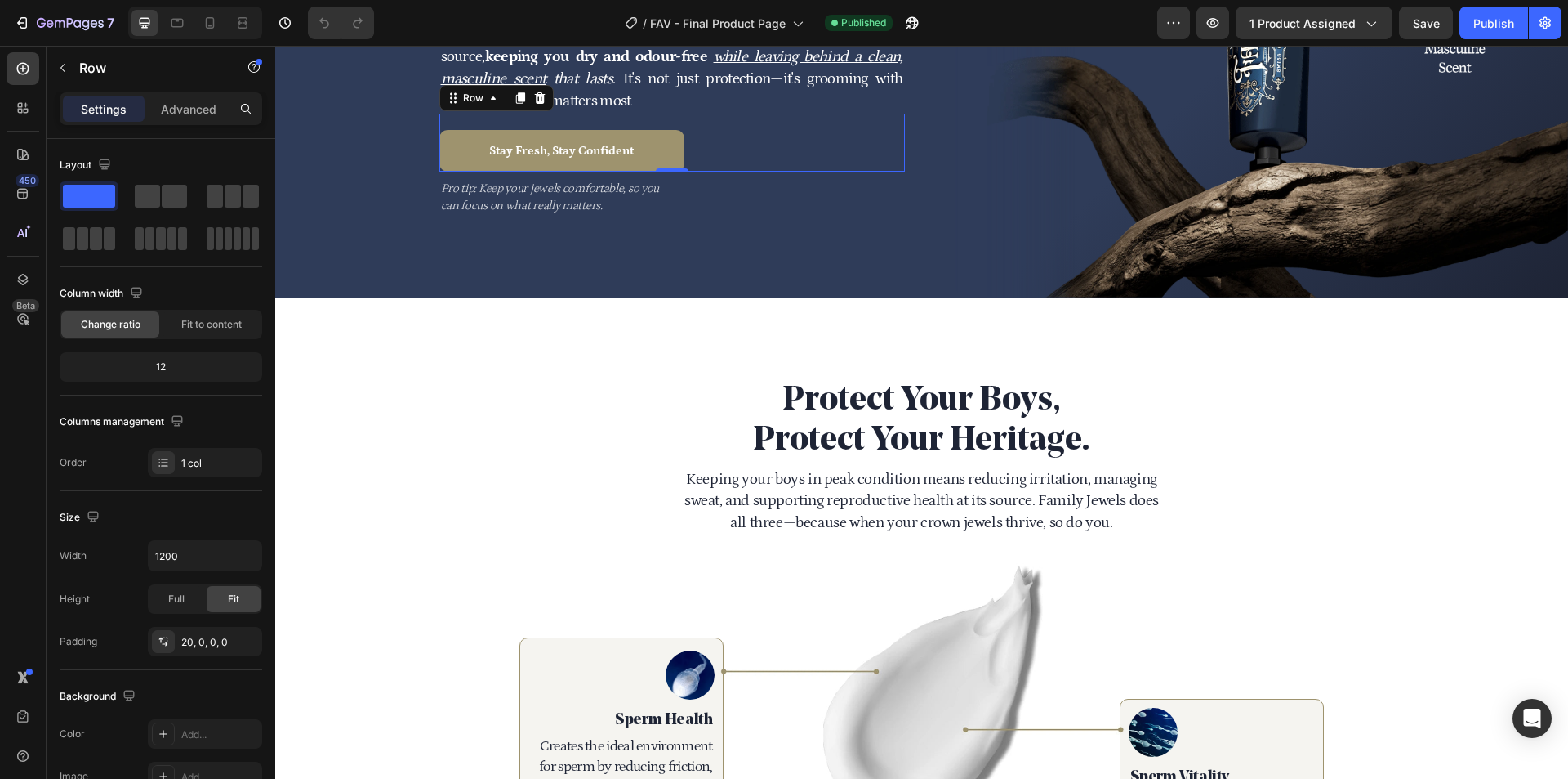
scroll to position [3675, 0]
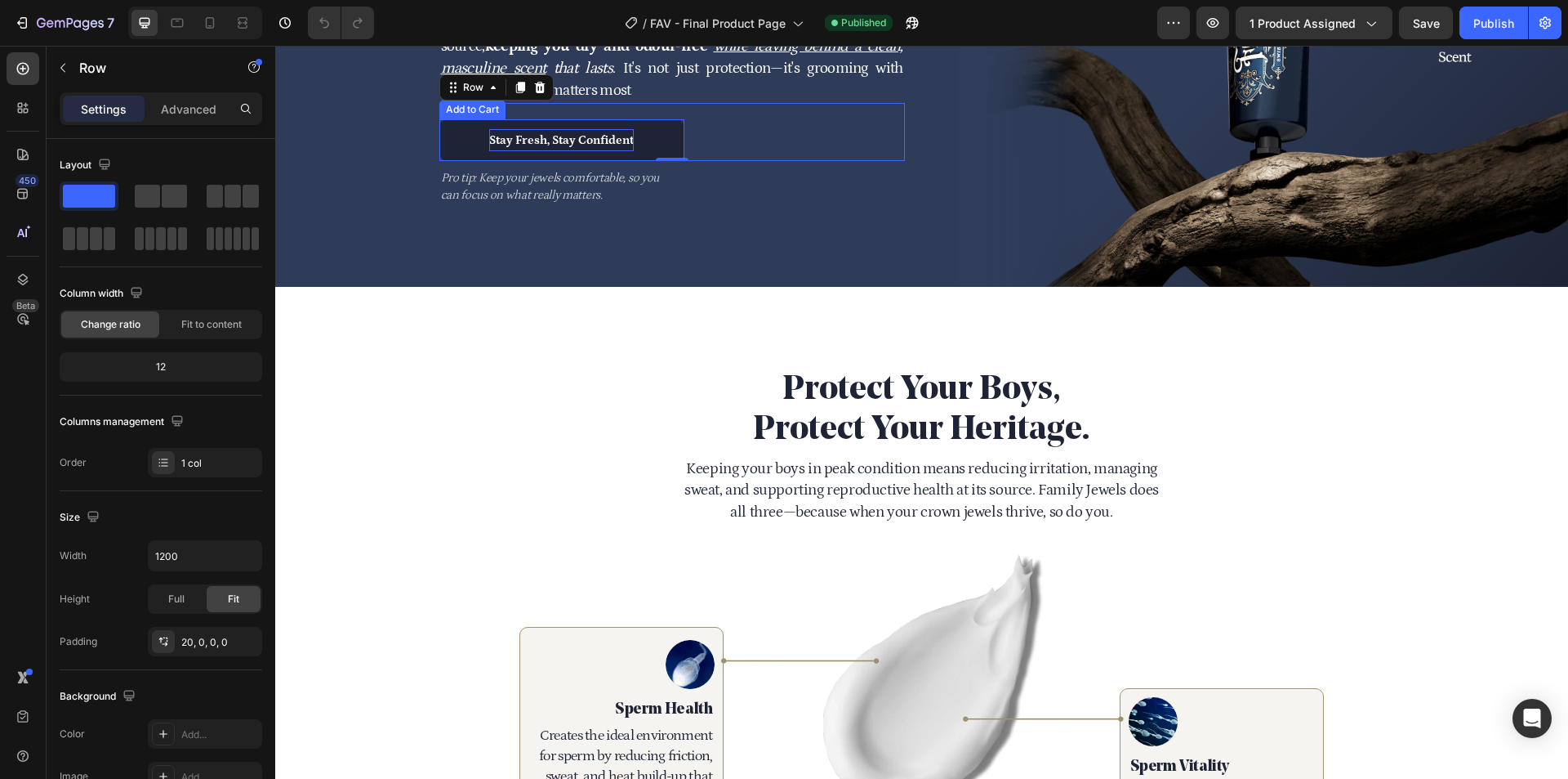
click at [625, 142] on strong "Stay Fresh, Stay Confident" at bounding box center [561, 140] width 145 height 22
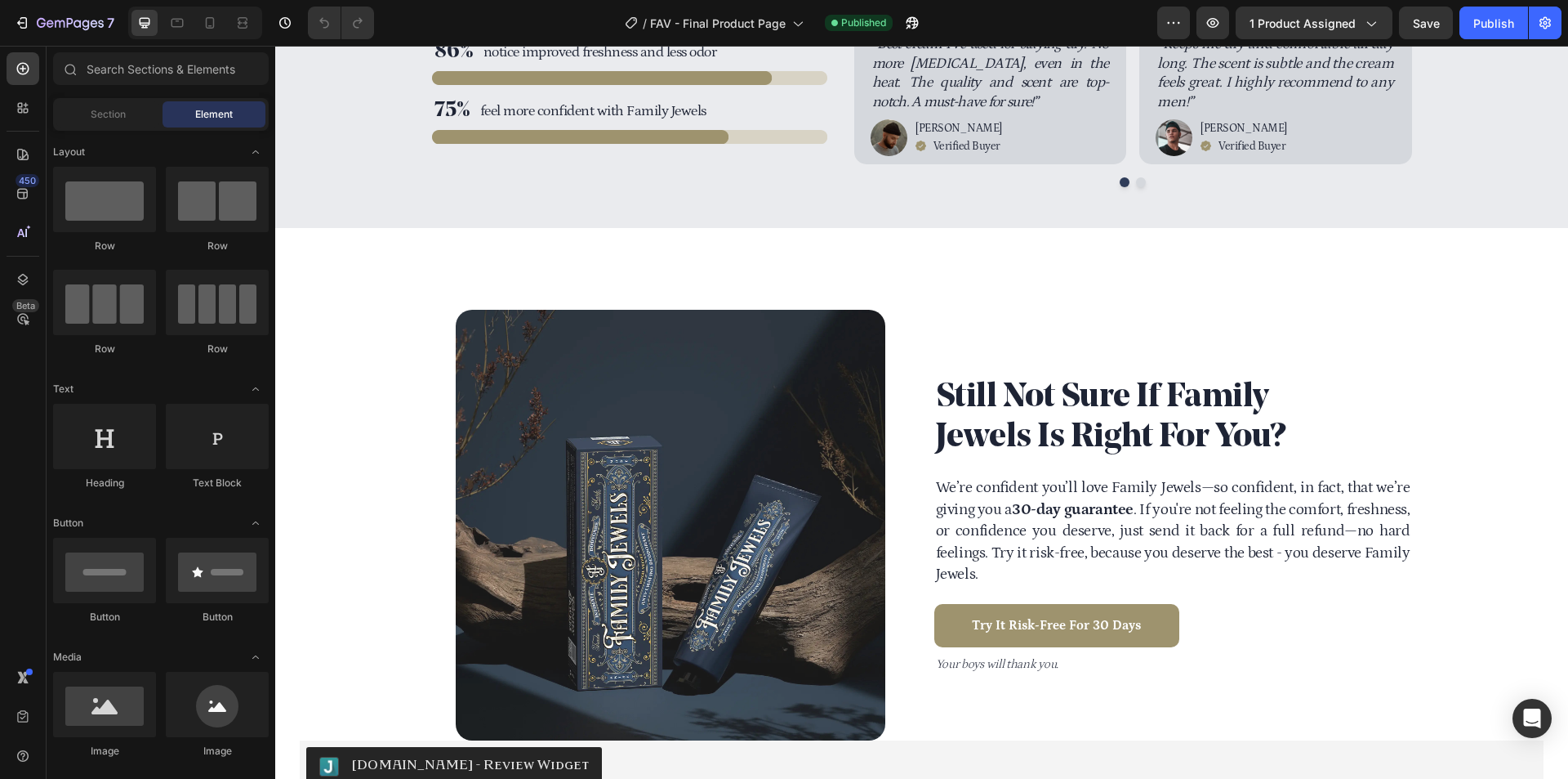
scroll to position [5747, 0]
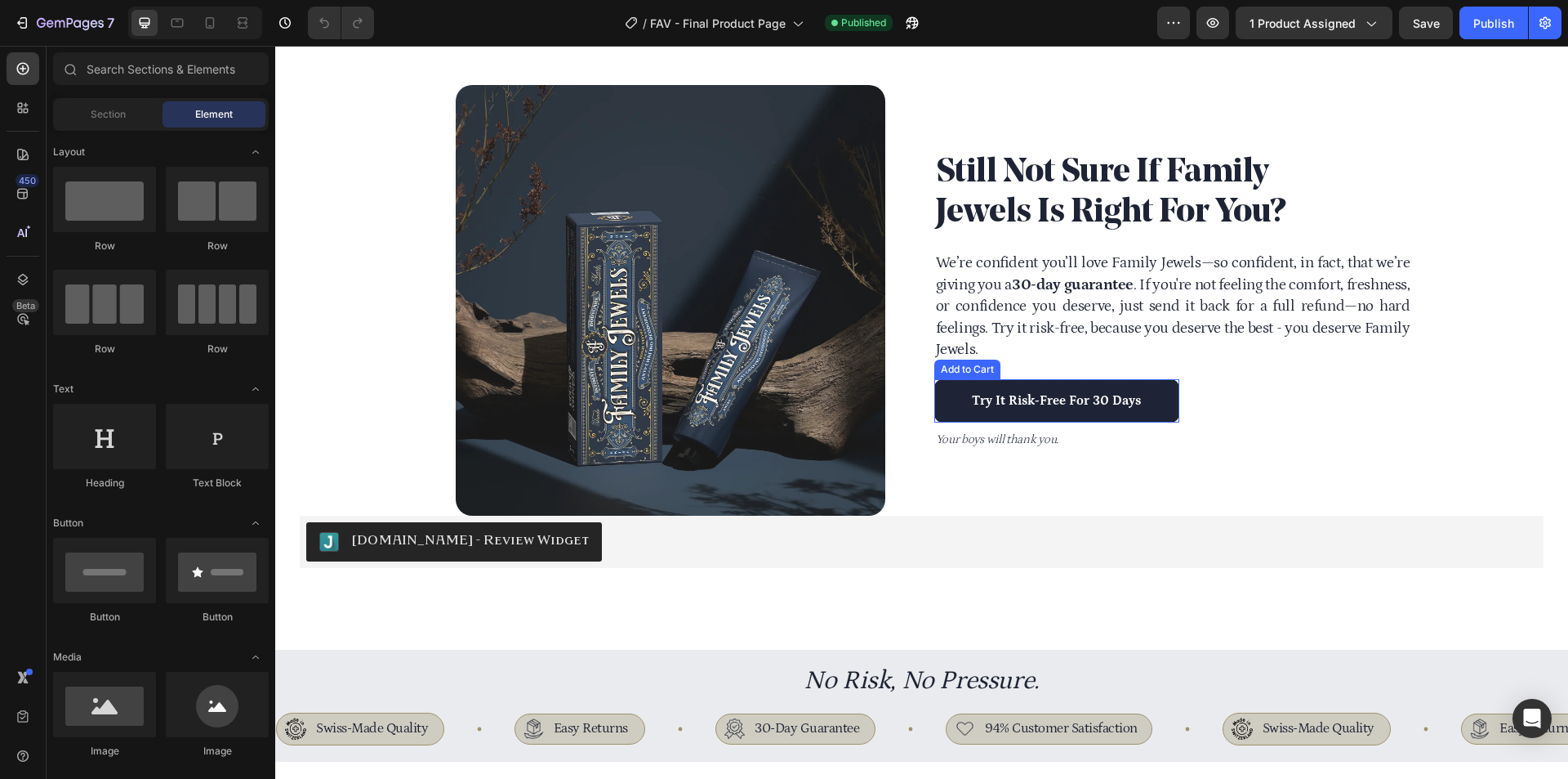
click at [1143, 408] on button "Try It Risk-Free For 30 Days" at bounding box center [1057, 401] width 245 height 43
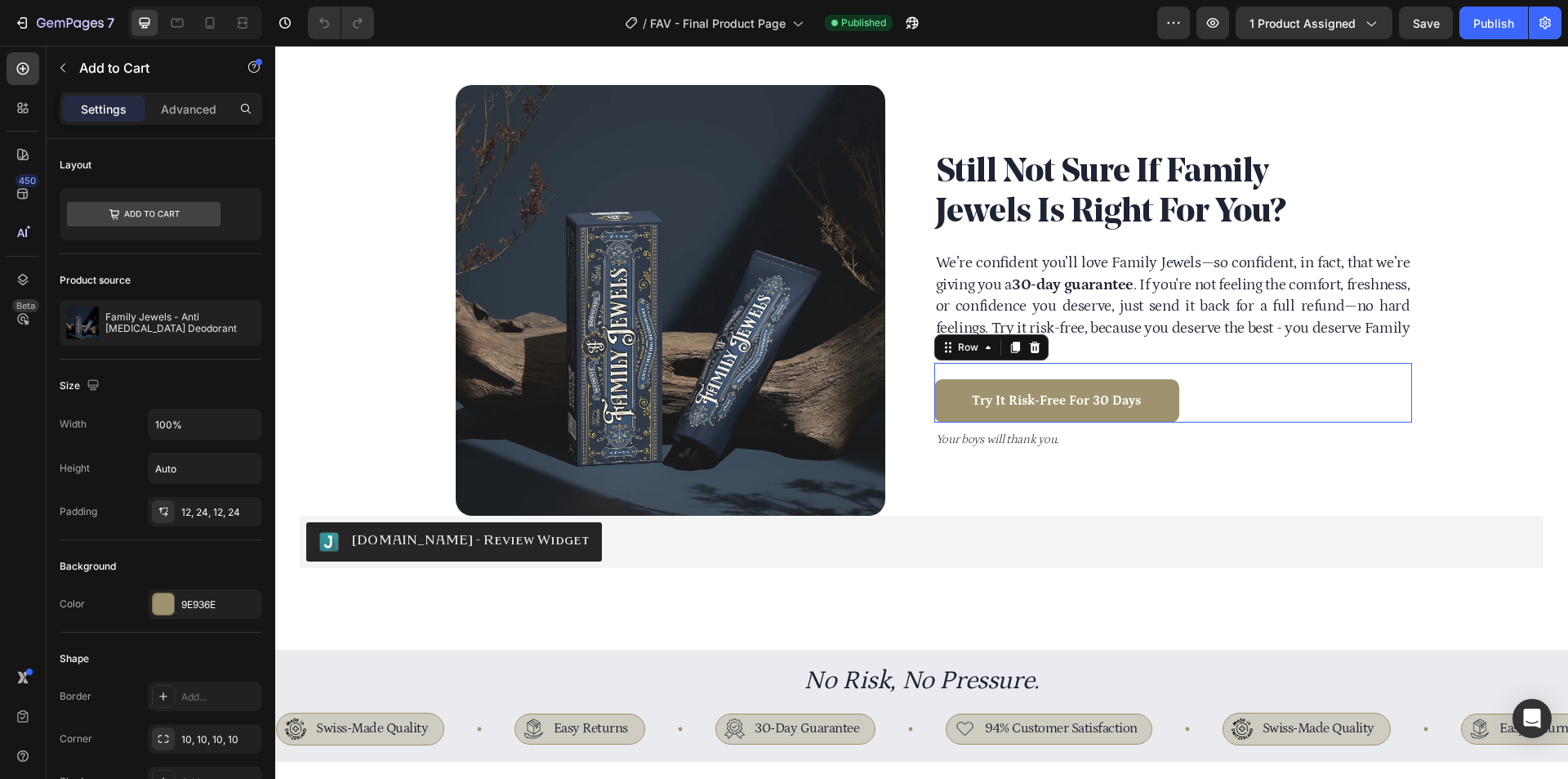
click at [1213, 405] on div "Try It Risk-Free For 30 Days Add to Cart Product Row Row 0" at bounding box center [1173, 392] width 478 height 60
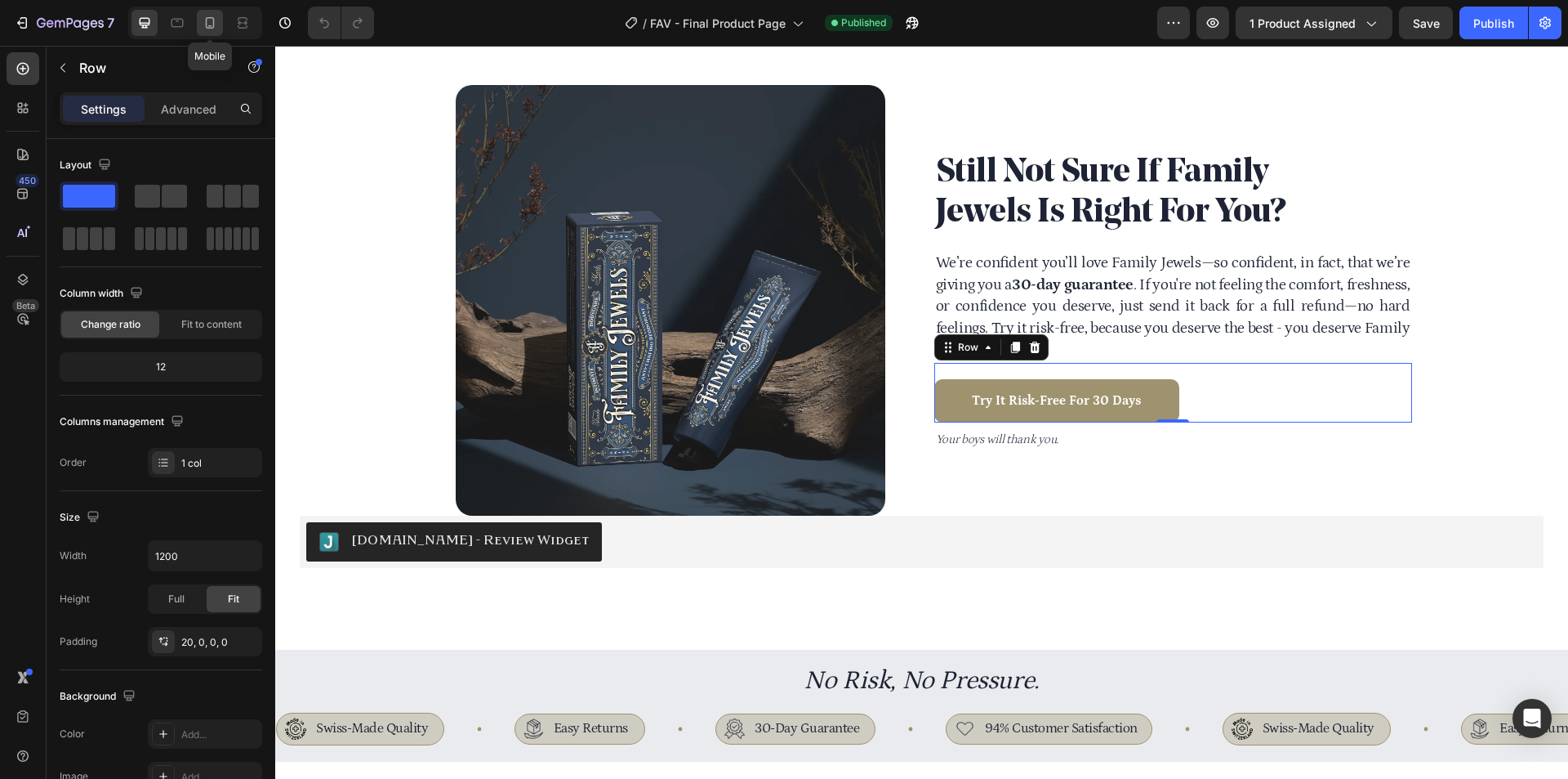
click at [197, 25] on div at bounding box center [210, 23] width 26 height 26
type input "100%"
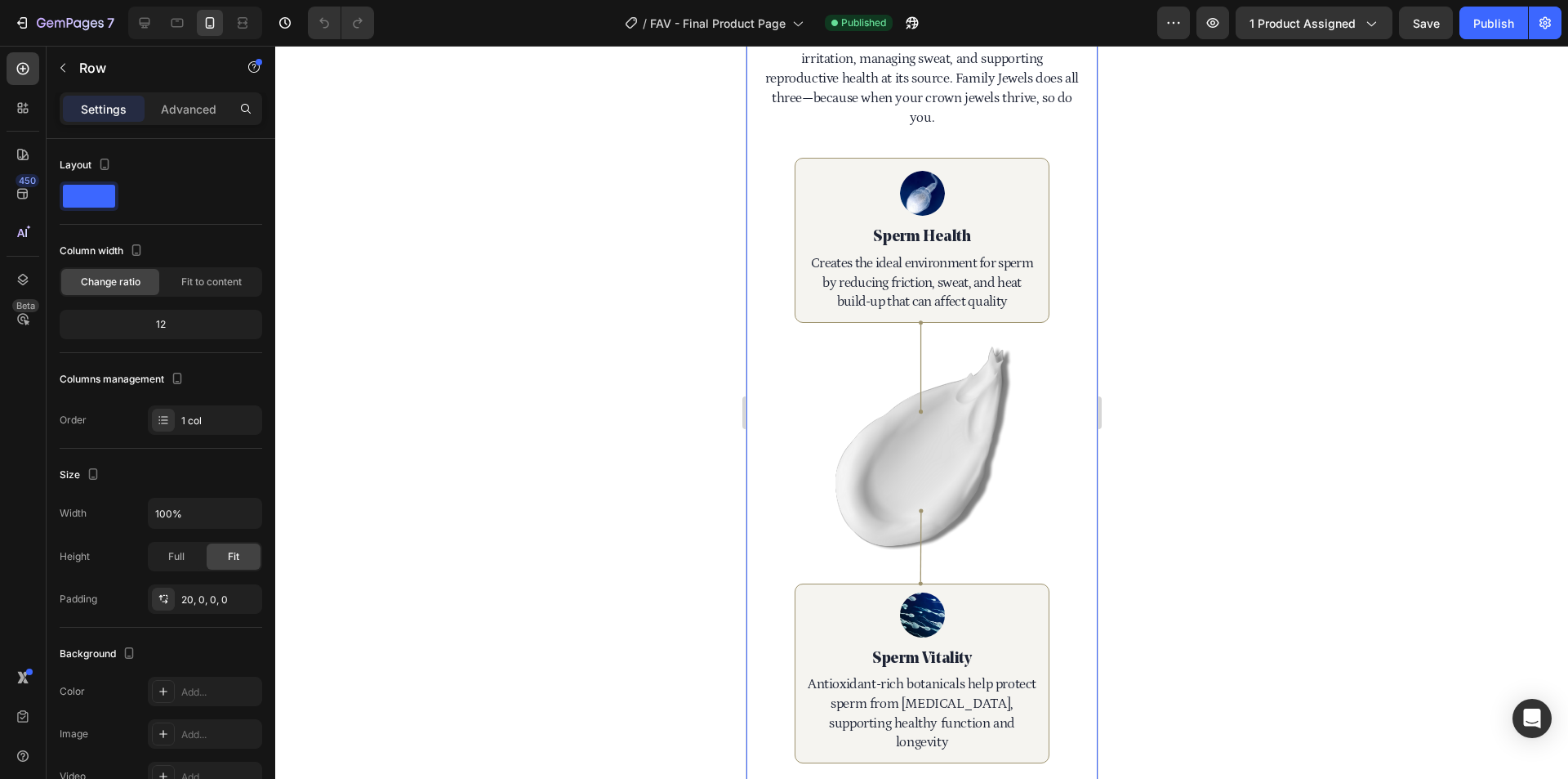
scroll to position [4667, 0]
